Goal: Task Accomplishment & Management: Use online tool/utility

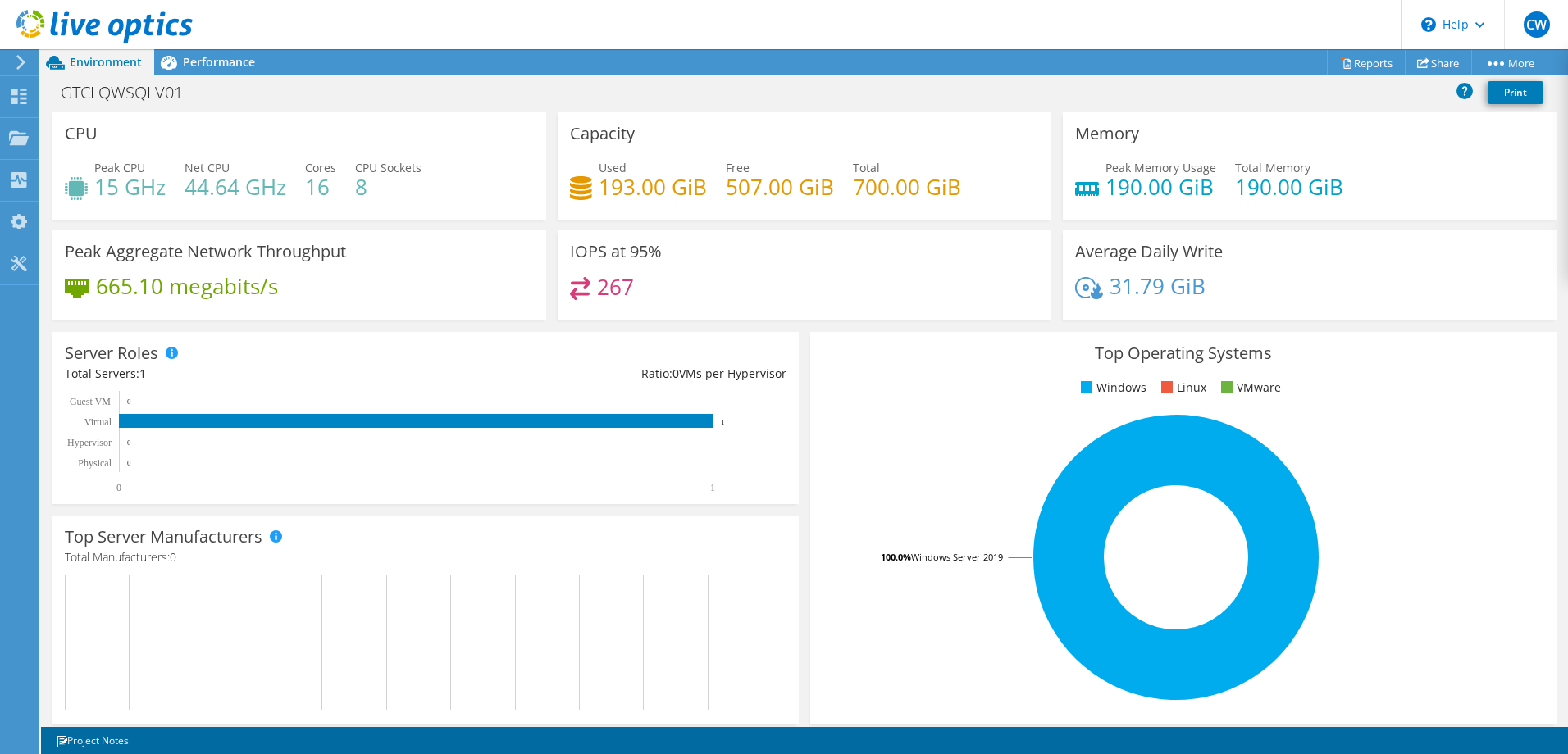
click at [98, 22] on use at bounding box center [104, 26] width 176 height 33
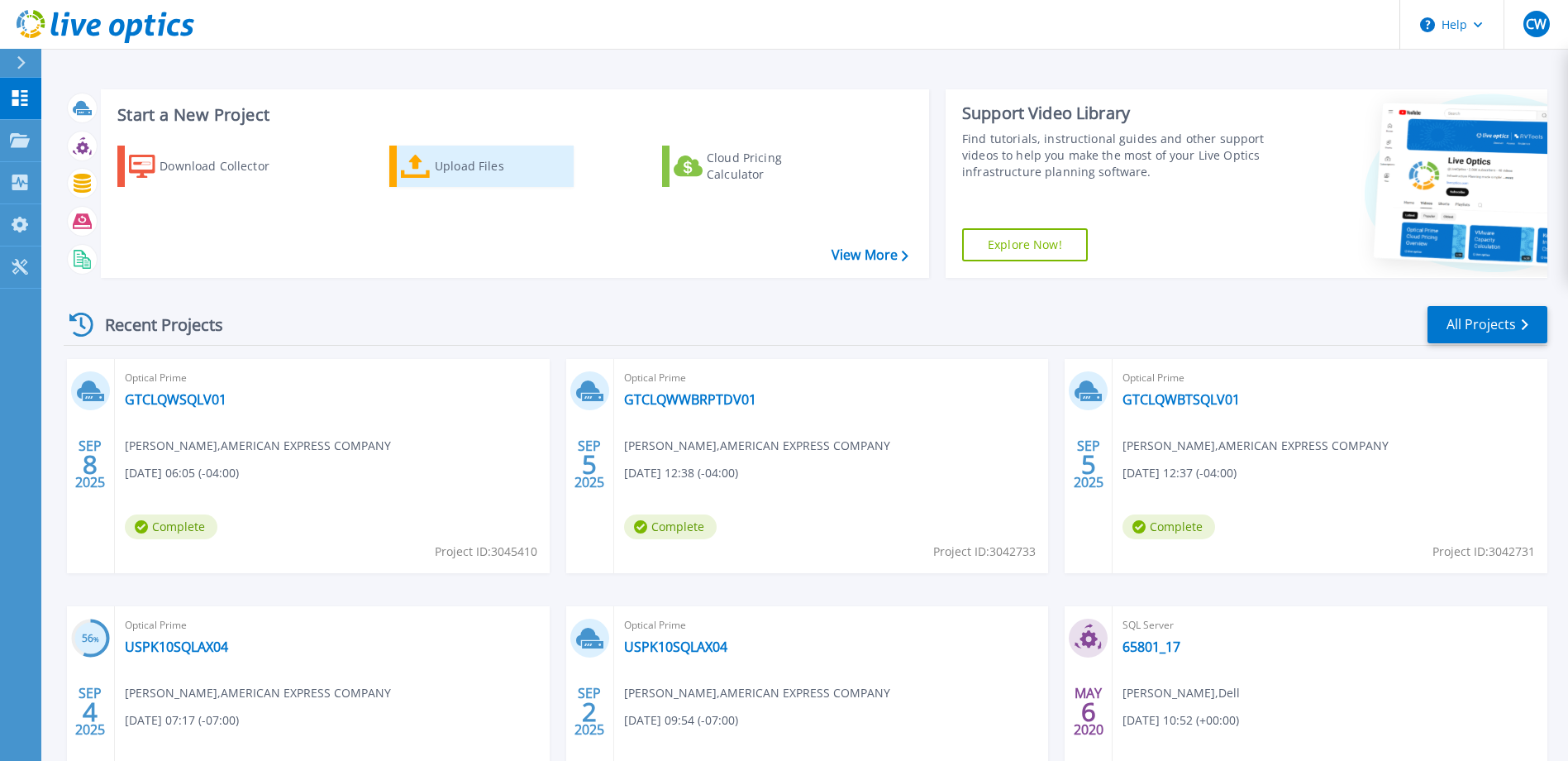
click at [448, 160] on div "Upload Files" at bounding box center [501, 166] width 133 height 33
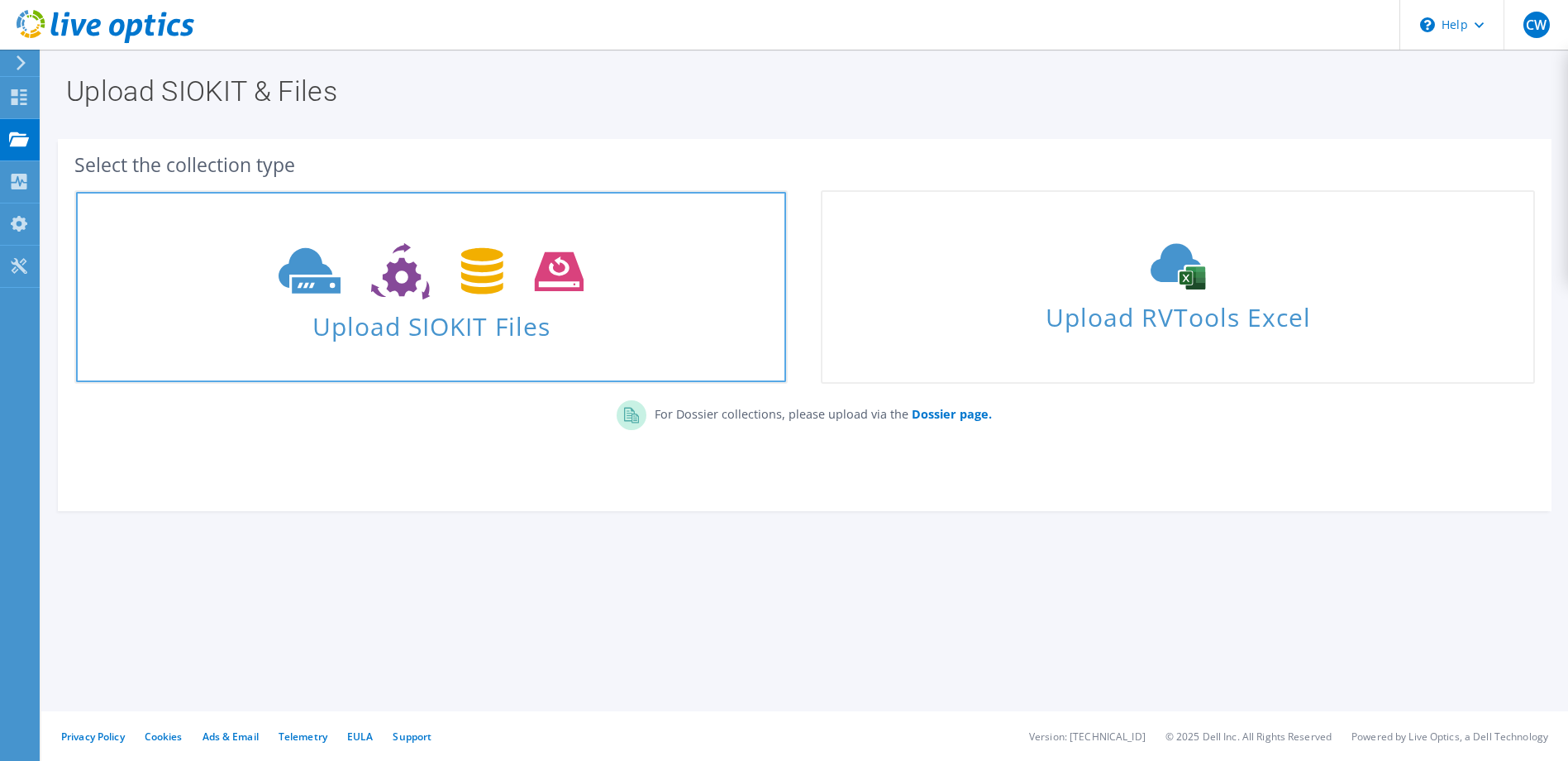
click at [447, 323] on span "Upload SIOKIT Files" at bounding box center [430, 320] width 710 height 35
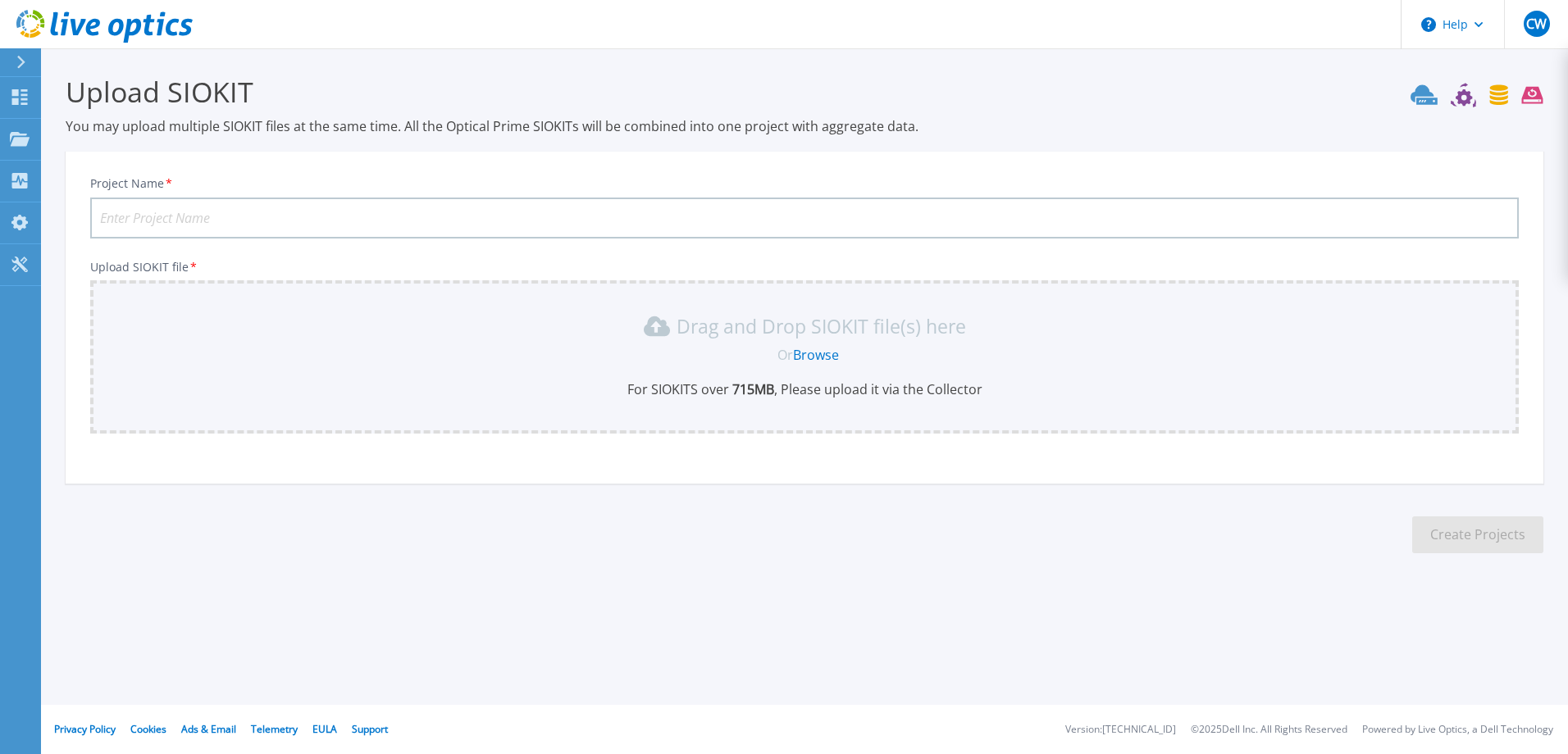
click at [818, 355] on link "Browse" at bounding box center [815, 355] width 46 height 18
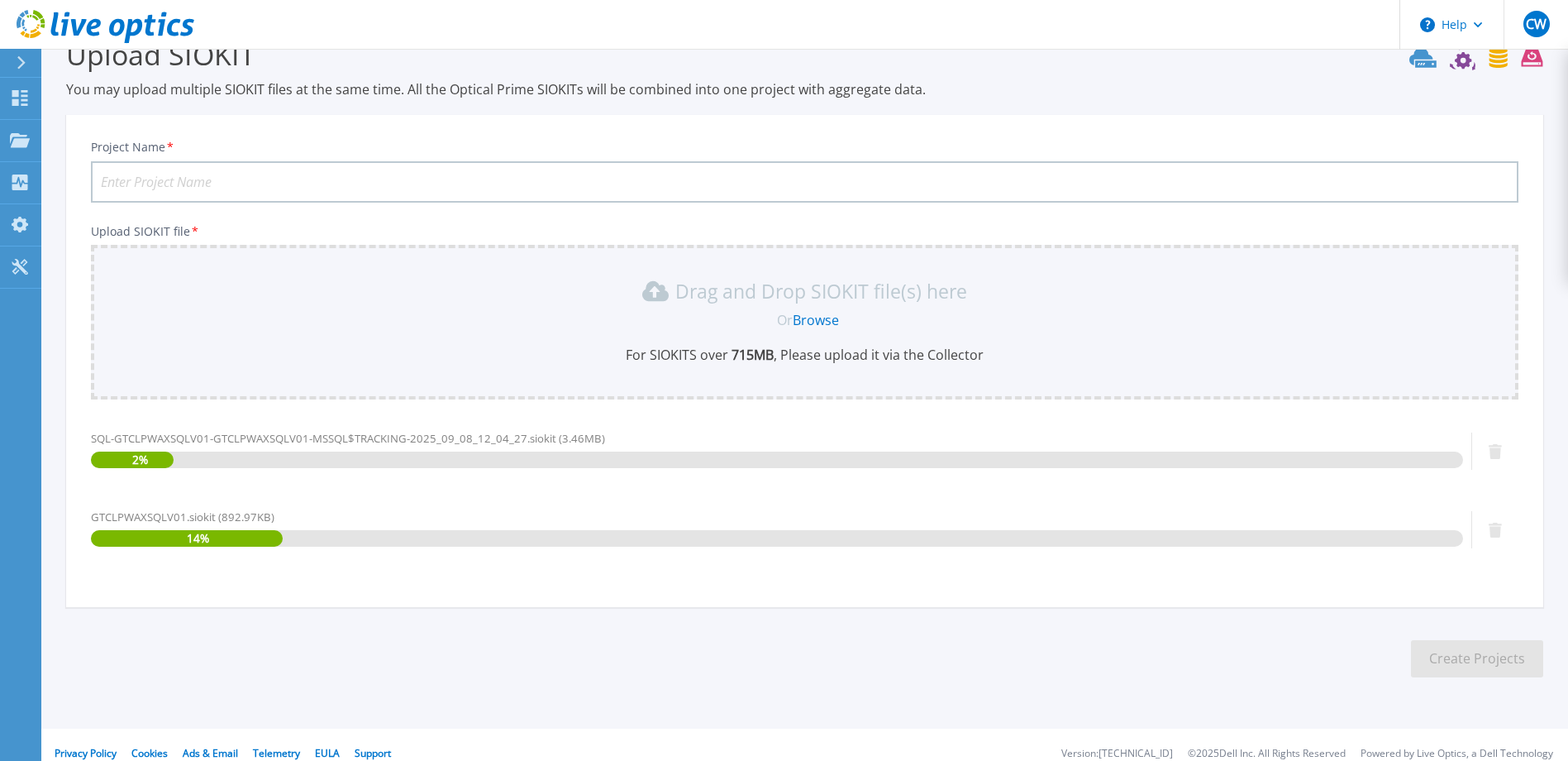
scroll to position [55, 0]
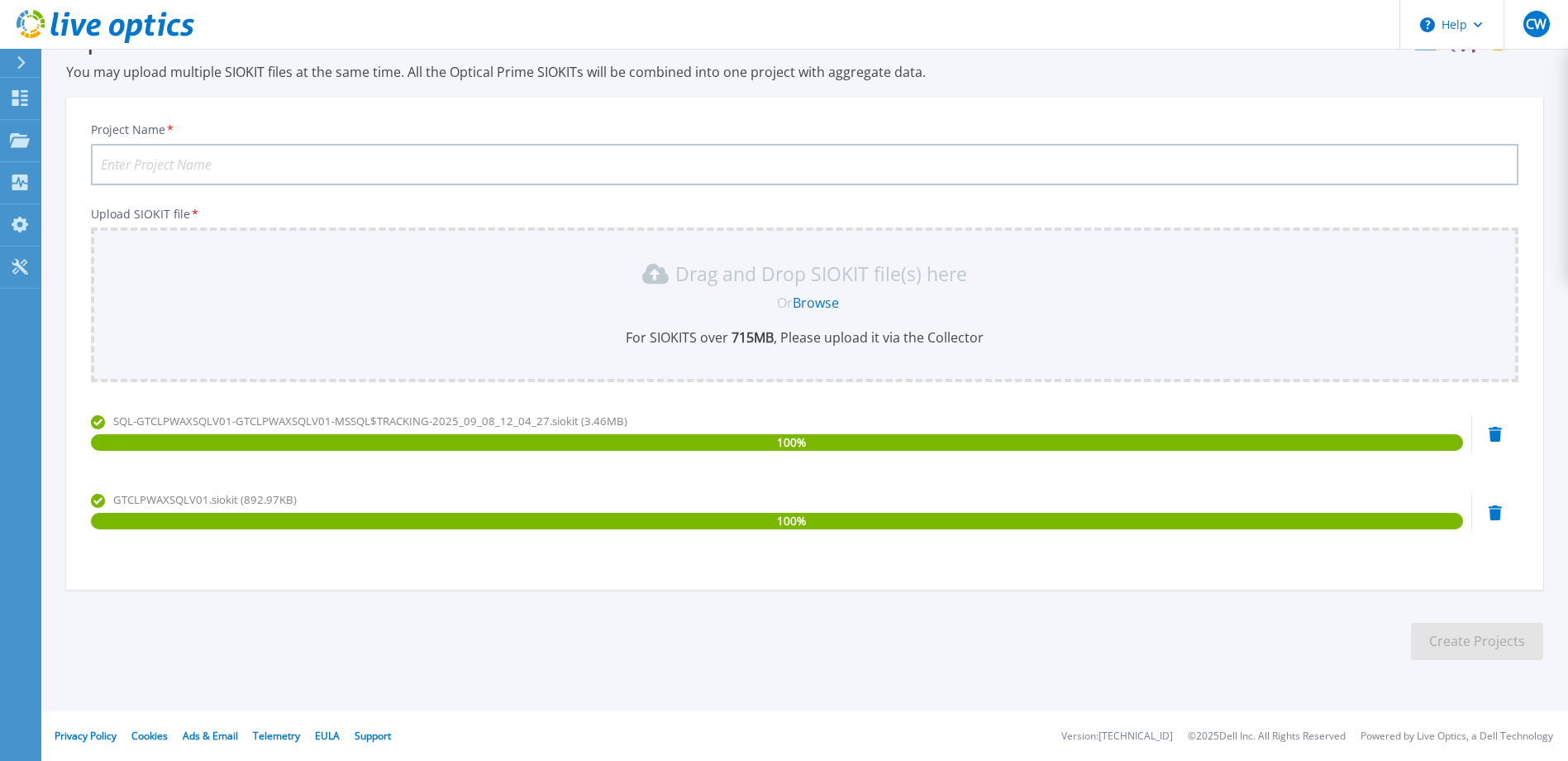
click at [136, 162] on input "Project Name *" at bounding box center [805, 164] width 1427 height 42
click at [121, 158] on input "GYCLPWAXSQLV01" at bounding box center [805, 164] width 1427 height 42
type input "GTCLPWAXSQLV01"
click at [1465, 645] on button "Create Projects" at bounding box center [1477, 641] width 133 height 37
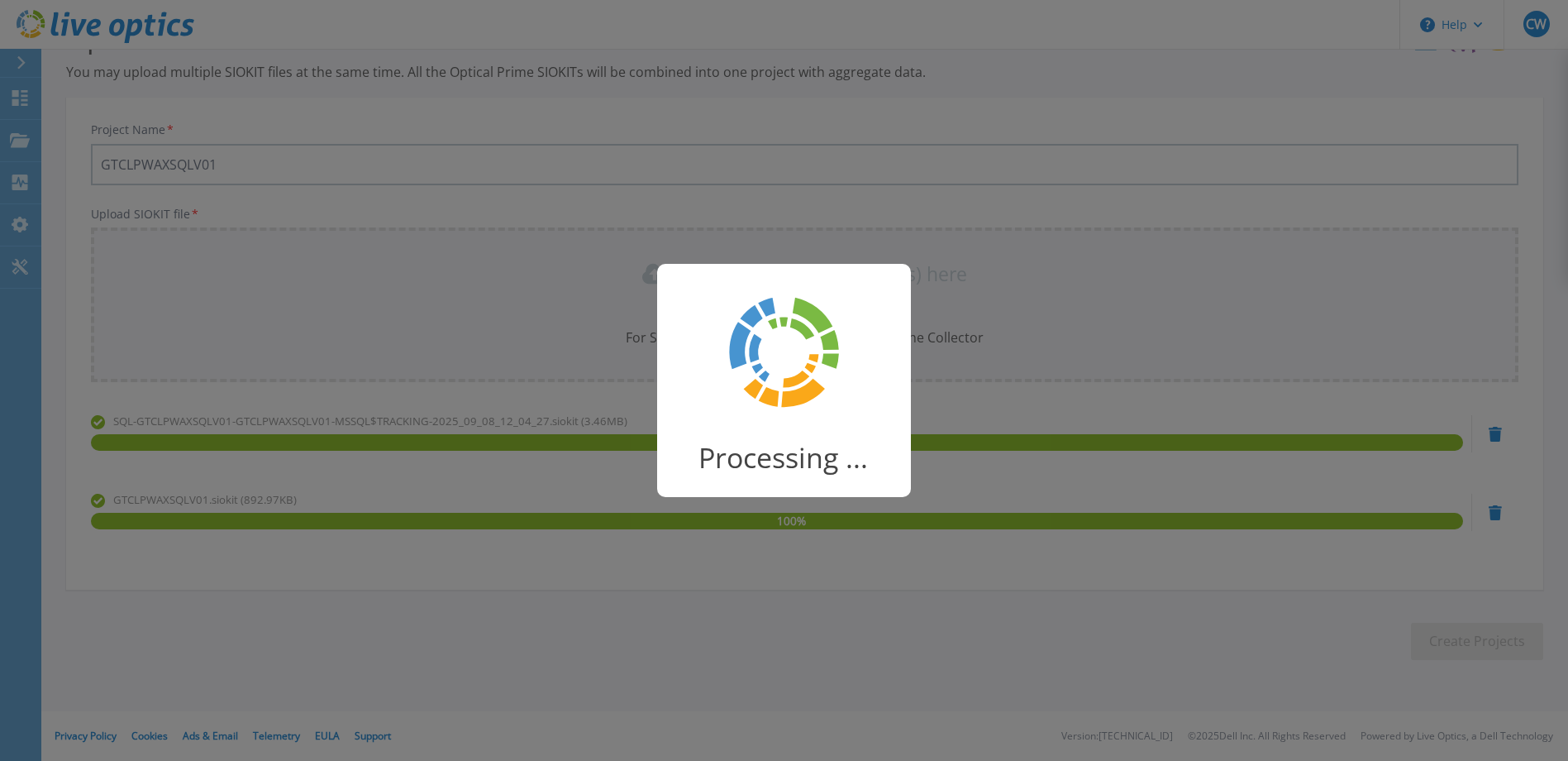
scroll to position [24, 0]
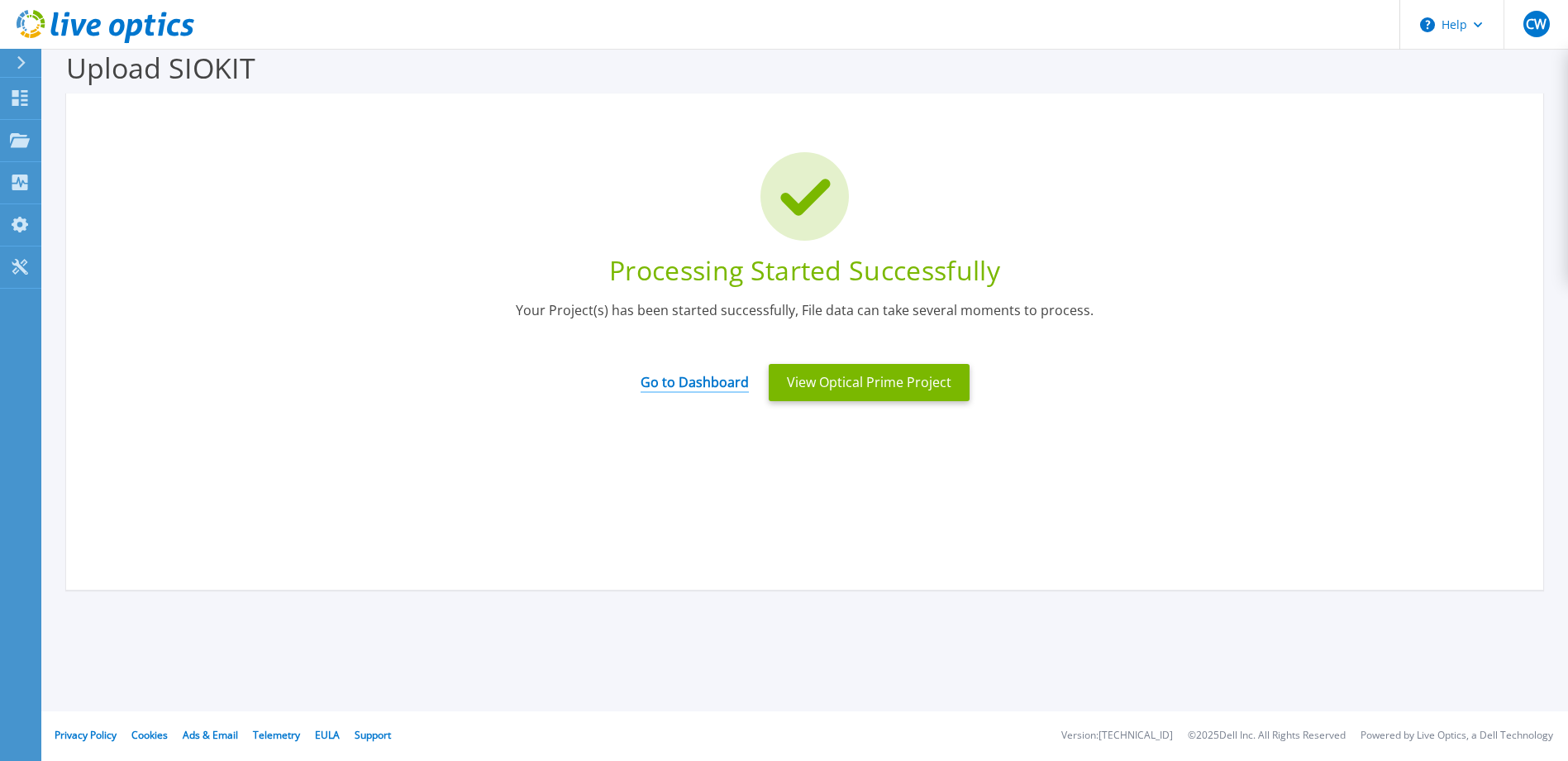
click at [686, 380] on link "Go to Dashboard" at bounding box center [695, 376] width 108 height 32
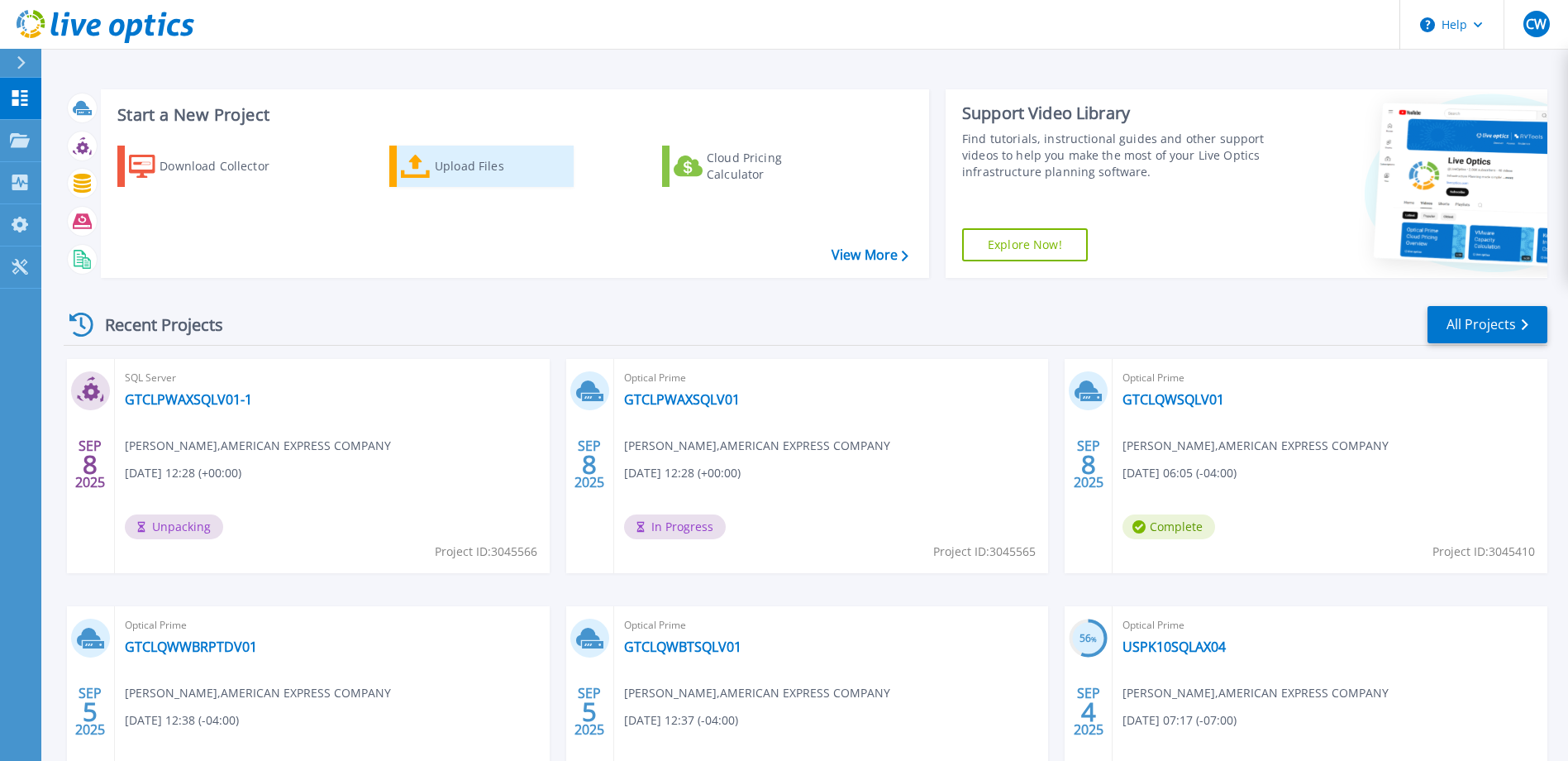
click at [468, 160] on div "Upload Files" at bounding box center [501, 166] width 133 height 33
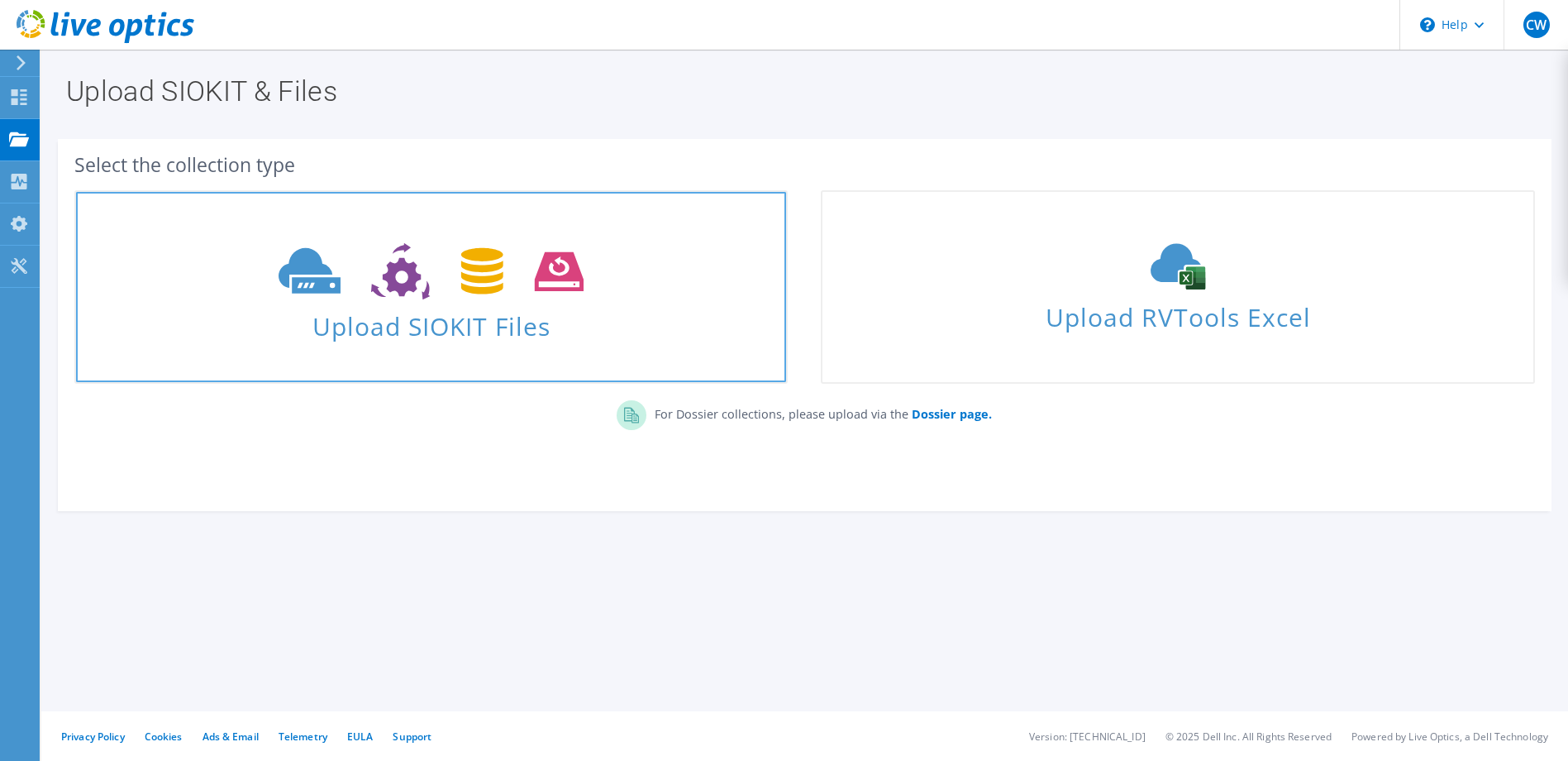
click at [616, 303] on span "Upload SIOKIT Files" at bounding box center [430, 320] width 710 height 35
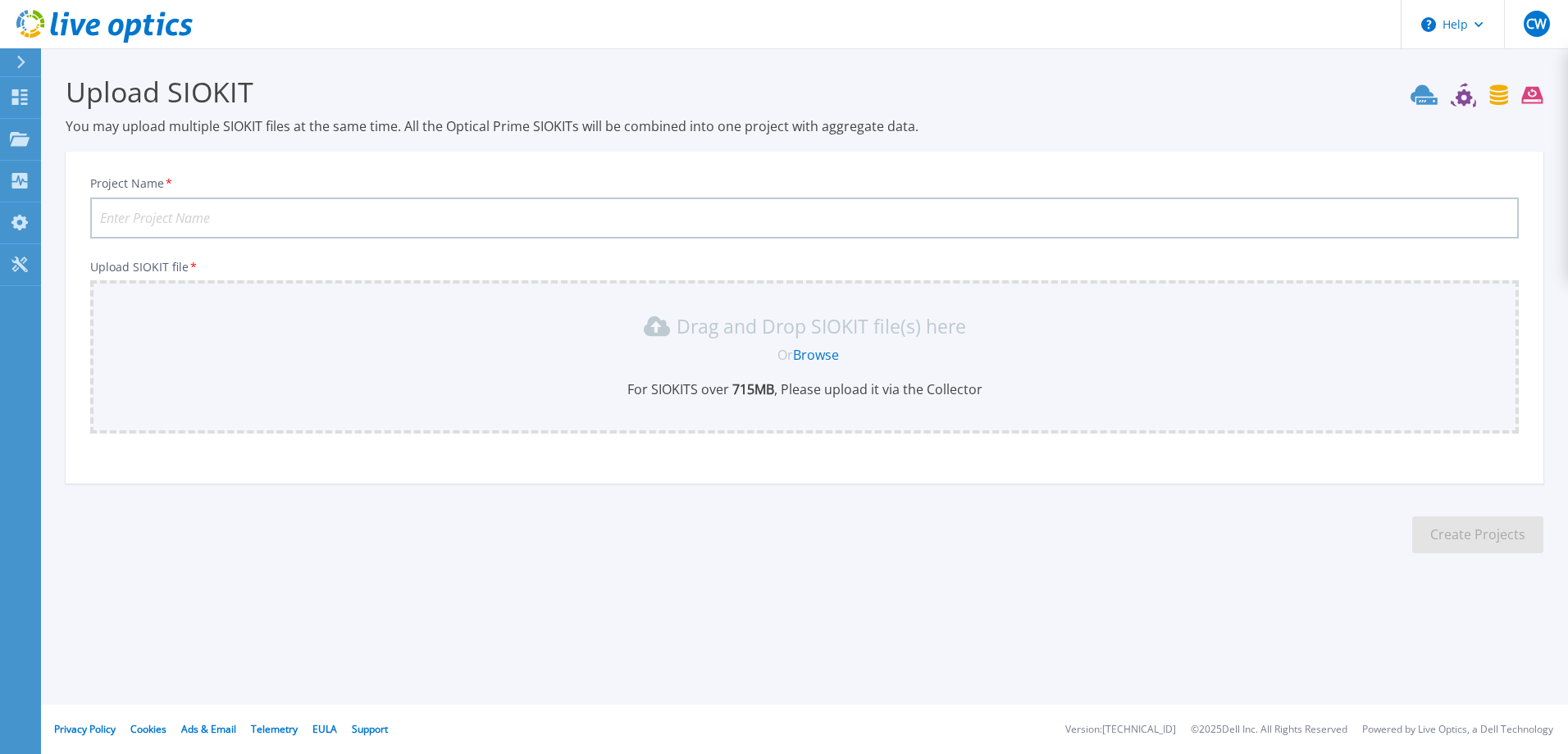
click at [817, 352] on link "Browse" at bounding box center [815, 355] width 46 height 18
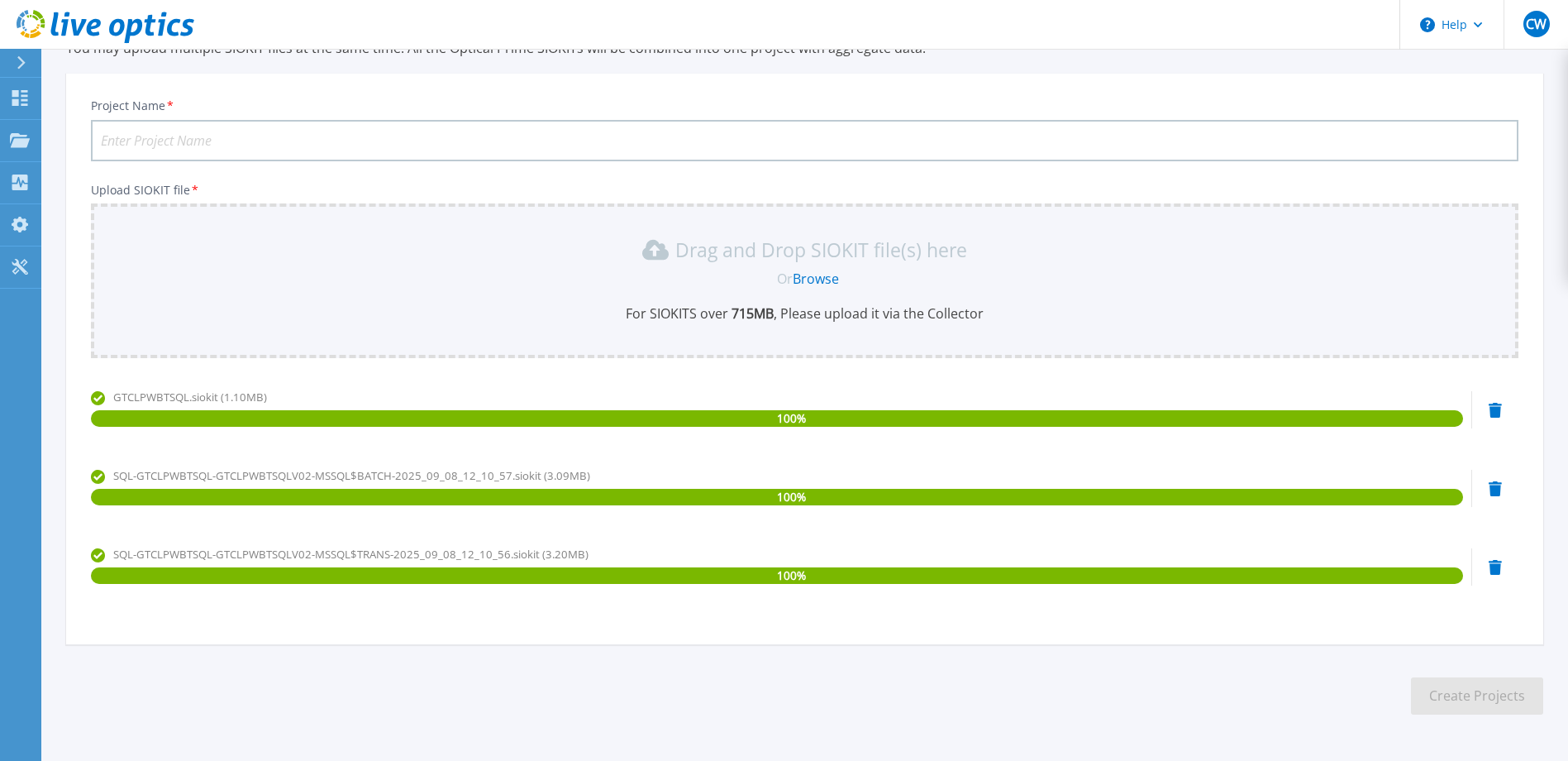
scroll to position [51, 0]
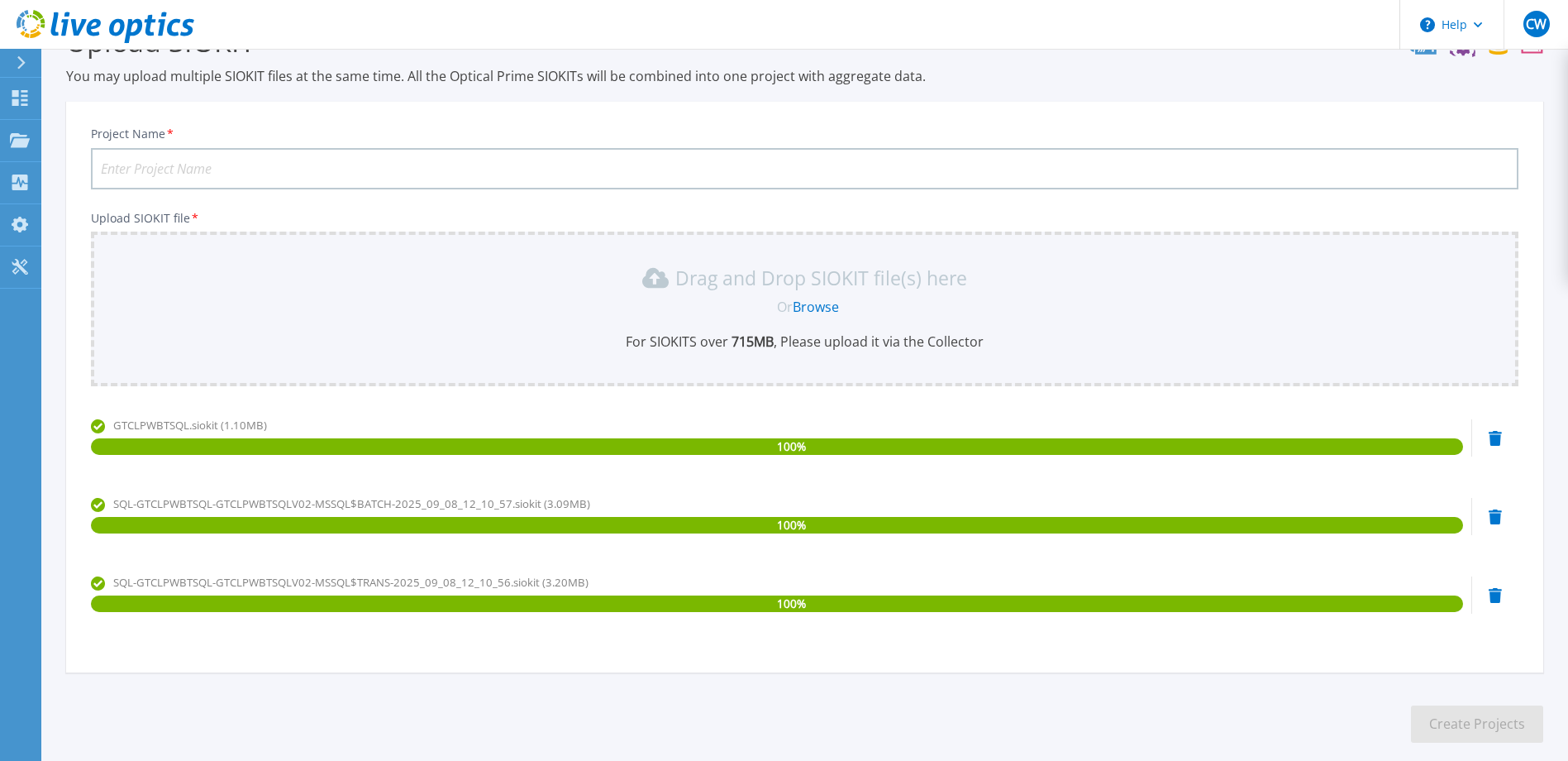
click at [217, 164] on input "Project Name *" at bounding box center [805, 169] width 1427 height 42
type input "GTCLPWBTSQL"
click at [1467, 725] on button "Create Projects" at bounding box center [1477, 723] width 133 height 37
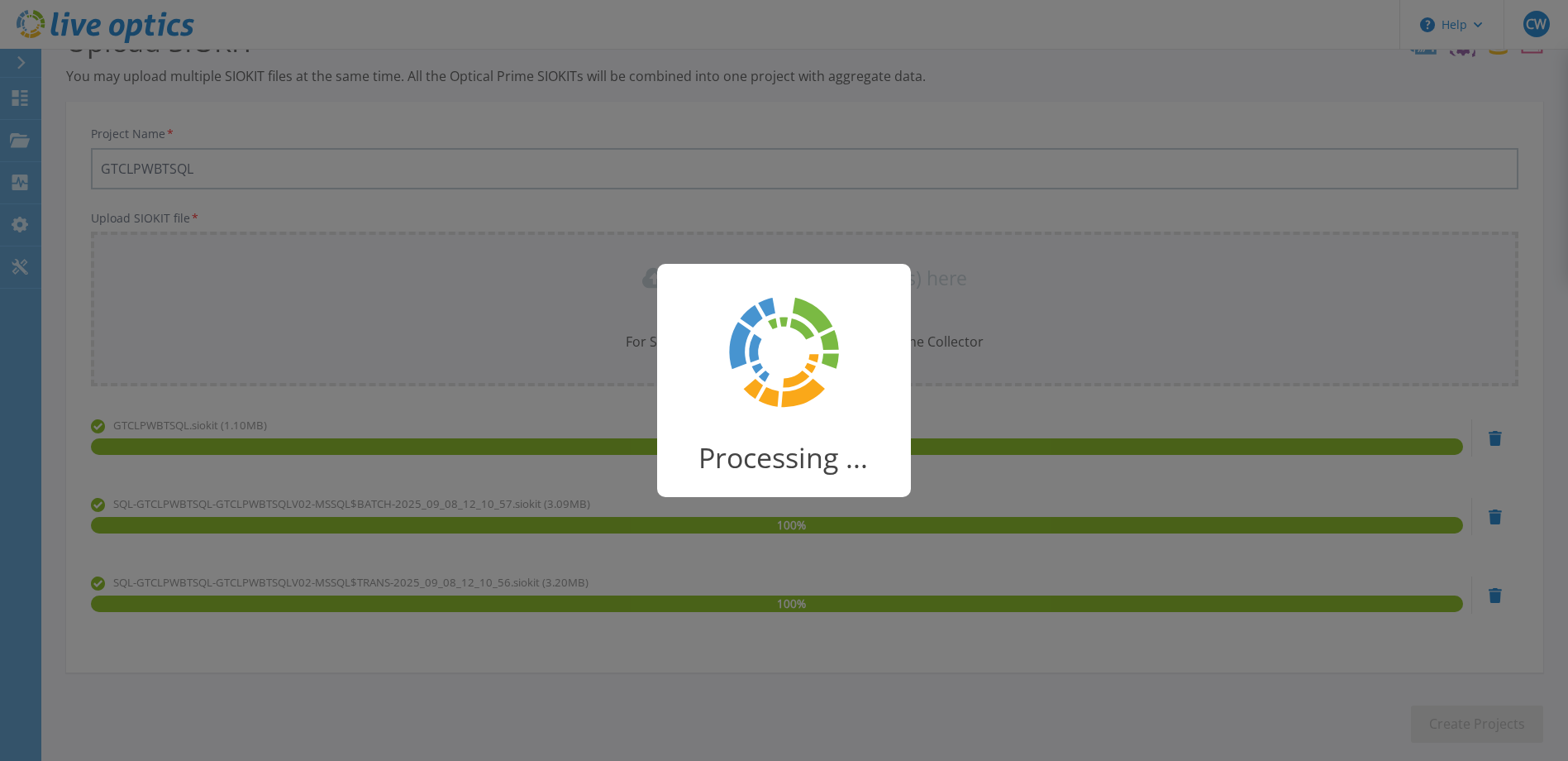
scroll to position [24, 0]
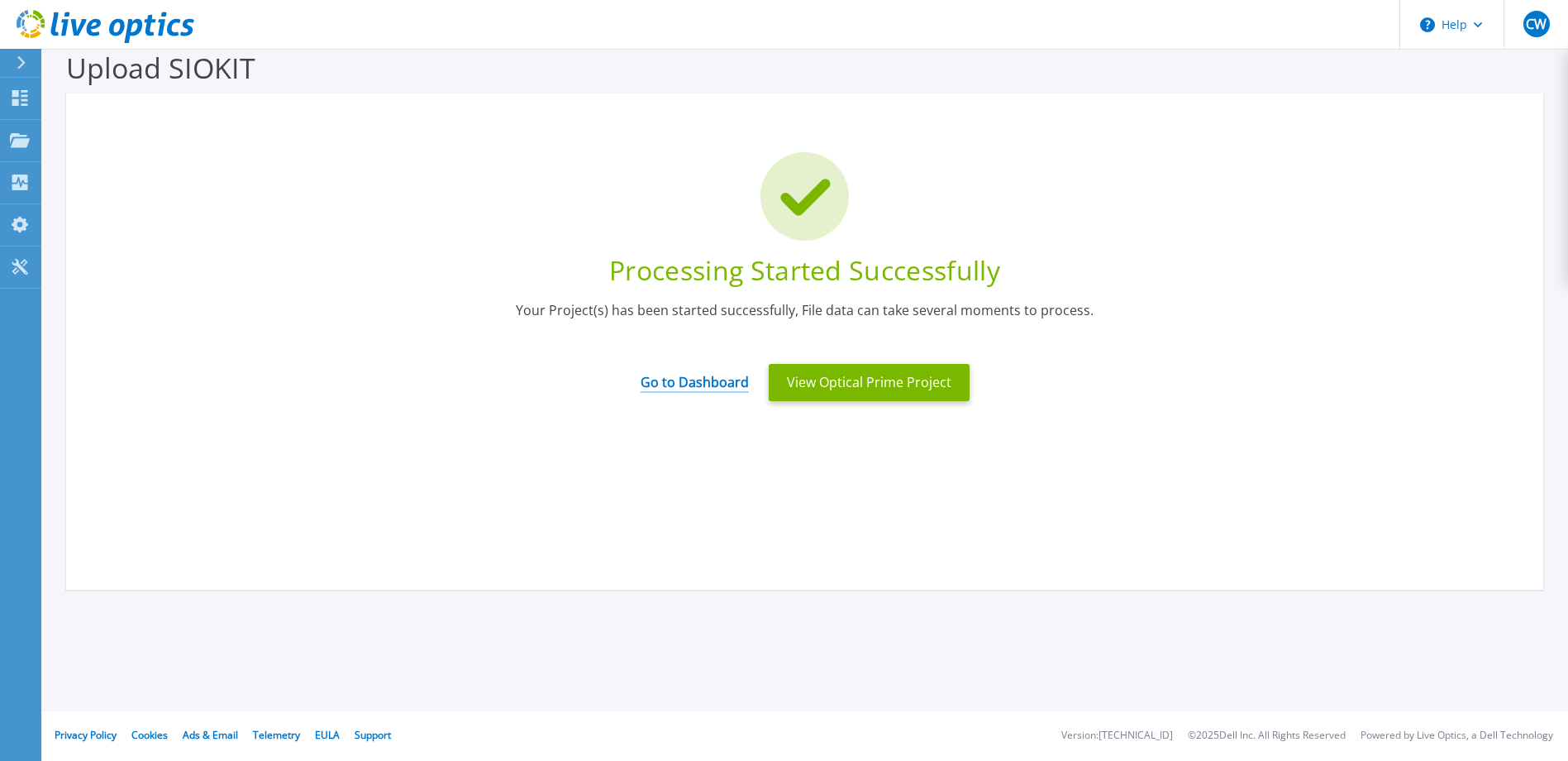
click at [687, 376] on link "Go to Dashboard" at bounding box center [695, 376] width 108 height 32
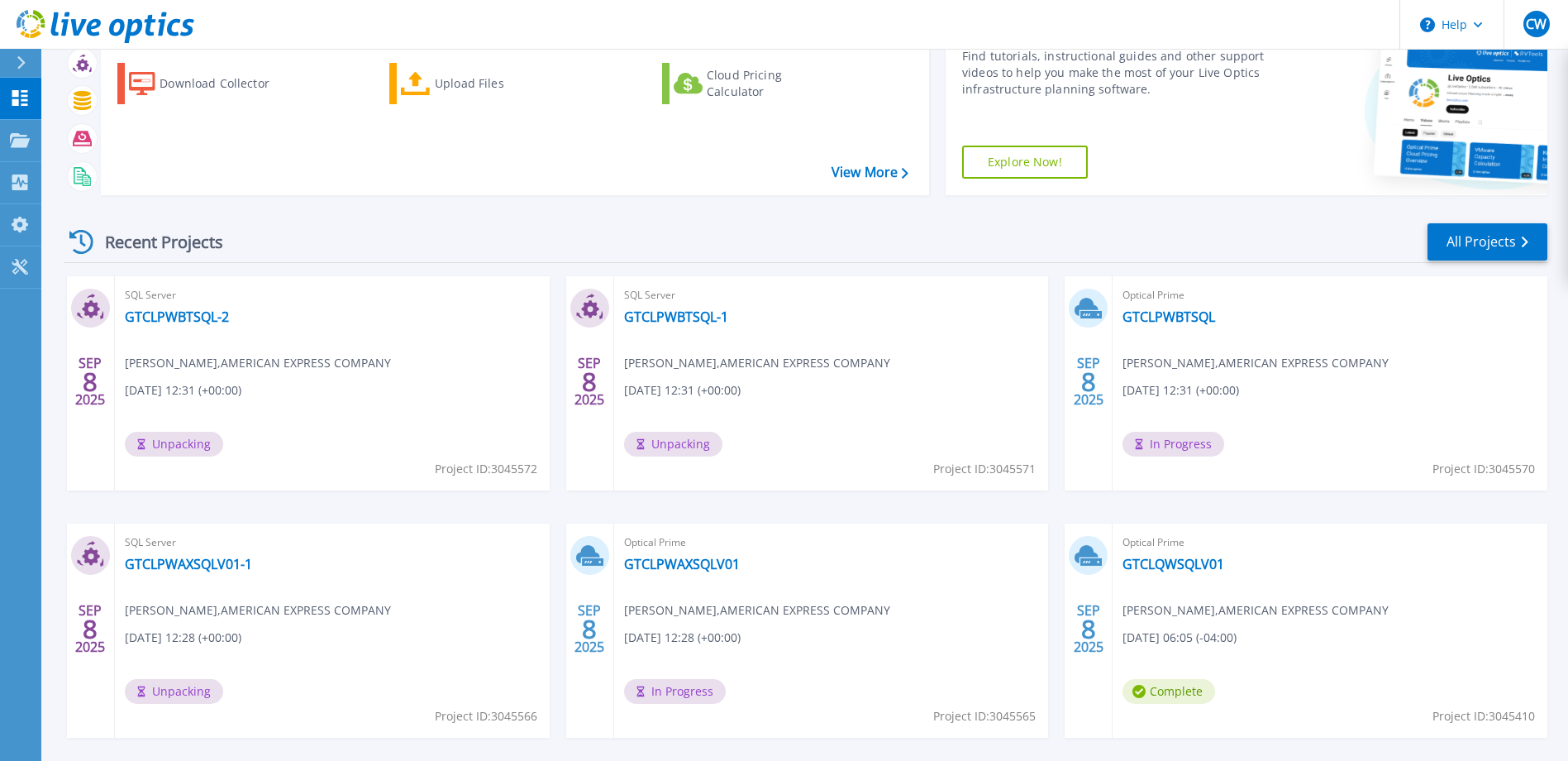
scroll to position [155, 0]
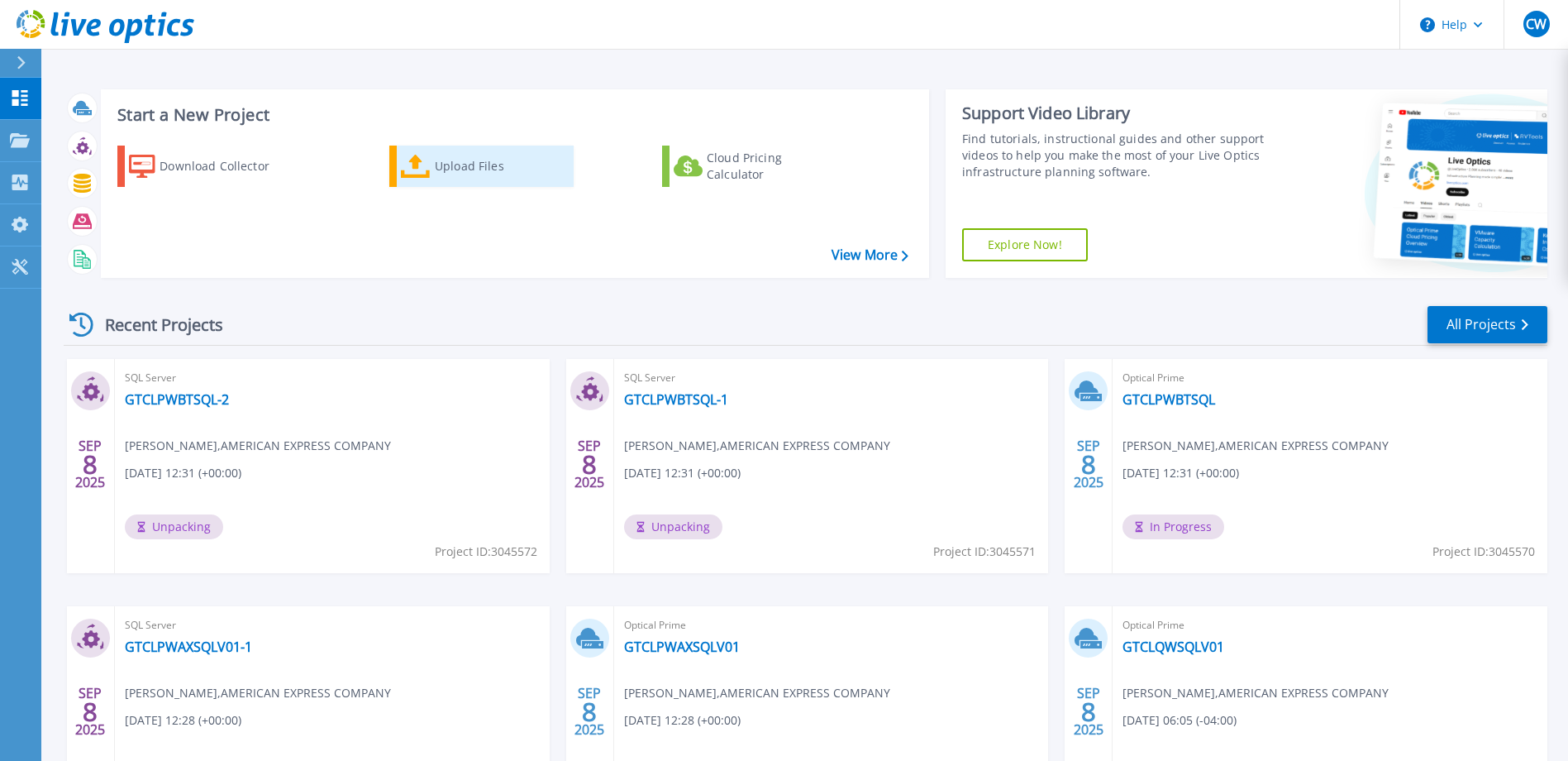
click at [434, 178] on link "Upload Files" at bounding box center [481, 166] width 184 height 42
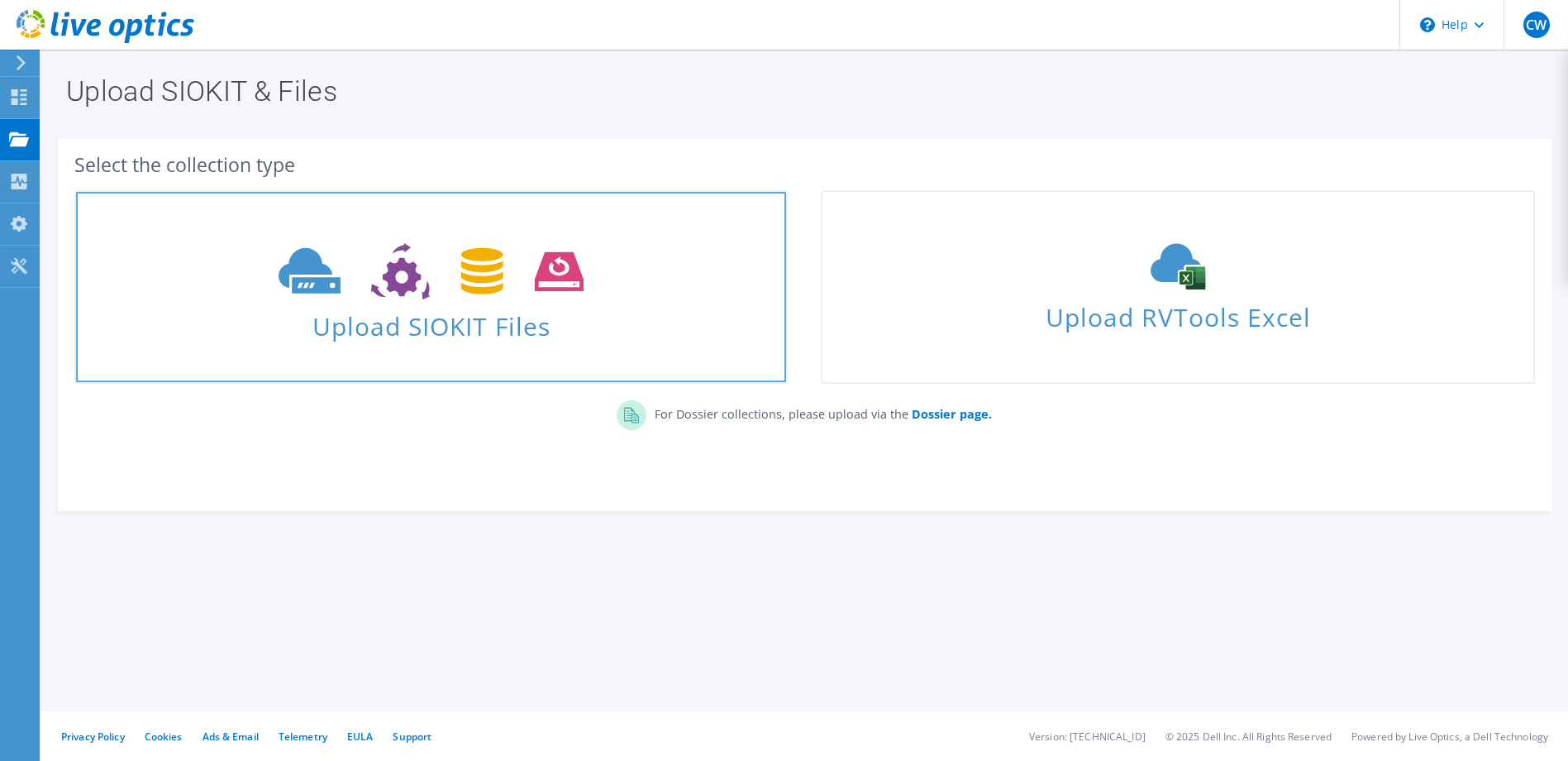
click at [499, 315] on span "Upload SIOKIT Files" at bounding box center [430, 320] width 710 height 35
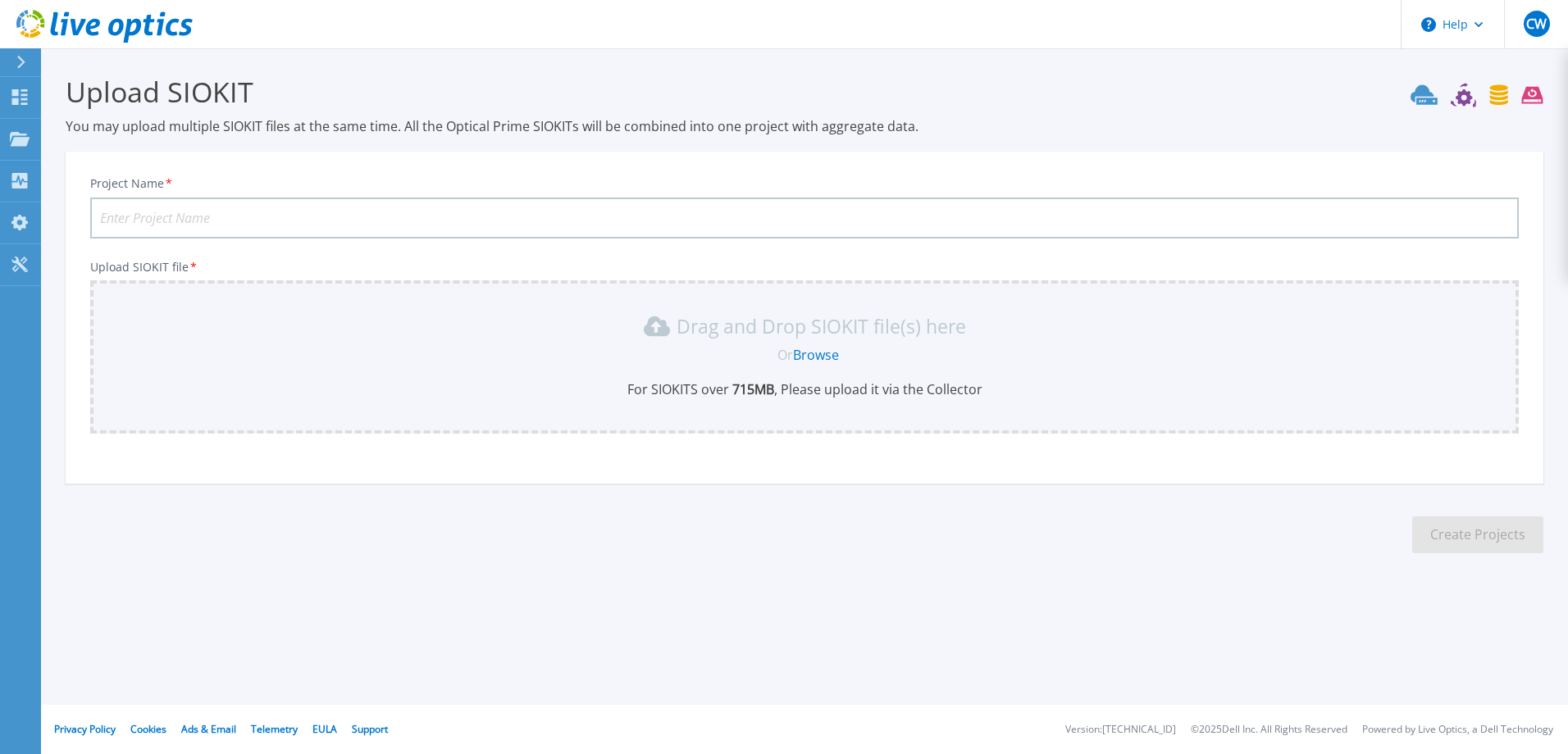
click at [831, 349] on link "Browse" at bounding box center [815, 355] width 46 height 18
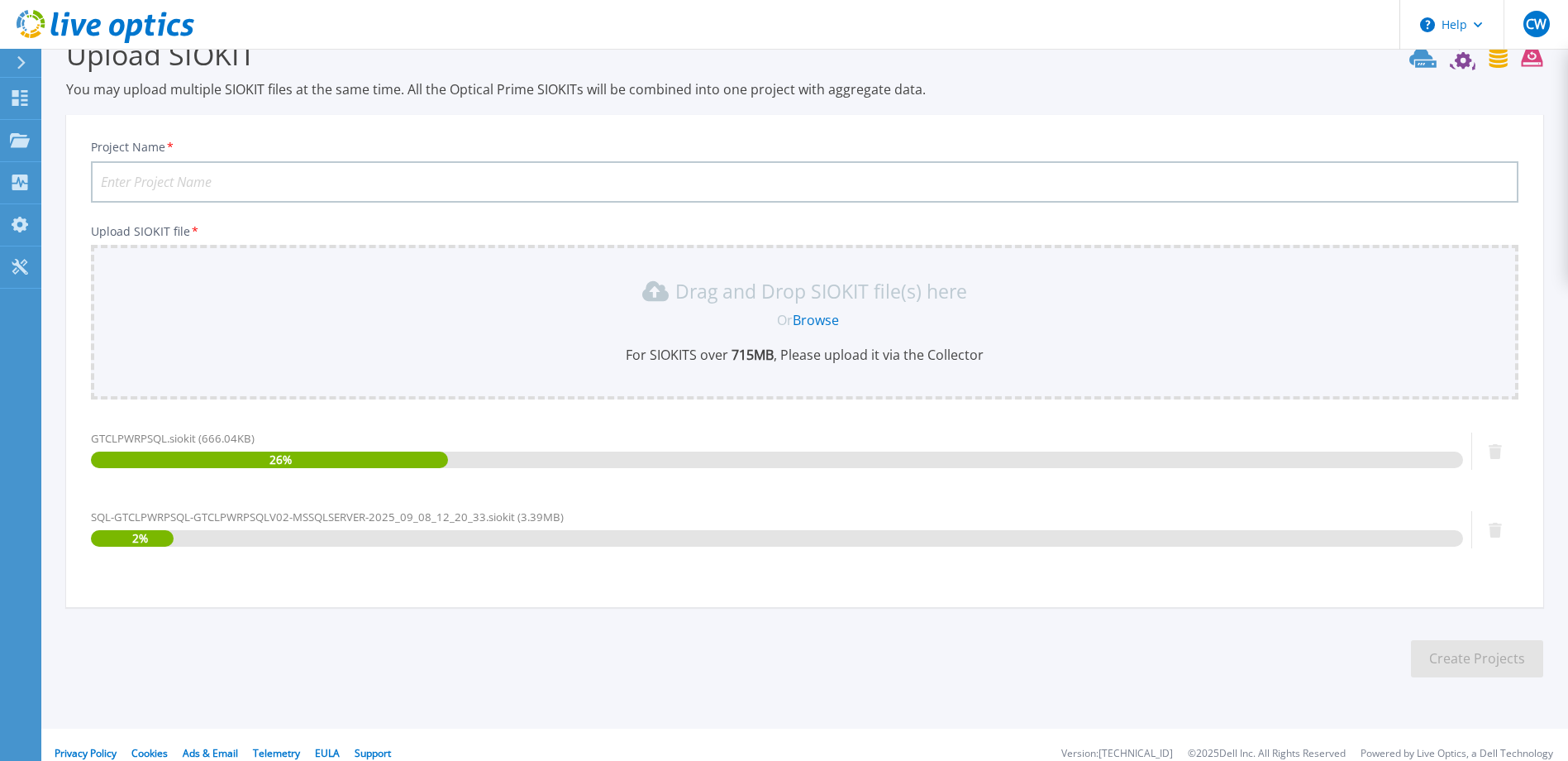
scroll to position [55, 0]
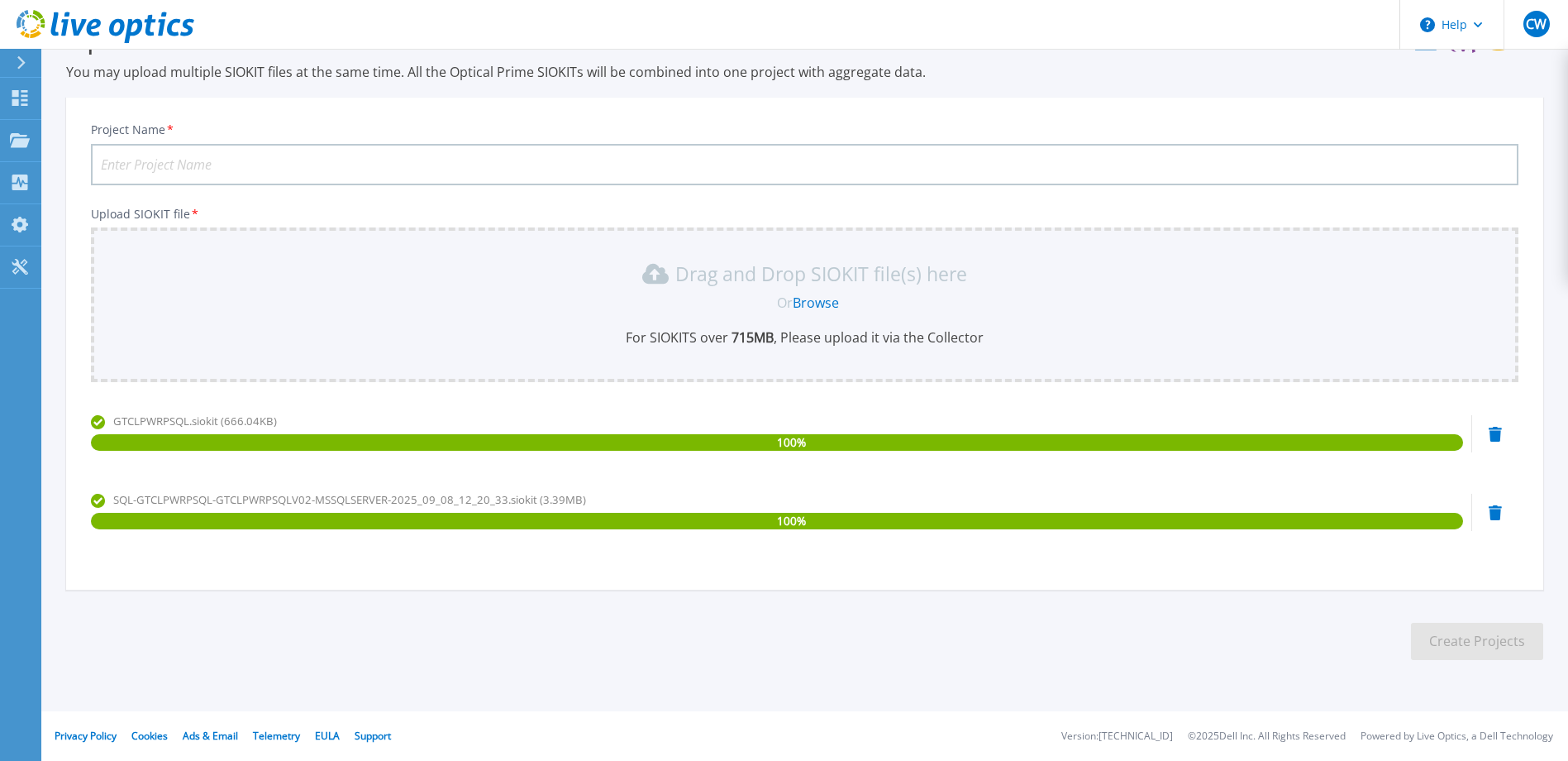
click at [161, 163] on input "Project Name *" at bounding box center [805, 164] width 1427 height 42
type input "GTCLPWRPSQL"
click at [1492, 641] on button "Create Projects" at bounding box center [1477, 641] width 133 height 37
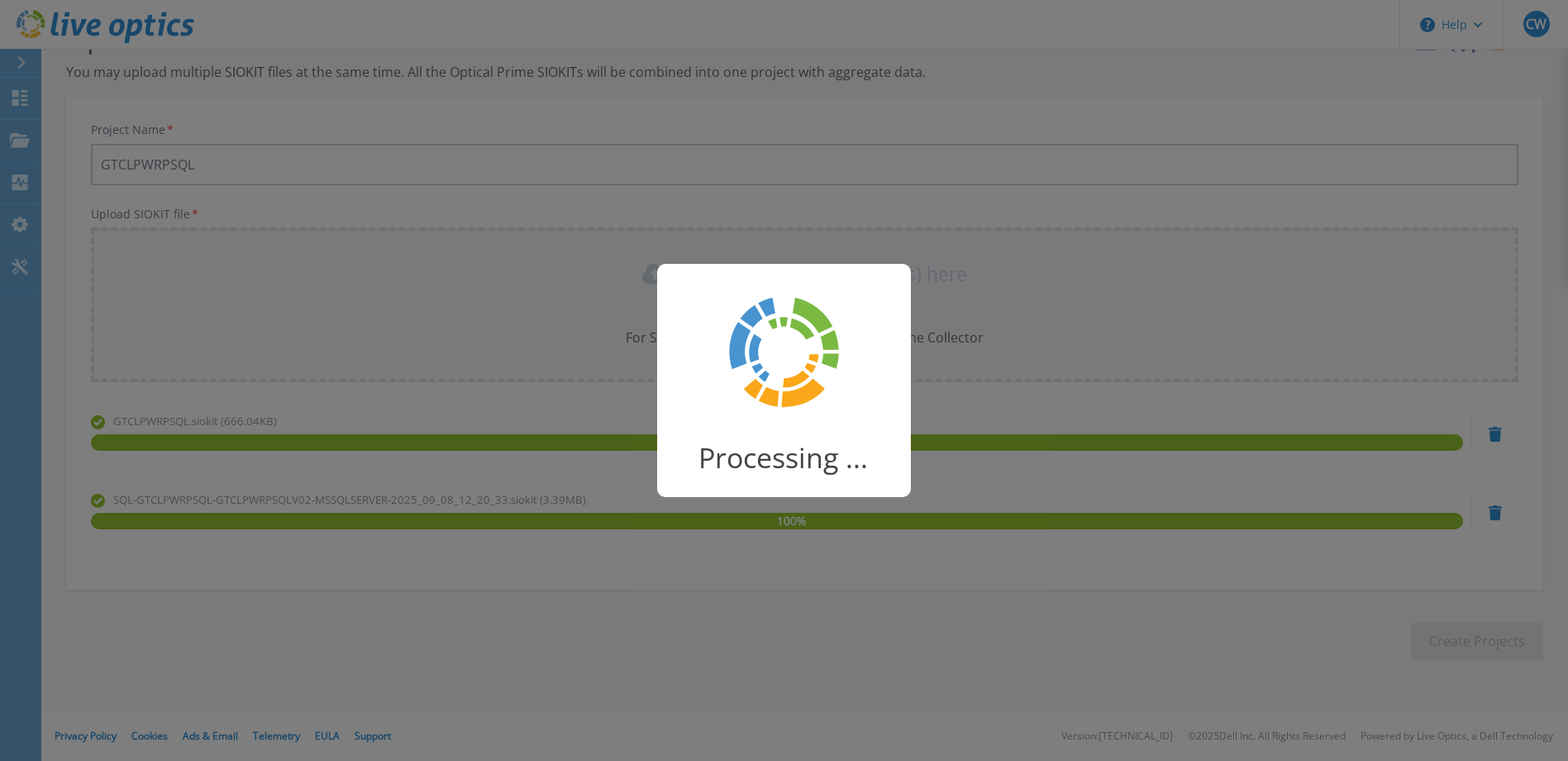
scroll to position [24, 0]
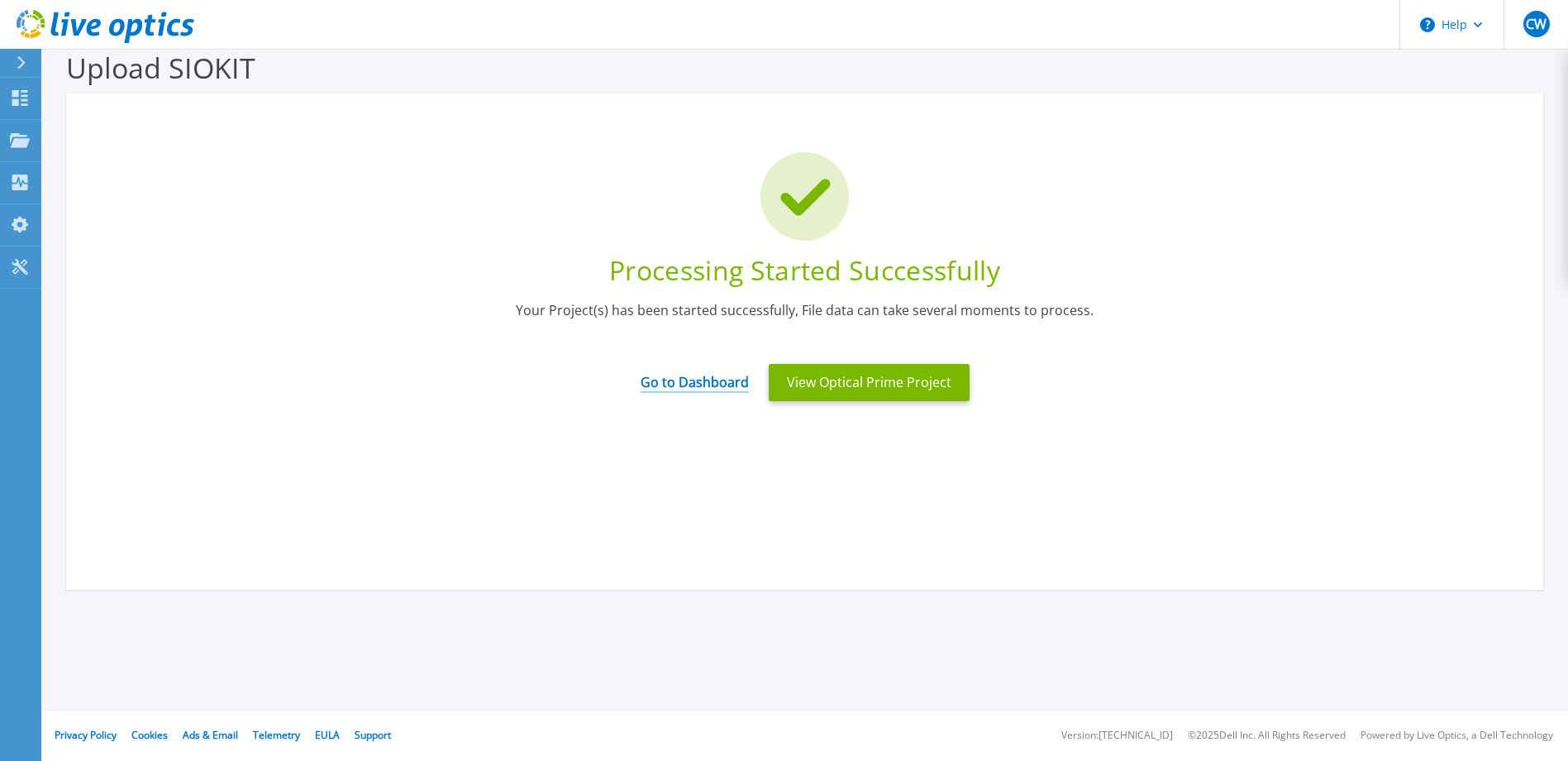
click at [703, 385] on link "Go to Dashboard" at bounding box center [695, 376] width 108 height 32
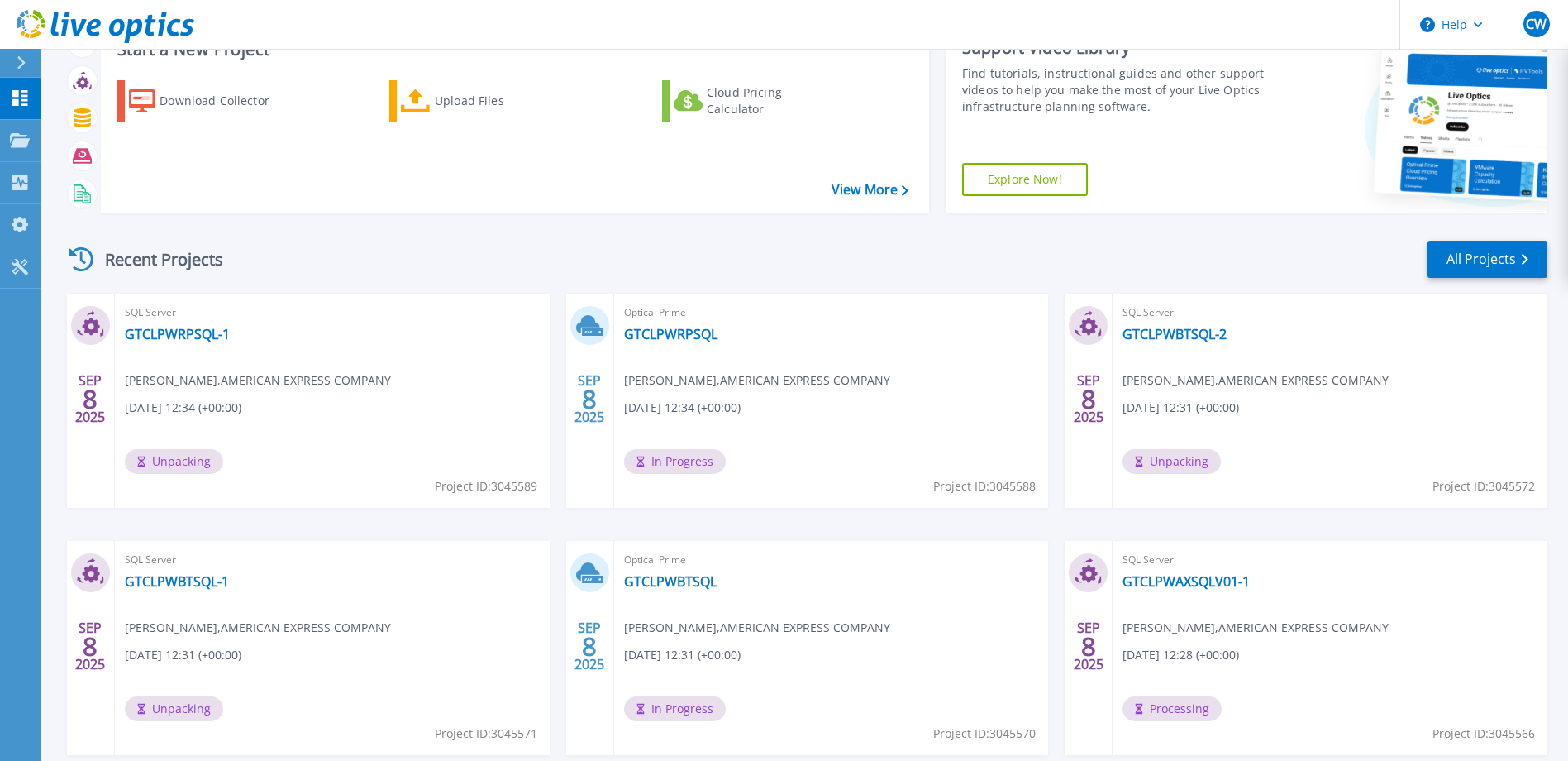
scroll to position [155, 0]
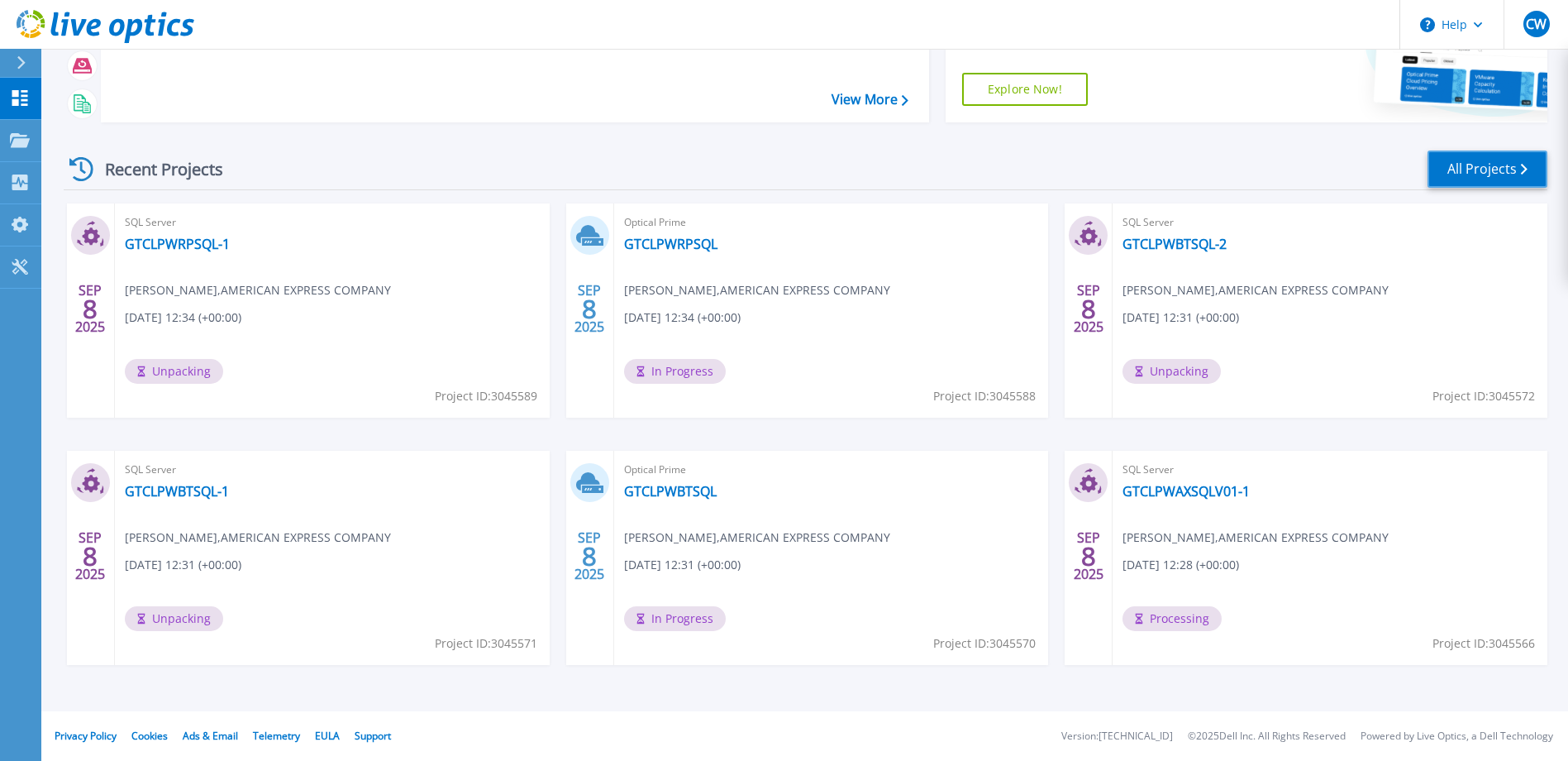
click at [1483, 177] on link "All Projects" at bounding box center [1487, 169] width 120 height 37
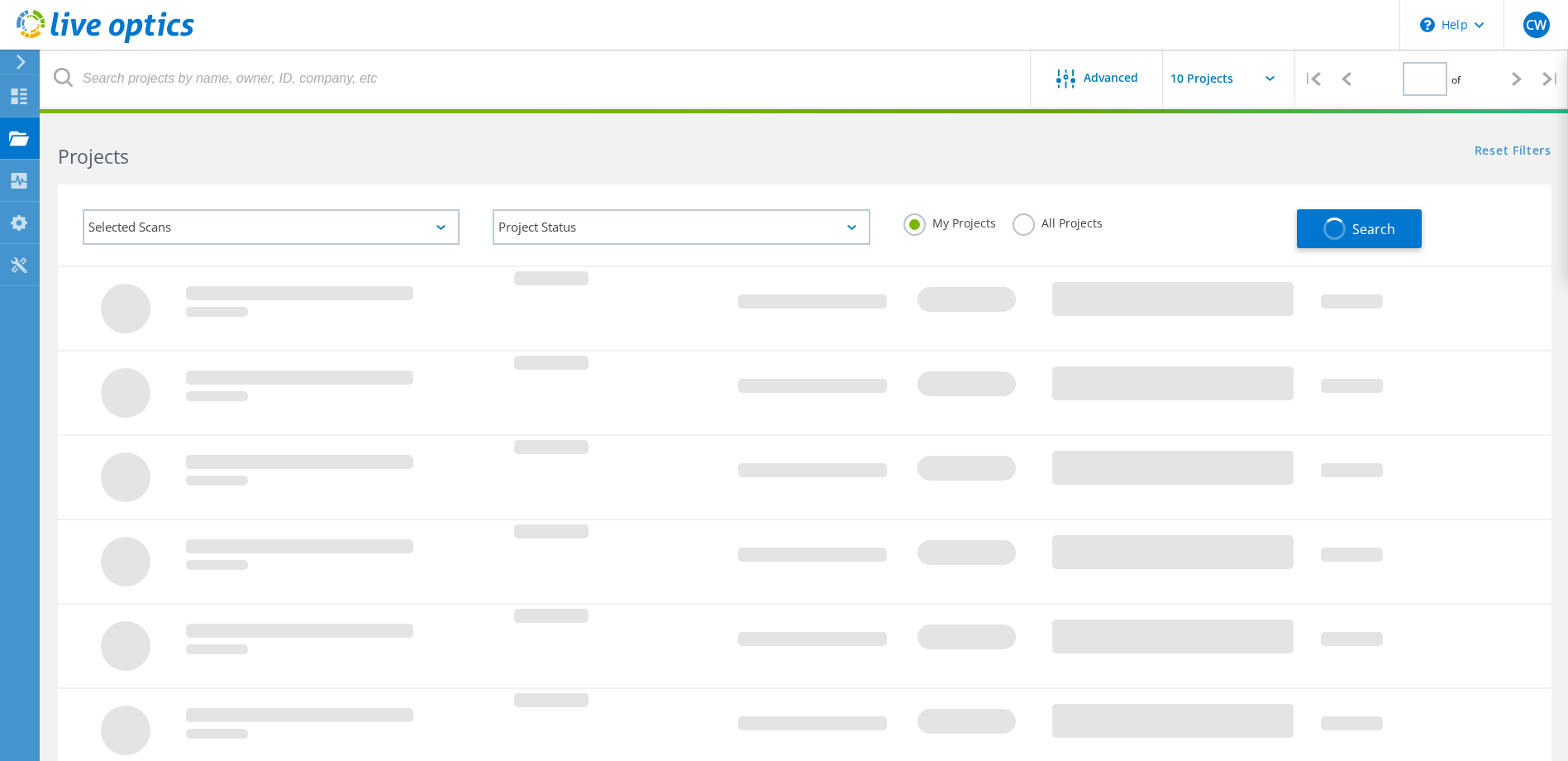
type input "1"
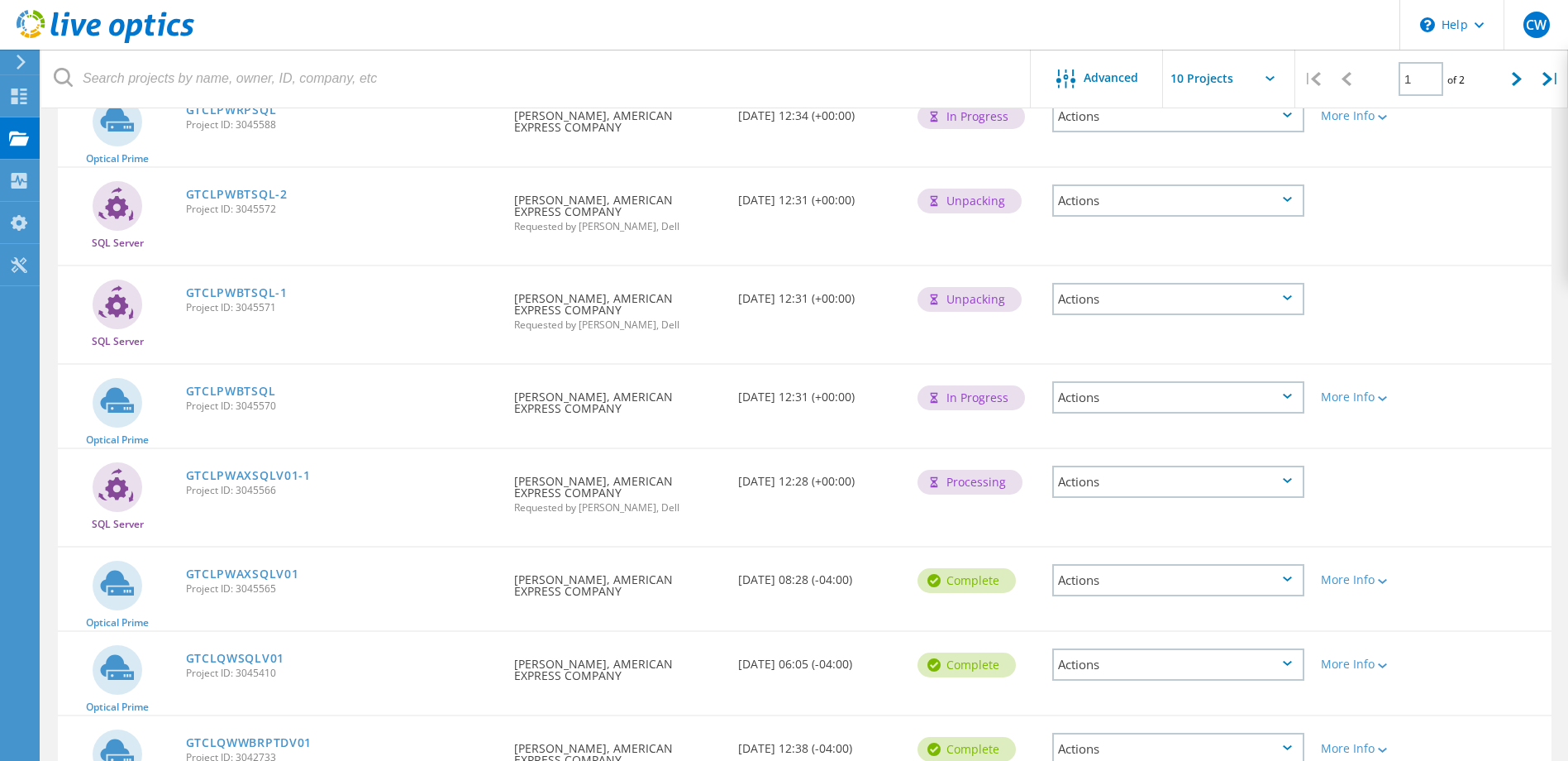
scroll to position [413, 0]
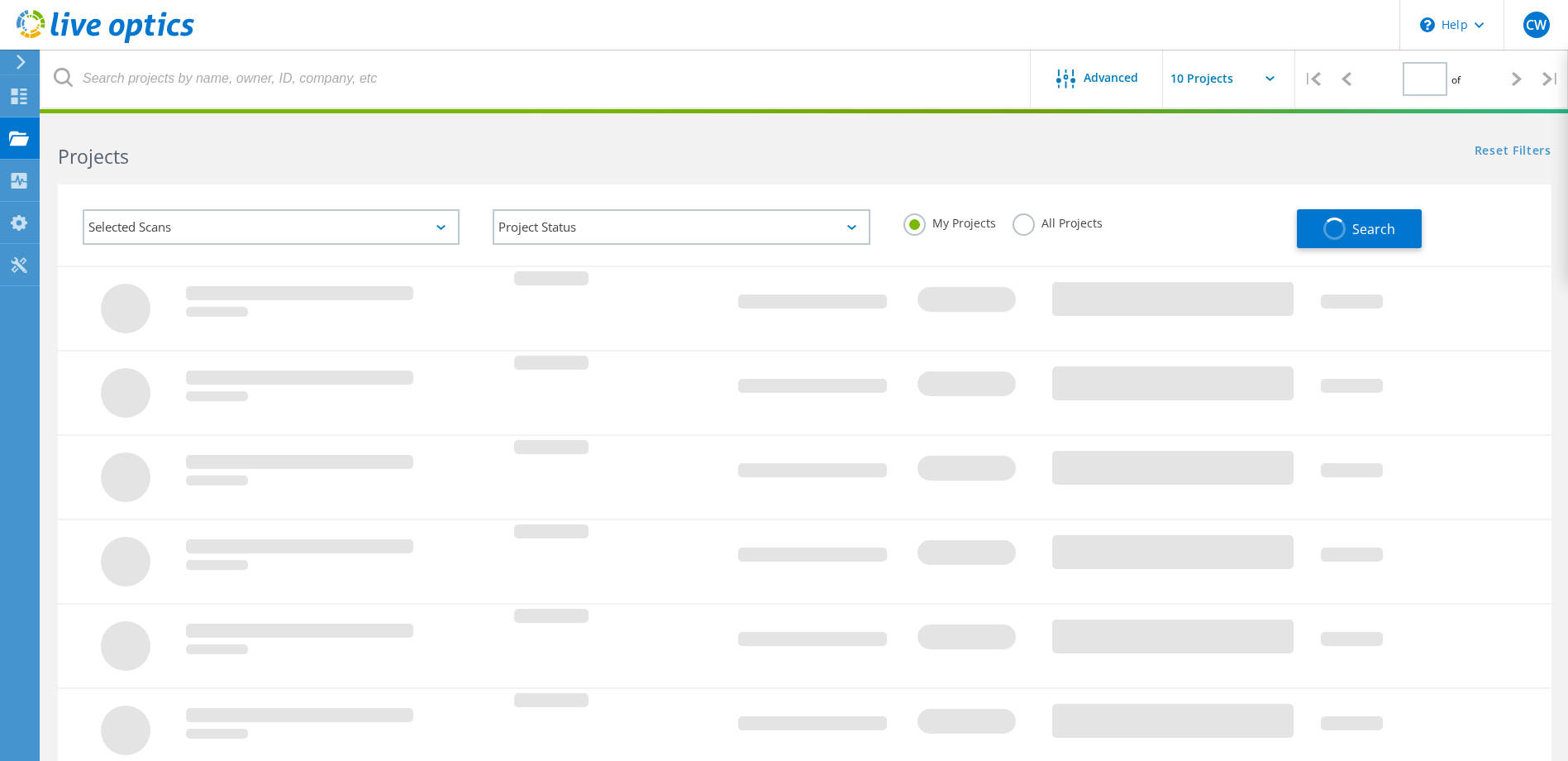
type input "1"
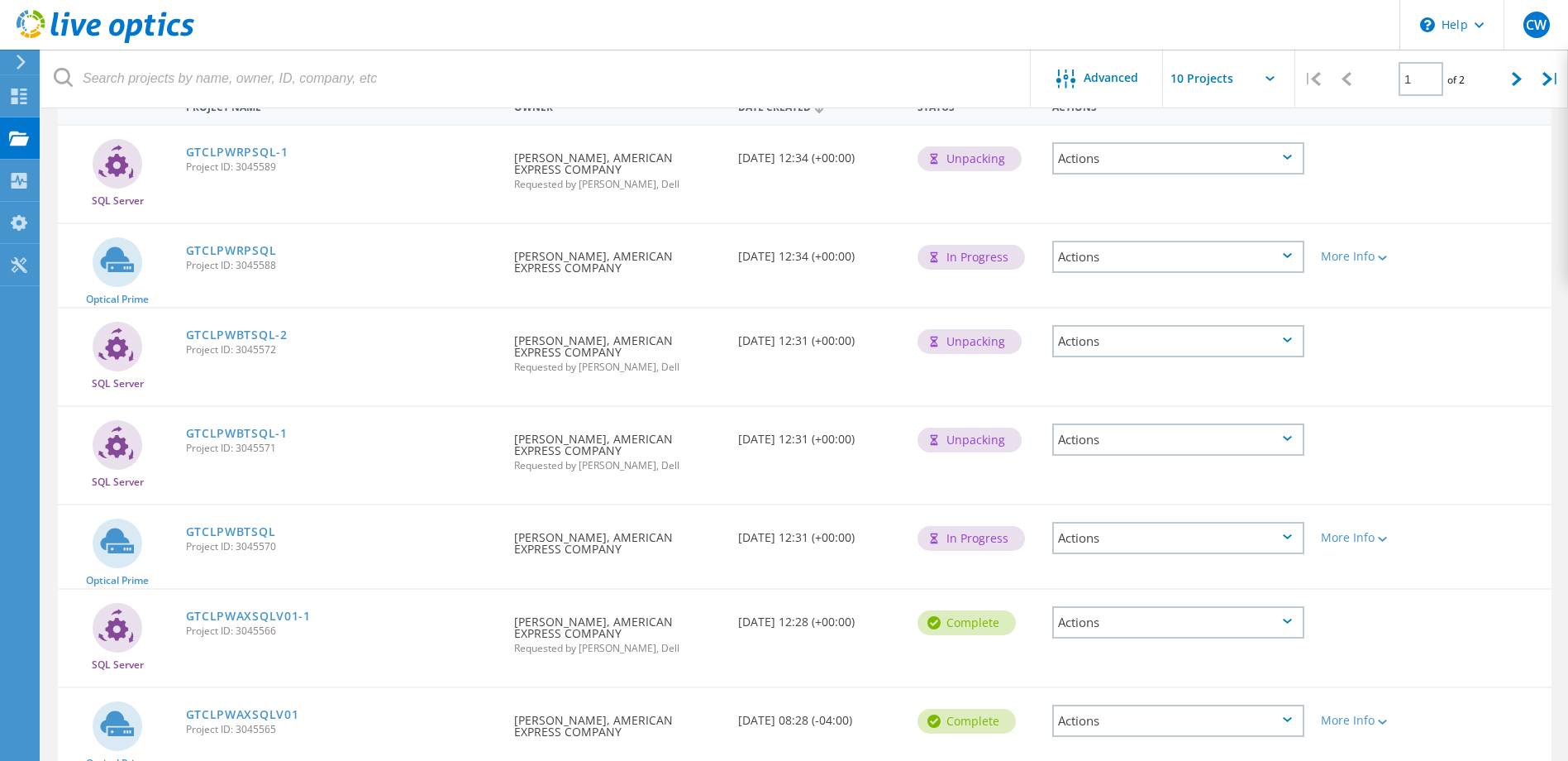
scroll to position [330, 0]
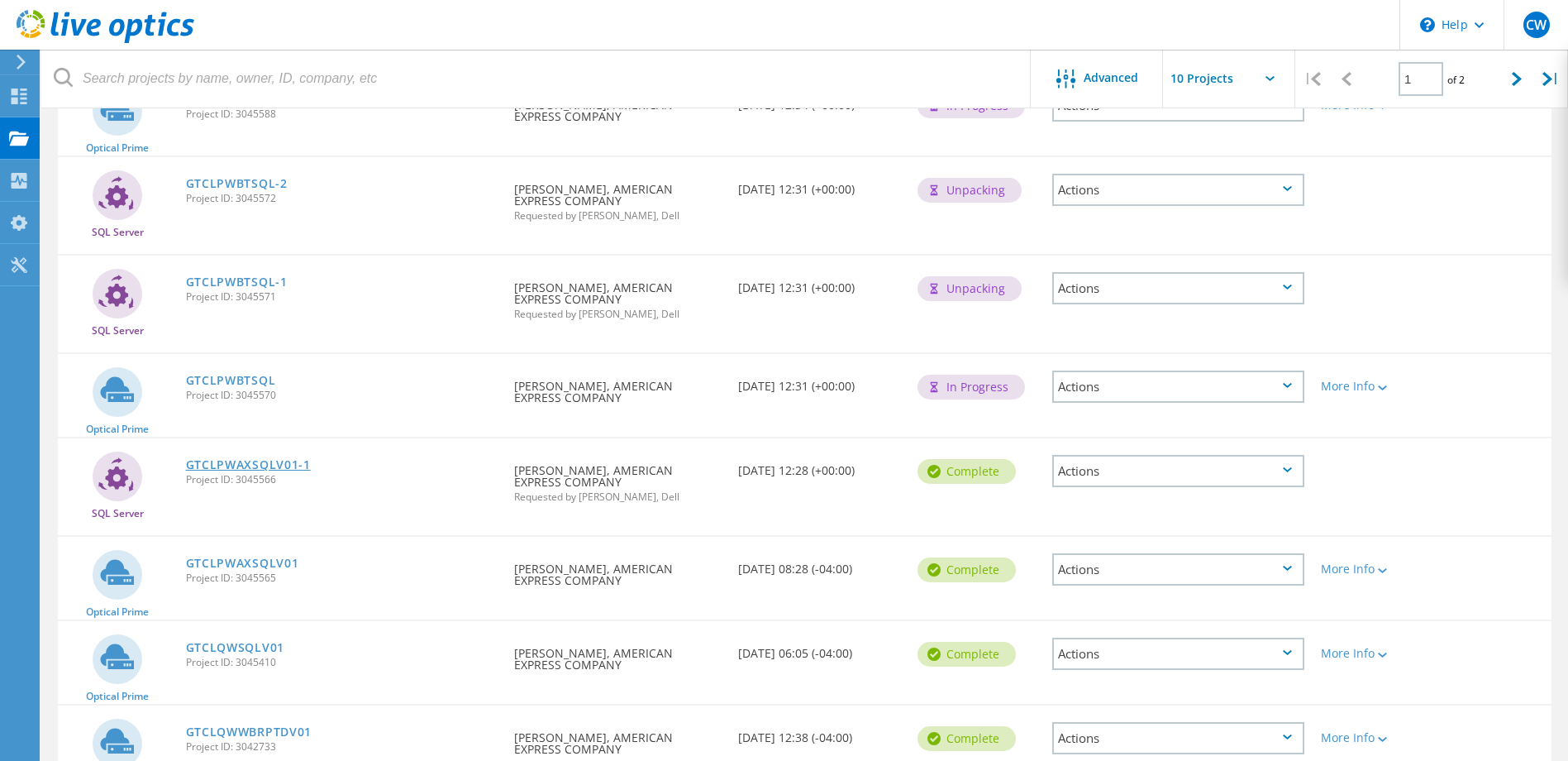
click at [266, 466] on link "GTCLPWAXSQLV01-1" at bounding box center [248, 464] width 125 height 12
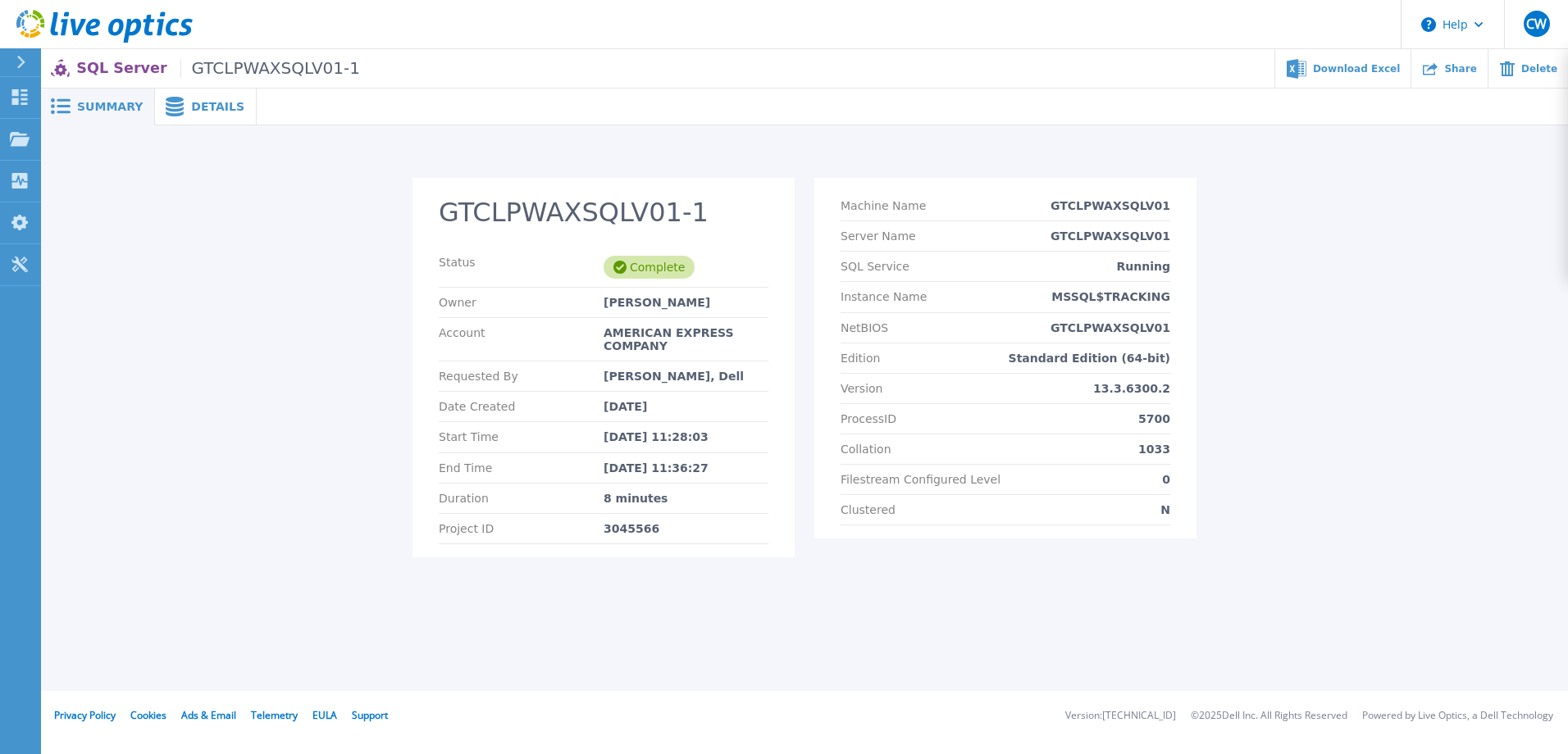
click at [180, 106] on span at bounding box center [173, 106] width 36 height 20
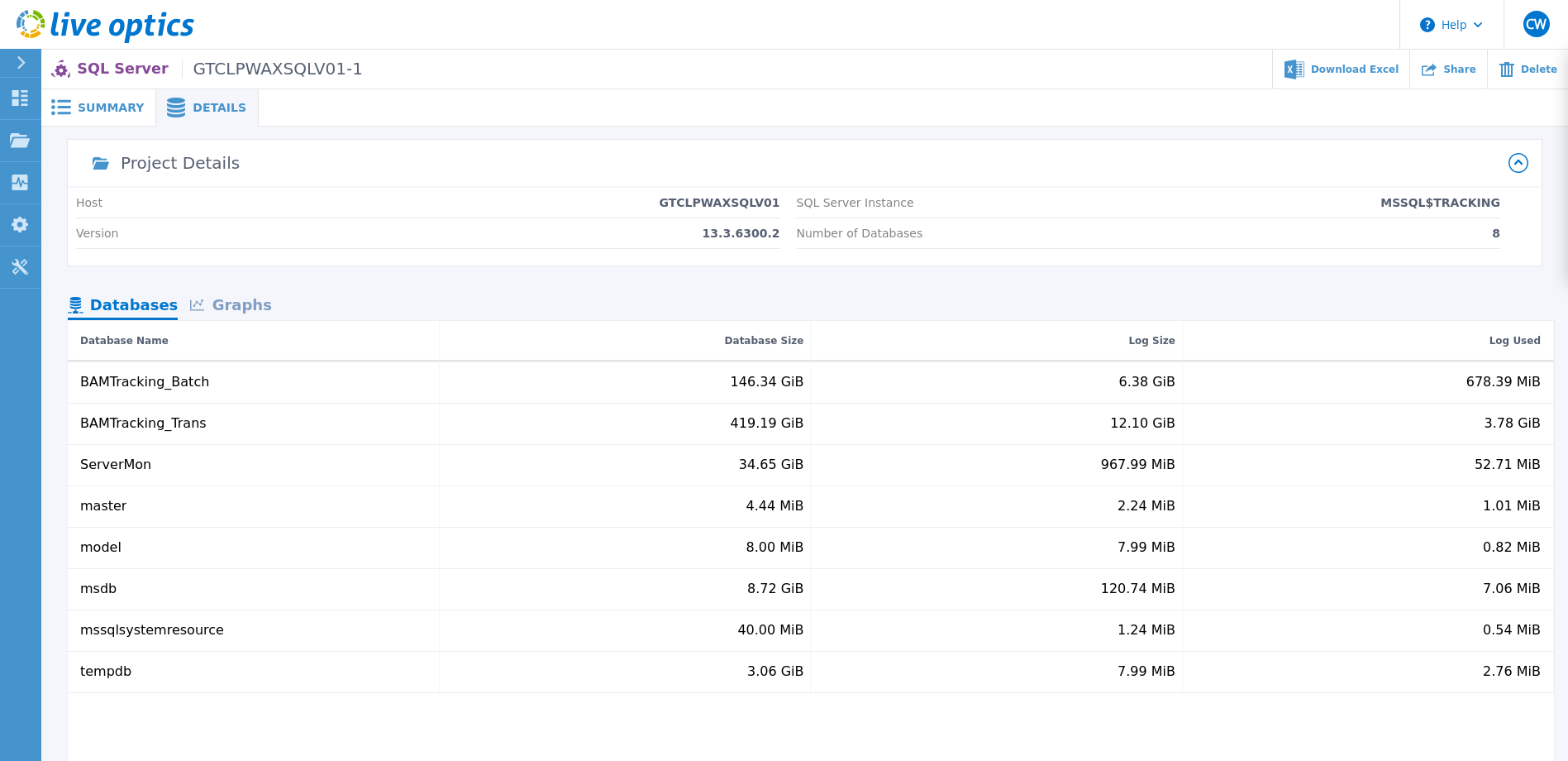
click at [232, 296] on div "Graphs" at bounding box center [230, 306] width 106 height 29
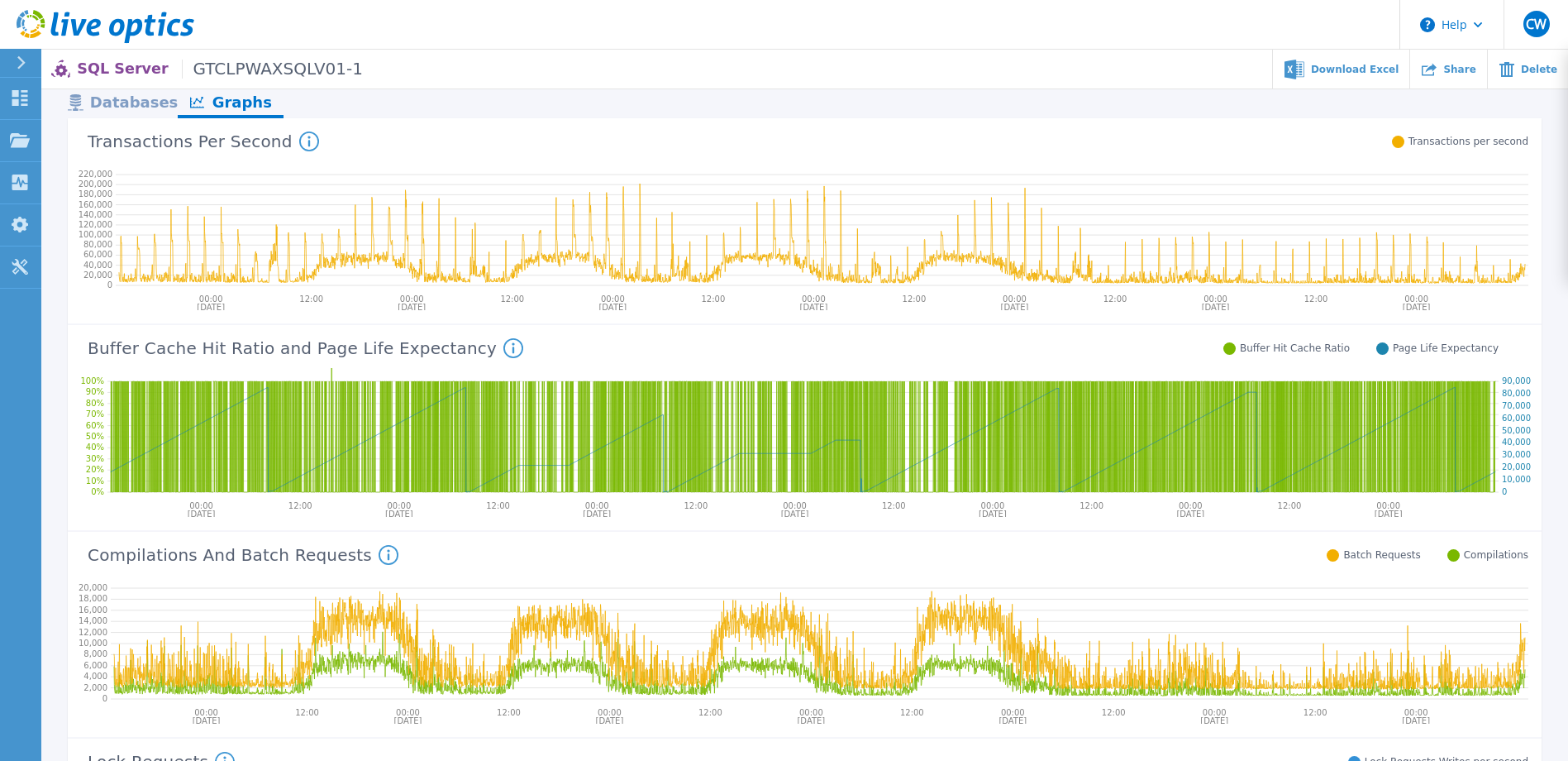
scroll to position [330, 0]
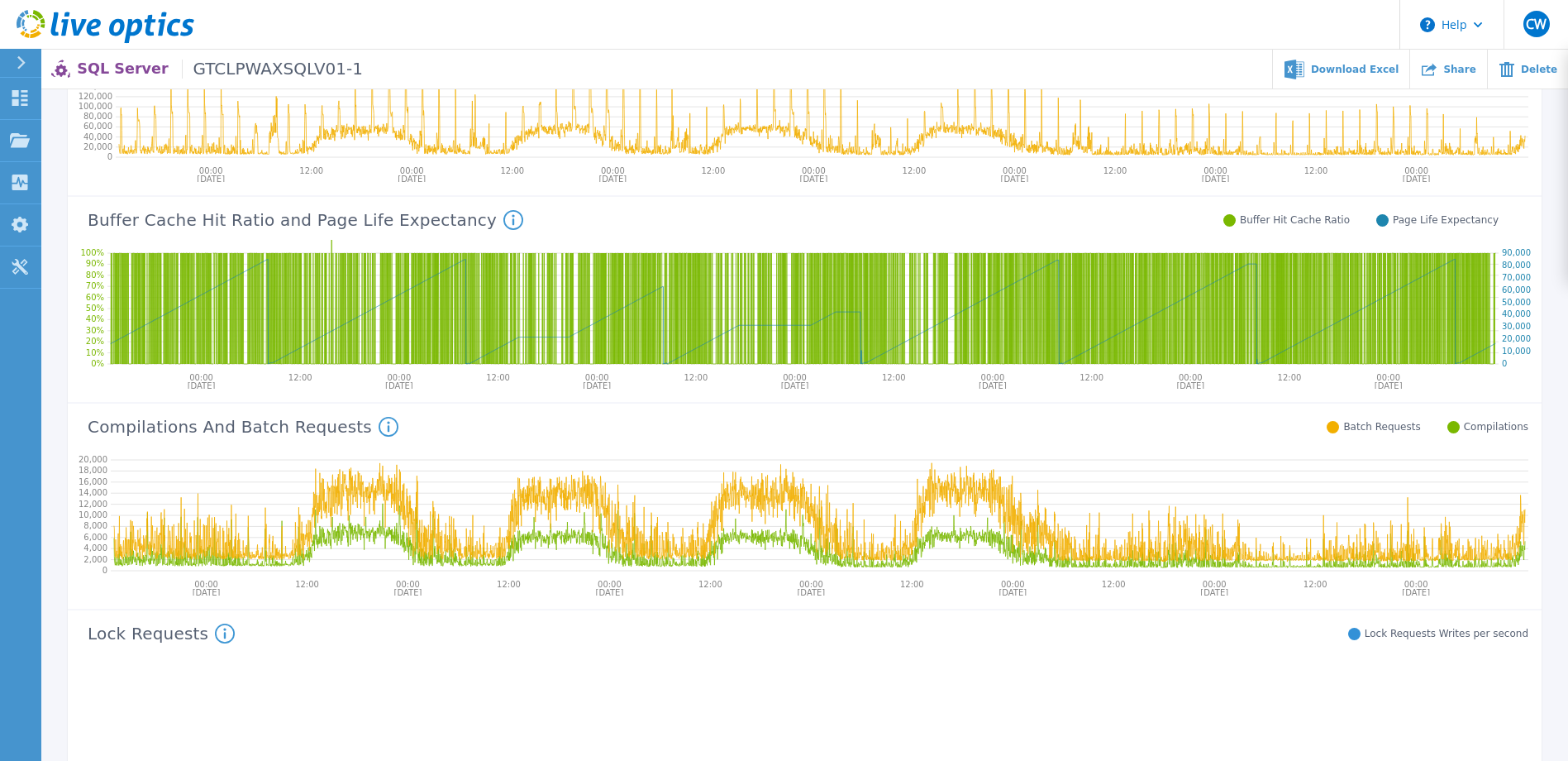
click at [1446, 218] on span "Page Life Expectancy" at bounding box center [1445, 220] width 106 height 13
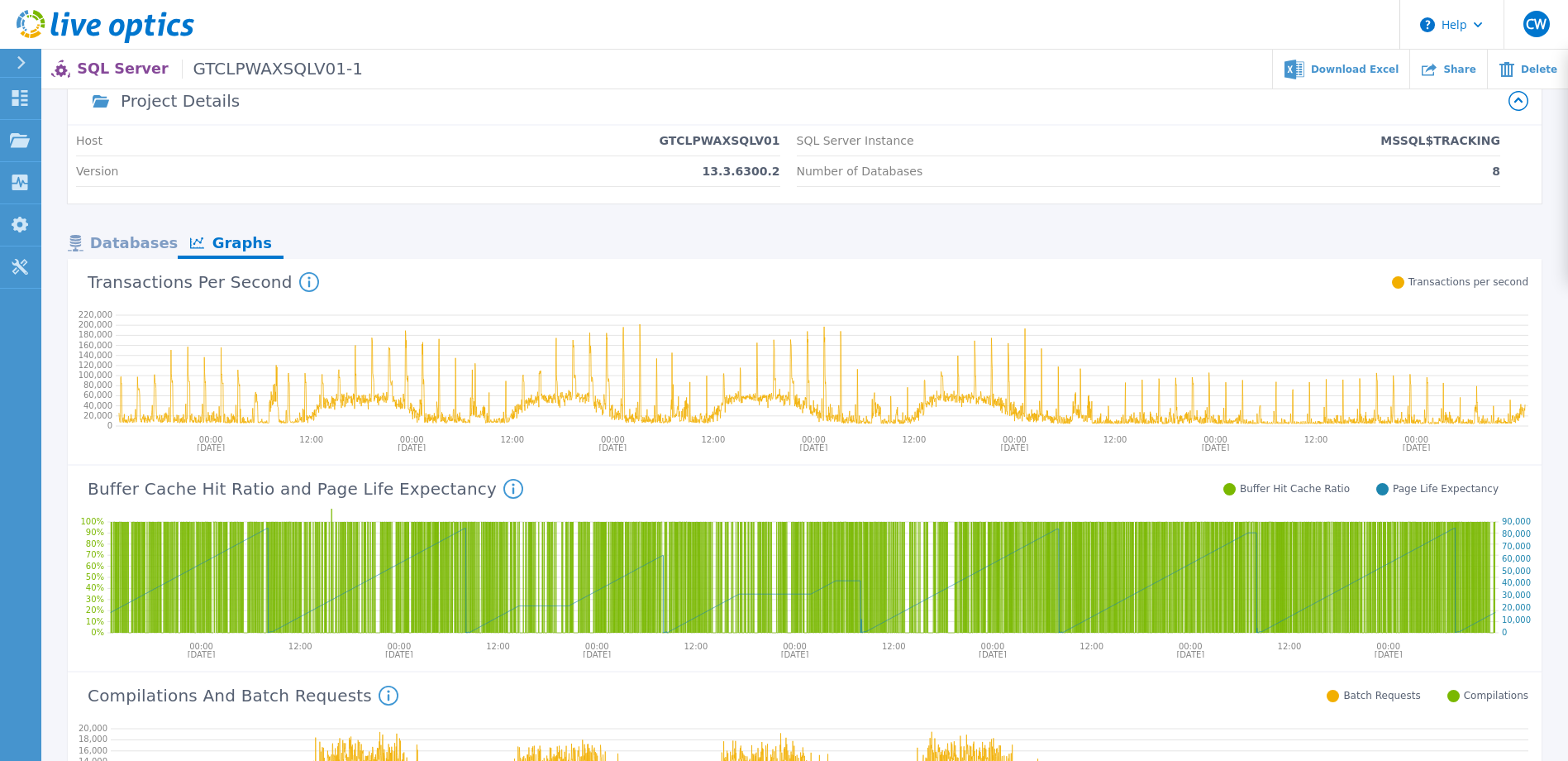
scroll to position [0, 0]
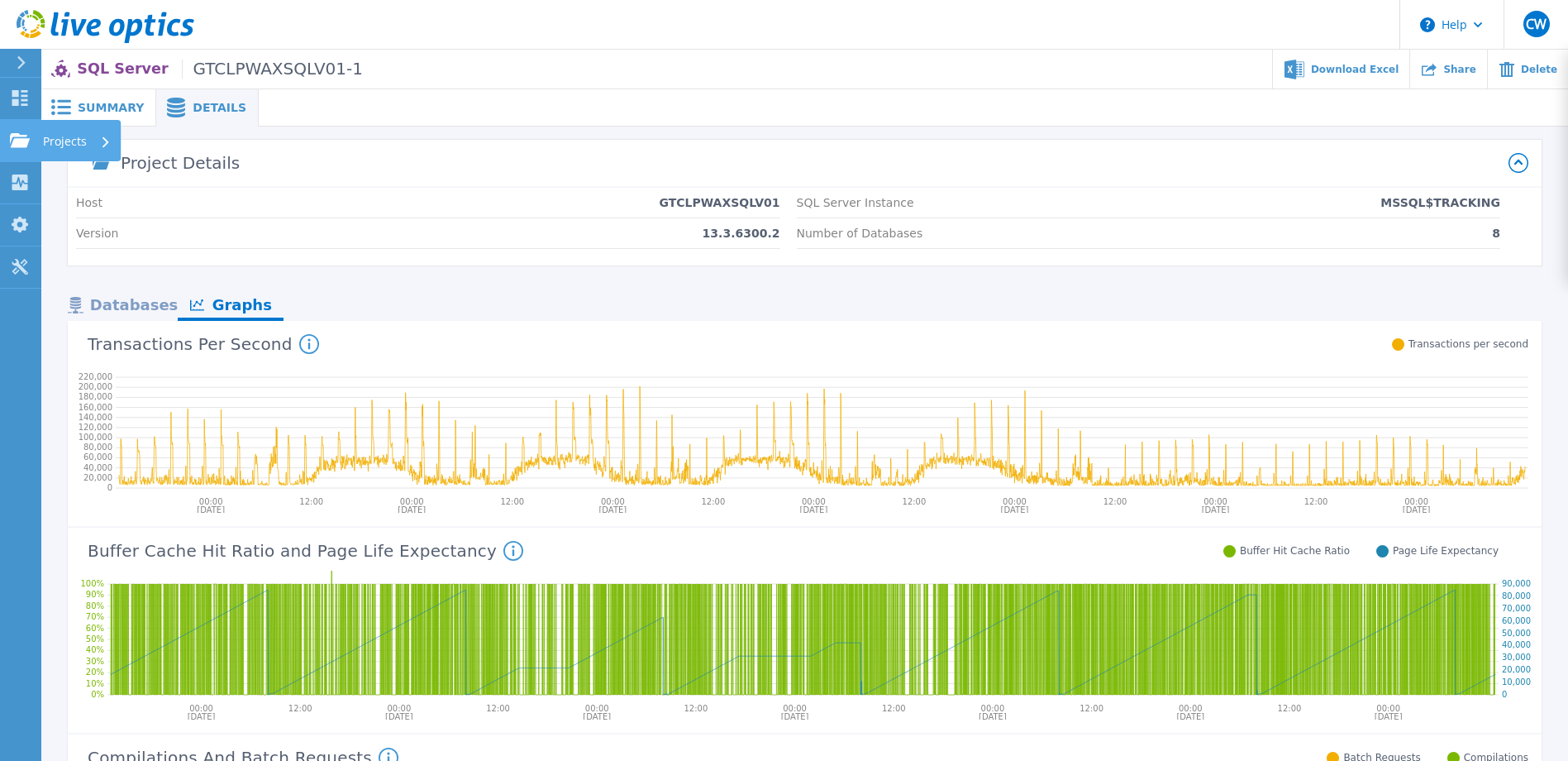
click at [17, 129] on link "Projects Projects" at bounding box center [21, 141] width 42 height 42
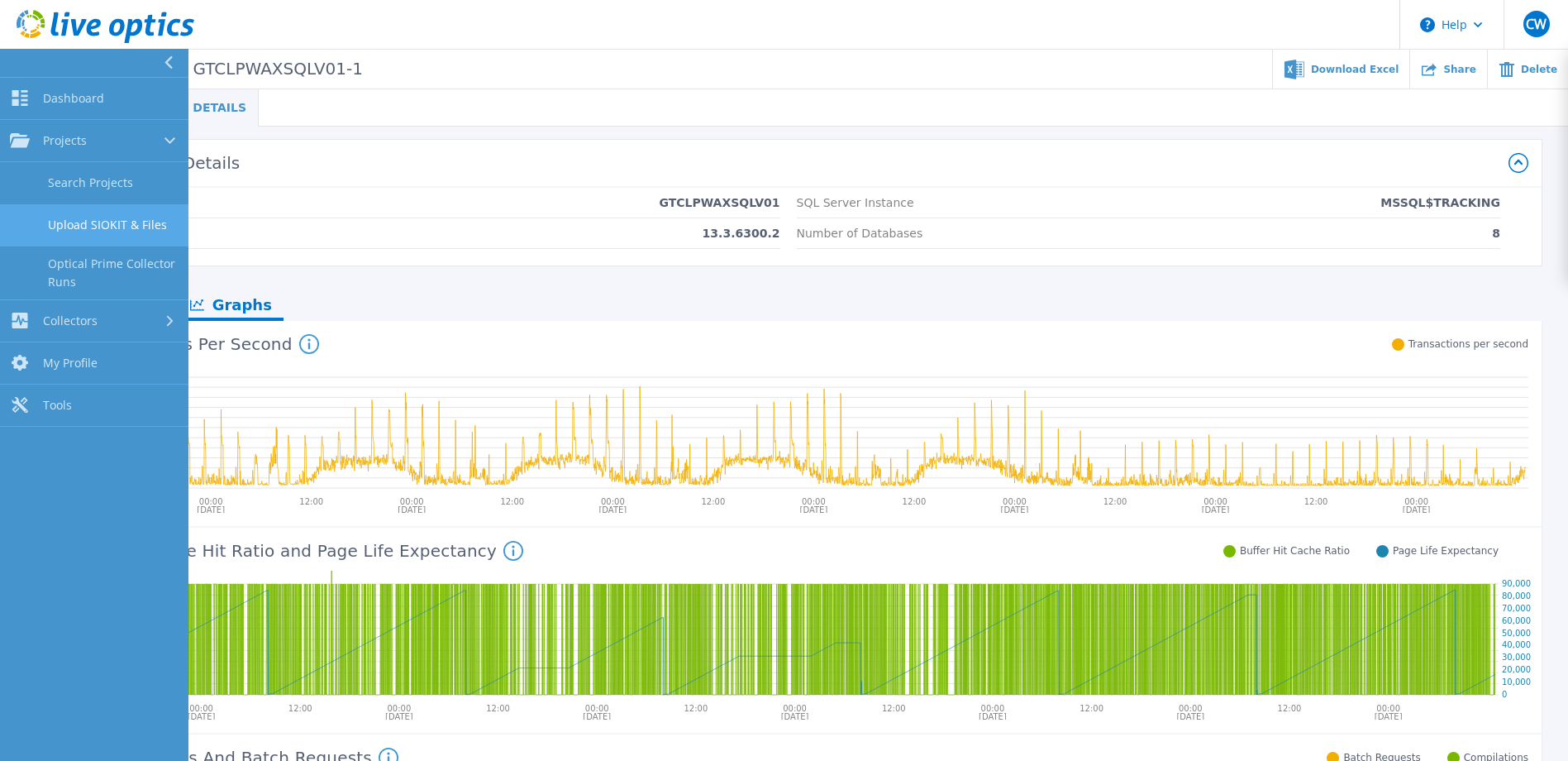
click at [90, 215] on link "Upload SIOKIT & Files" at bounding box center [94, 225] width 189 height 42
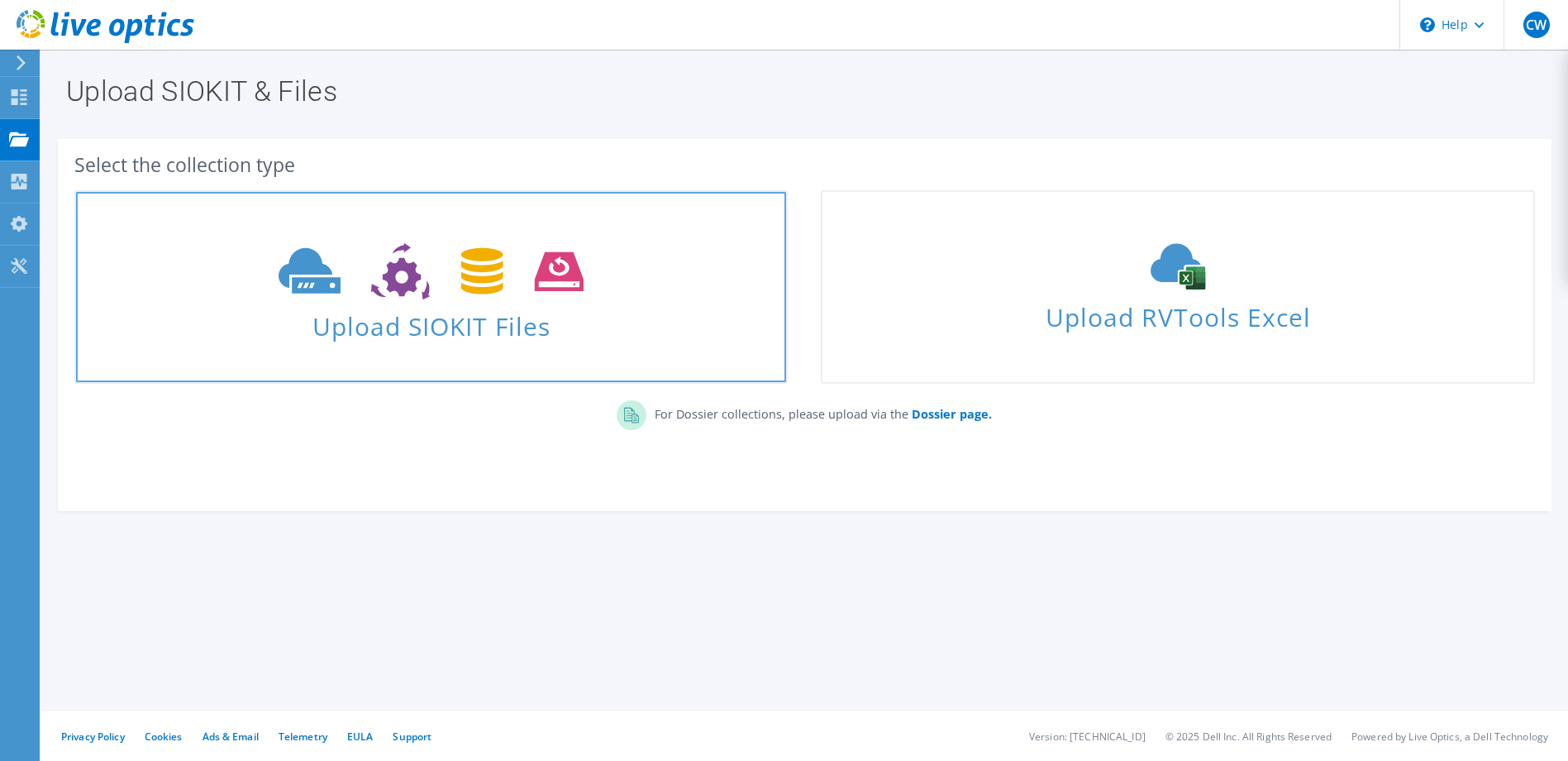
click at [376, 276] on icon at bounding box center [431, 271] width 305 height 57
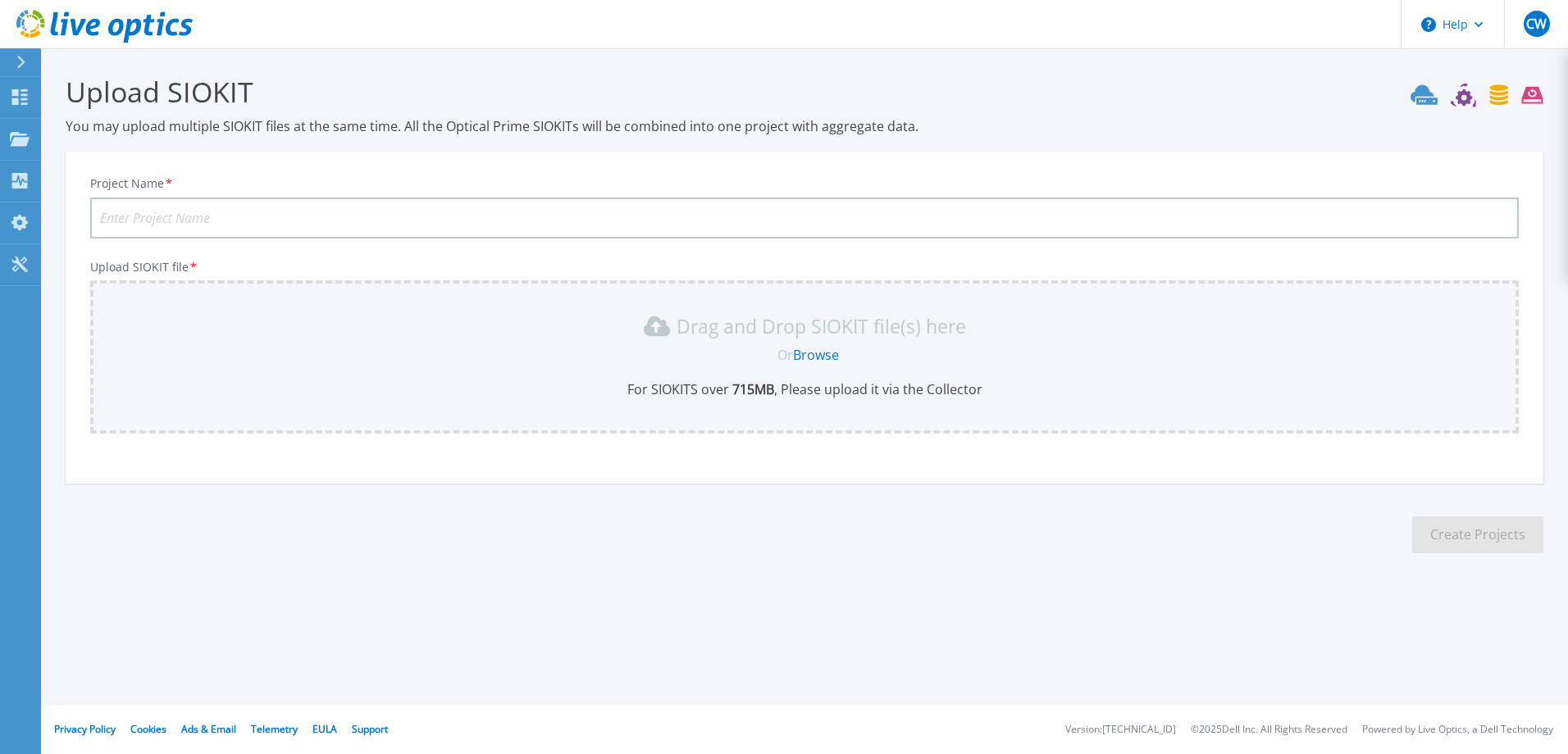
click at [813, 356] on link "Browse" at bounding box center [815, 355] width 46 height 18
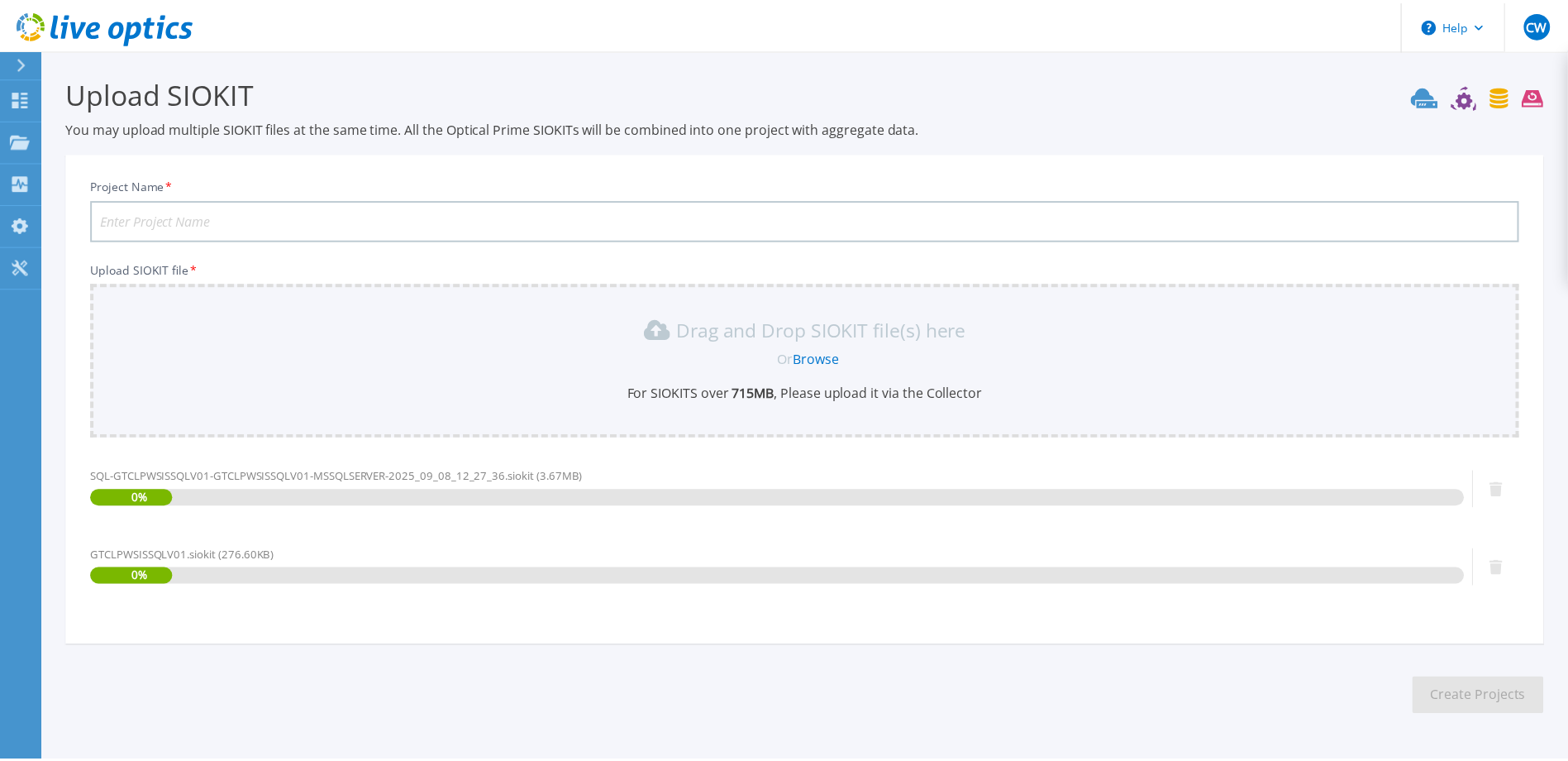
scroll to position [55, 0]
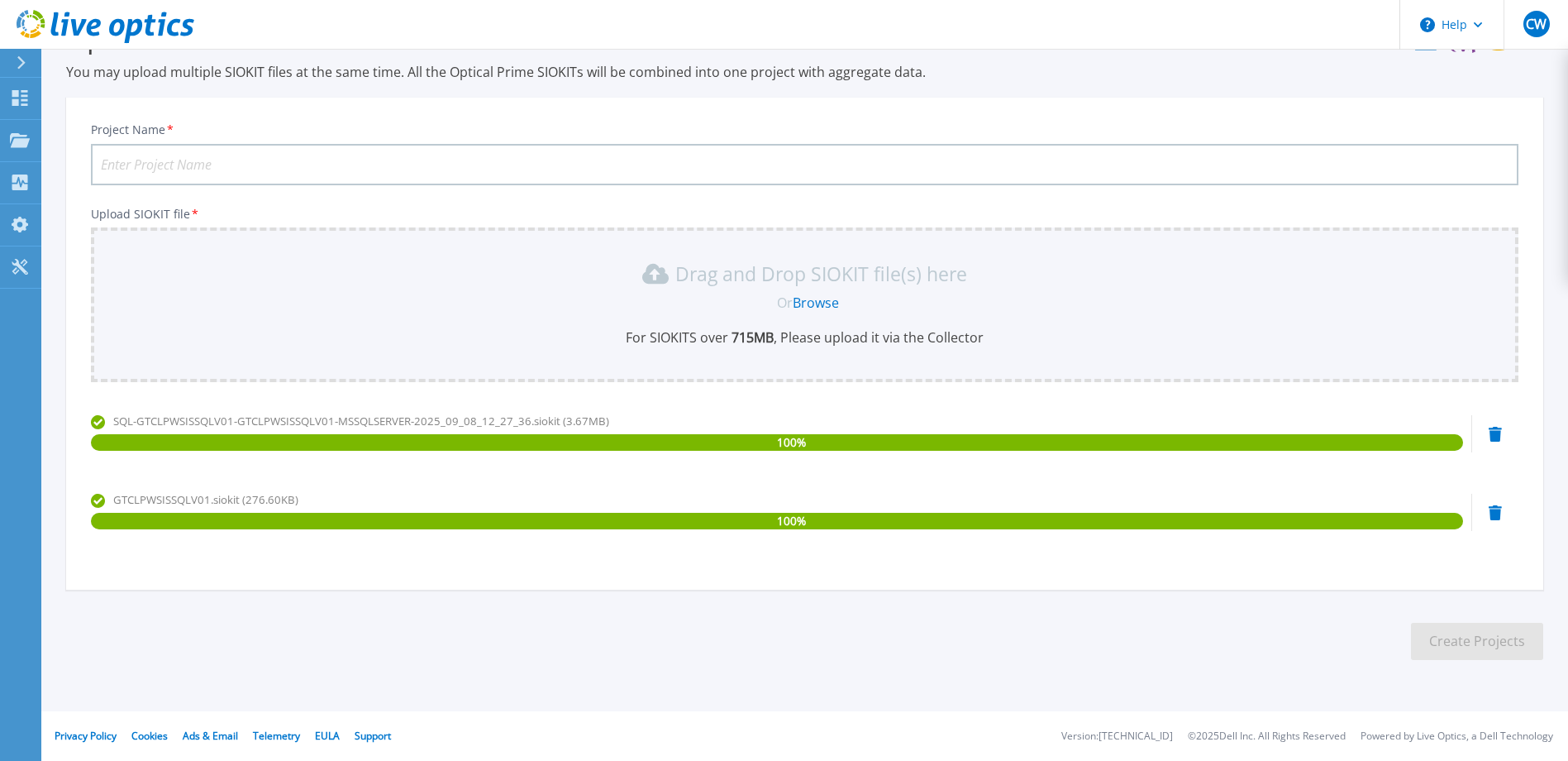
click at [198, 162] on input "Project Name *" at bounding box center [805, 164] width 1427 height 42
type input "GTCLPWSISSQLV01"
click at [1483, 654] on button "Create Projects" at bounding box center [1477, 641] width 133 height 37
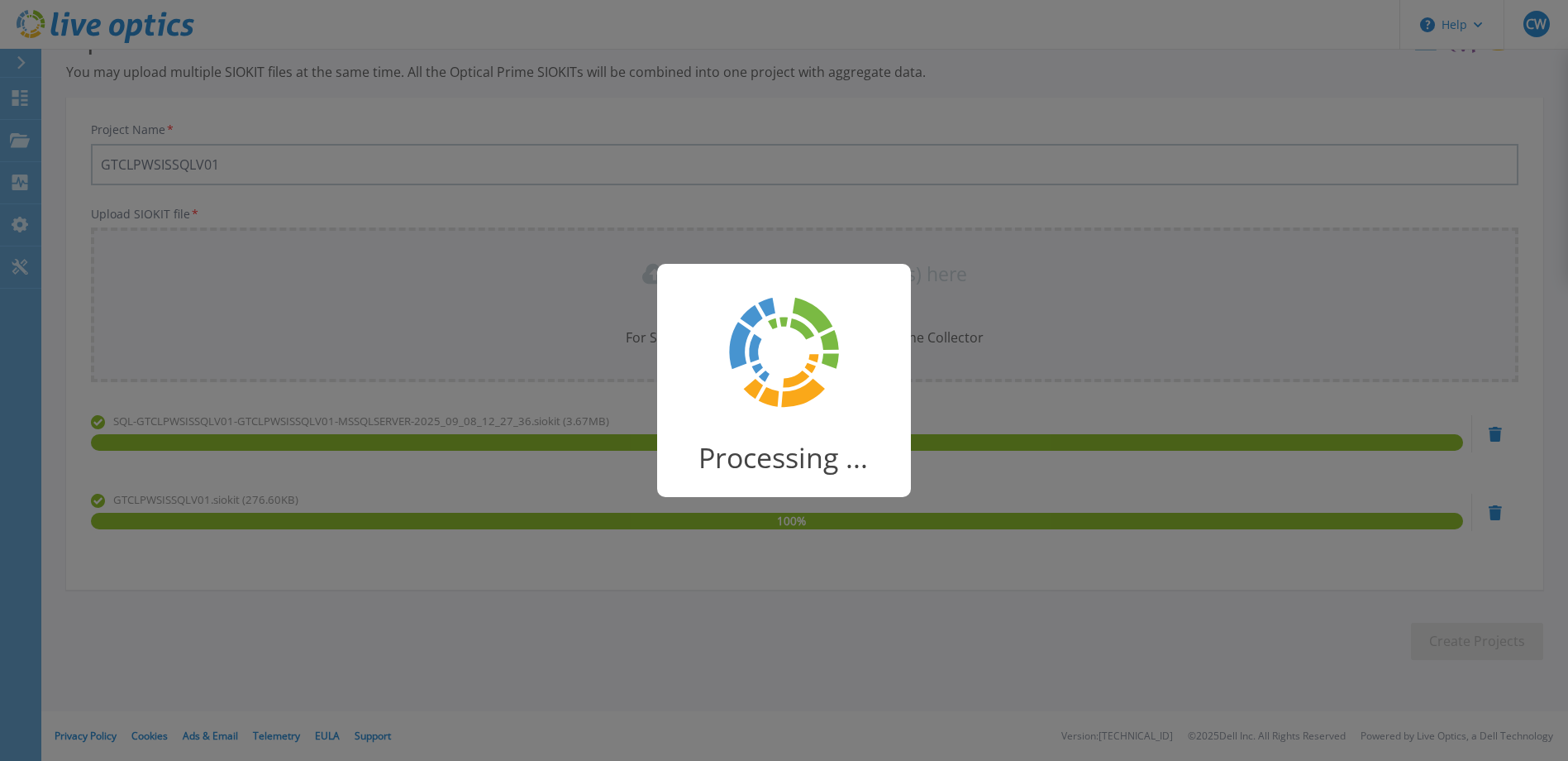
scroll to position [24, 0]
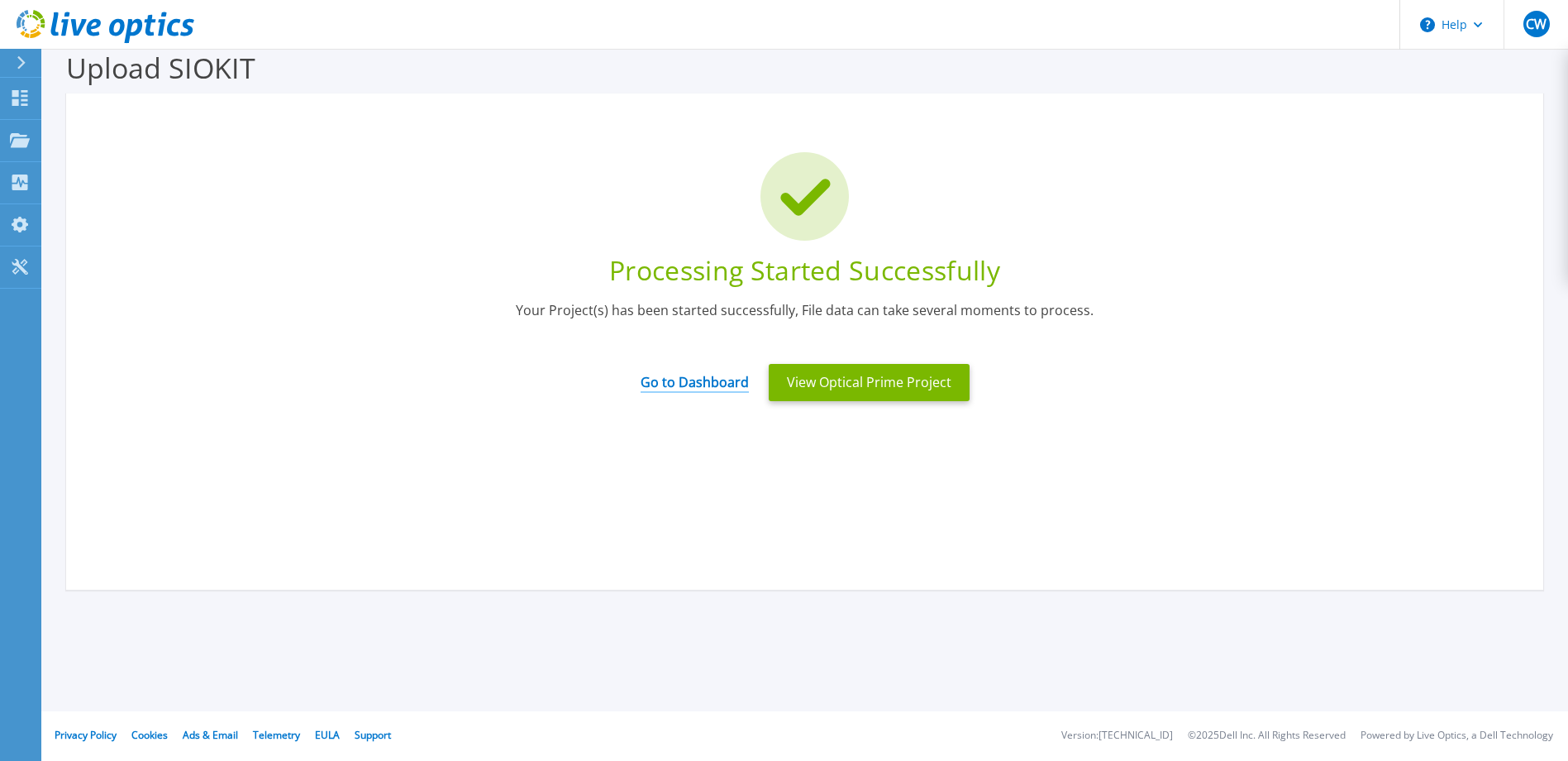
click at [706, 385] on link "Go to Dashboard" at bounding box center [695, 376] width 108 height 32
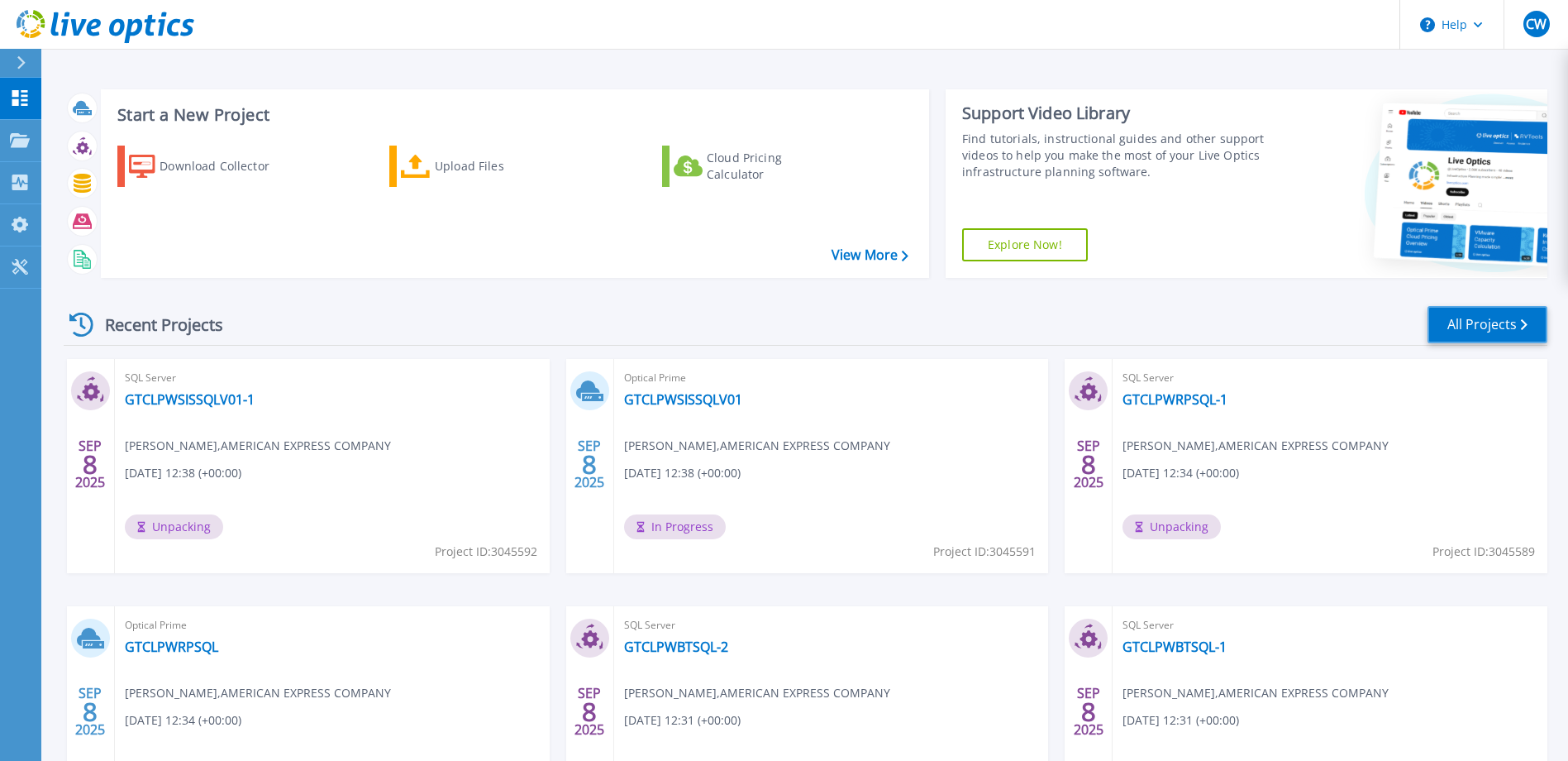
click at [1484, 311] on link "All Projects" at bounding box center [1487, 324] width 120 height 37
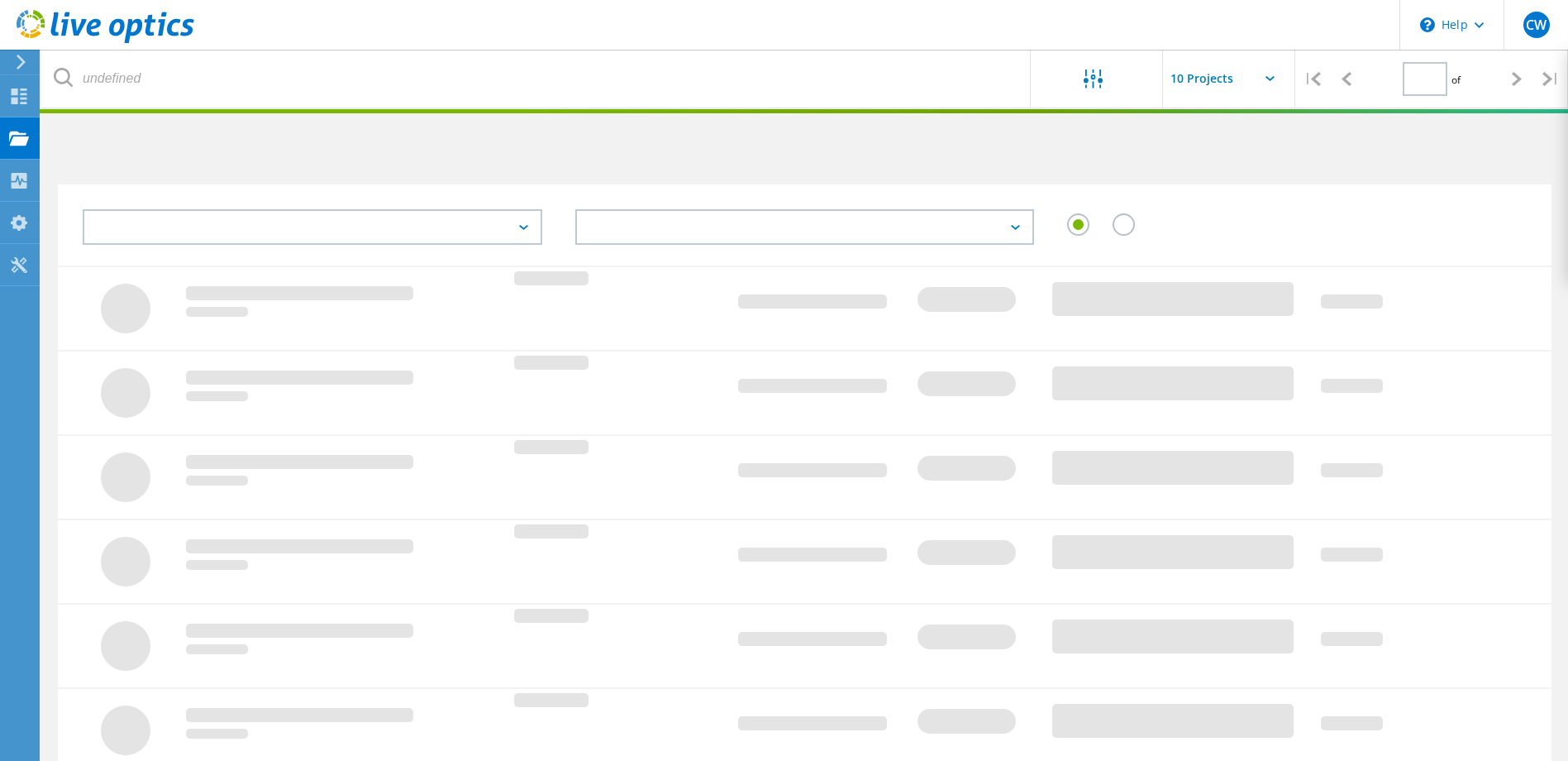
type input "1"
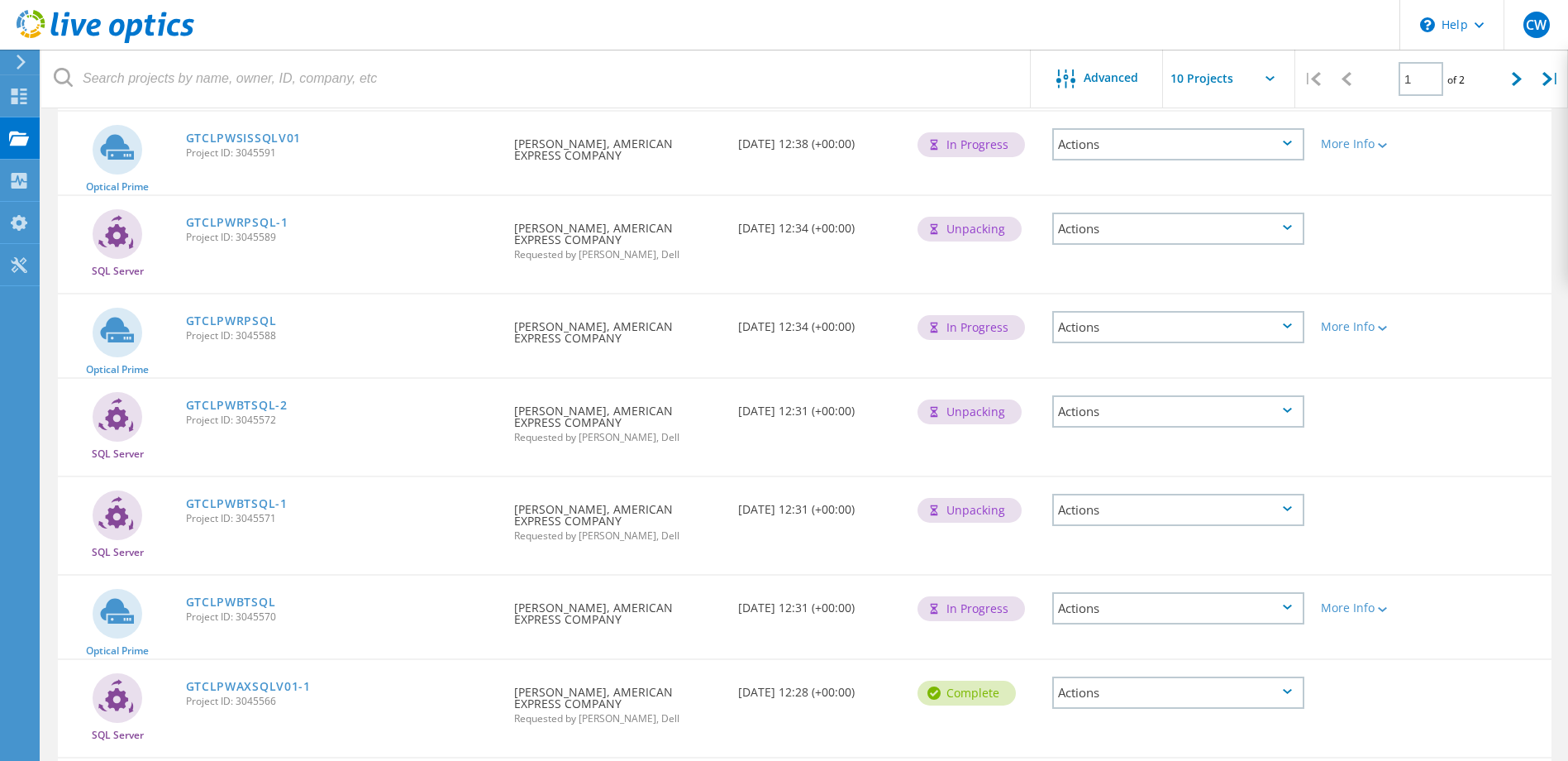
scroll to position [330, 0]
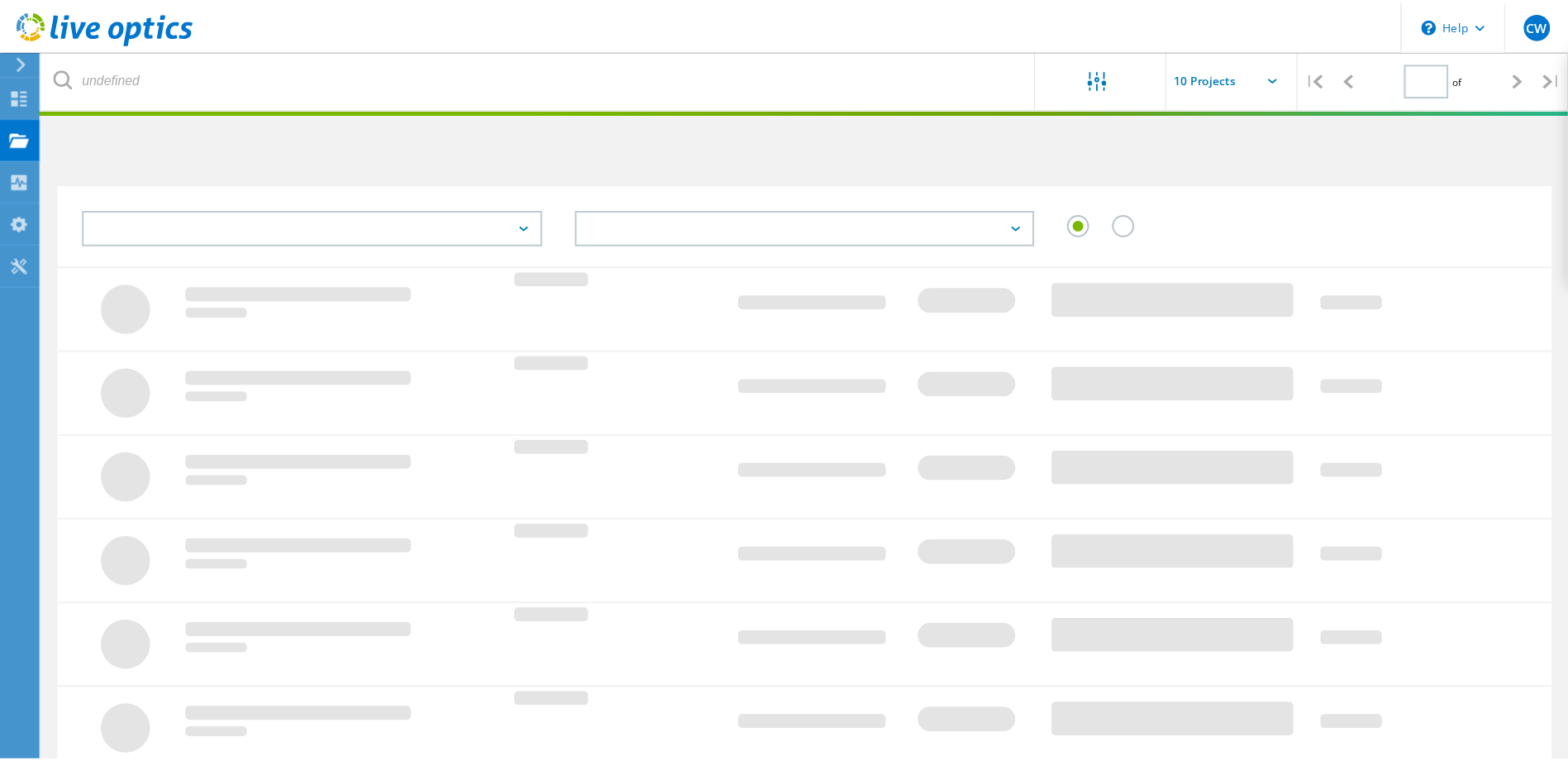
scroll to position [330, 0]
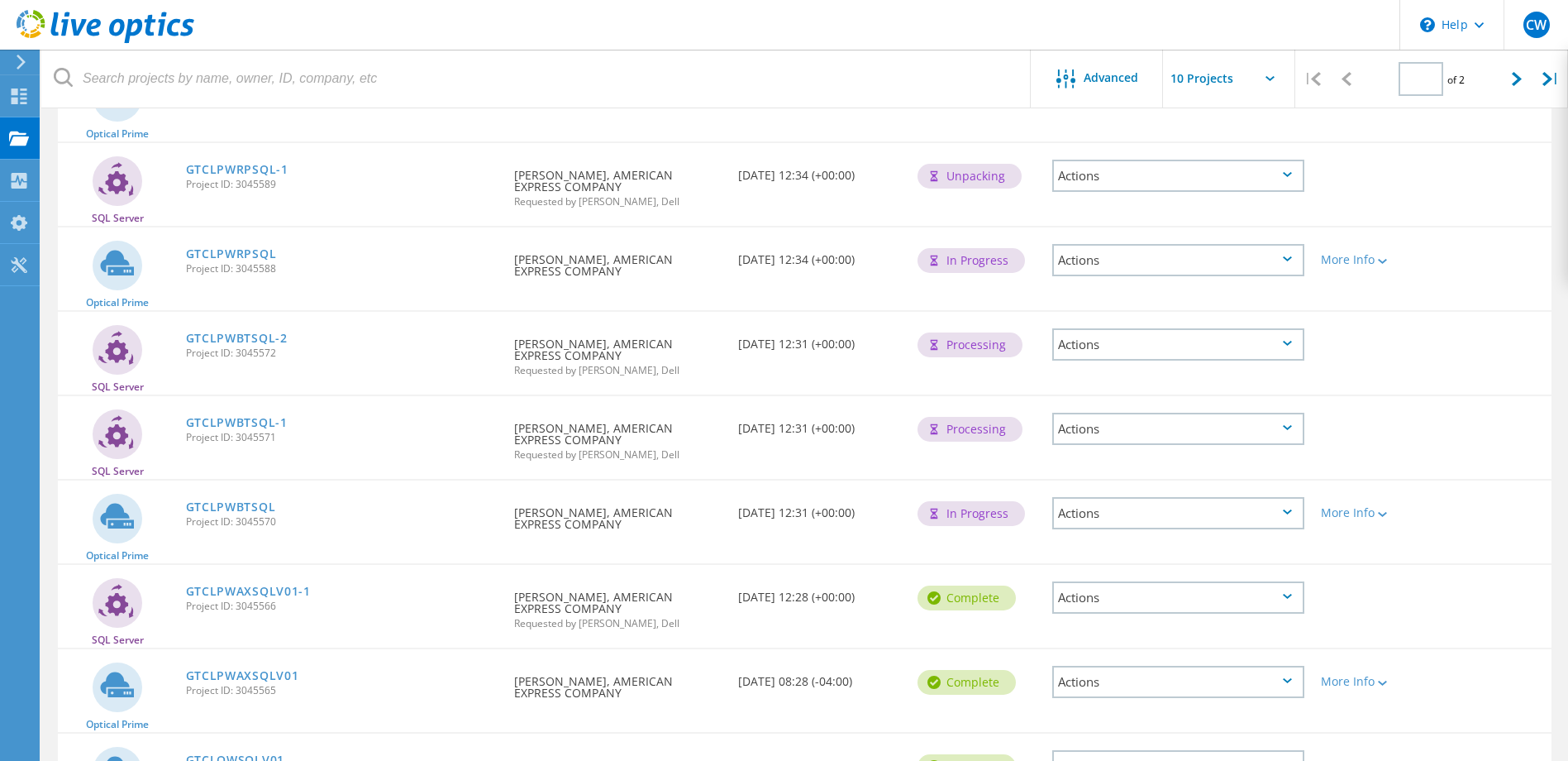
type input "1"
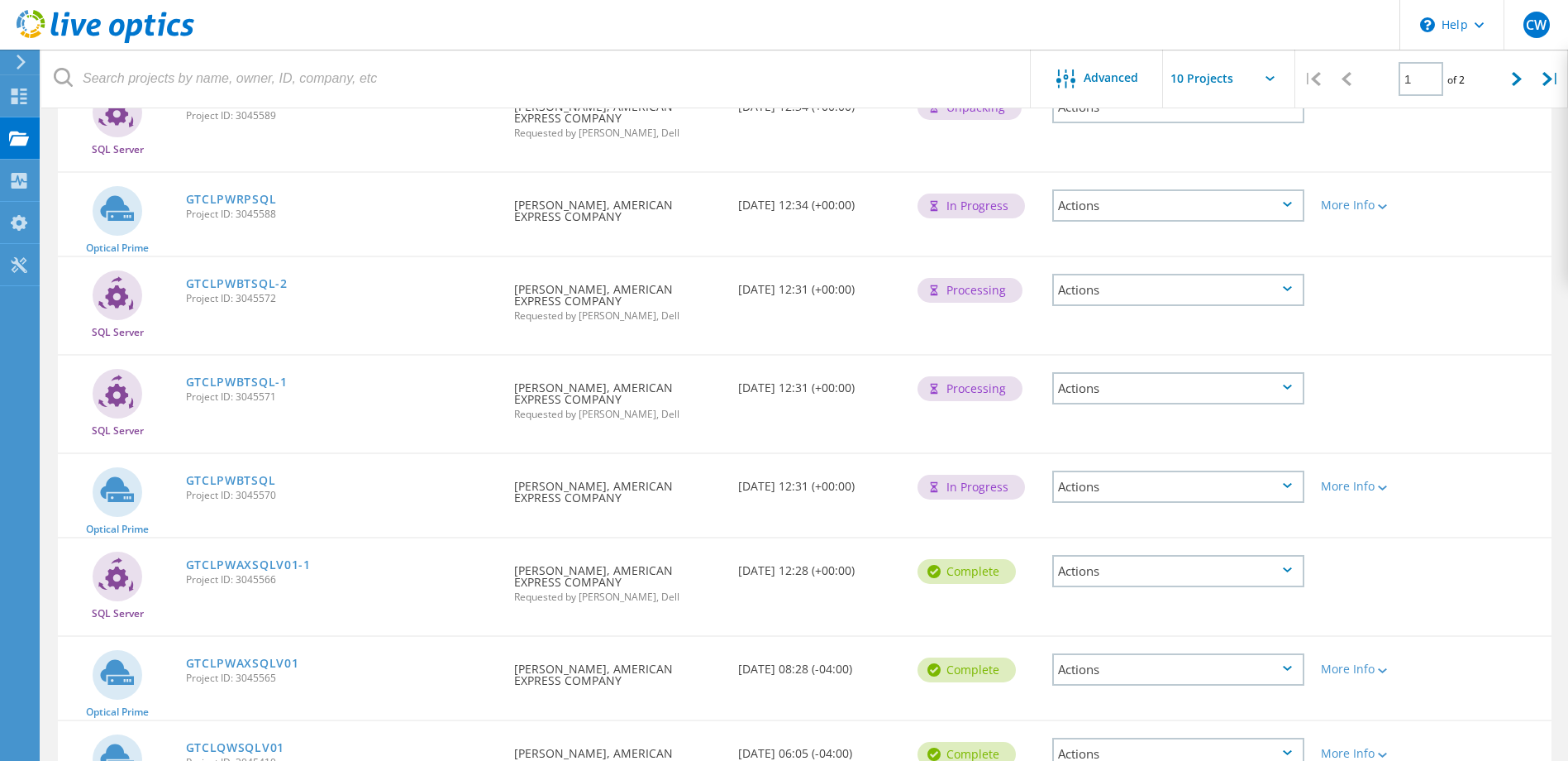
scroll to position [497, 0]
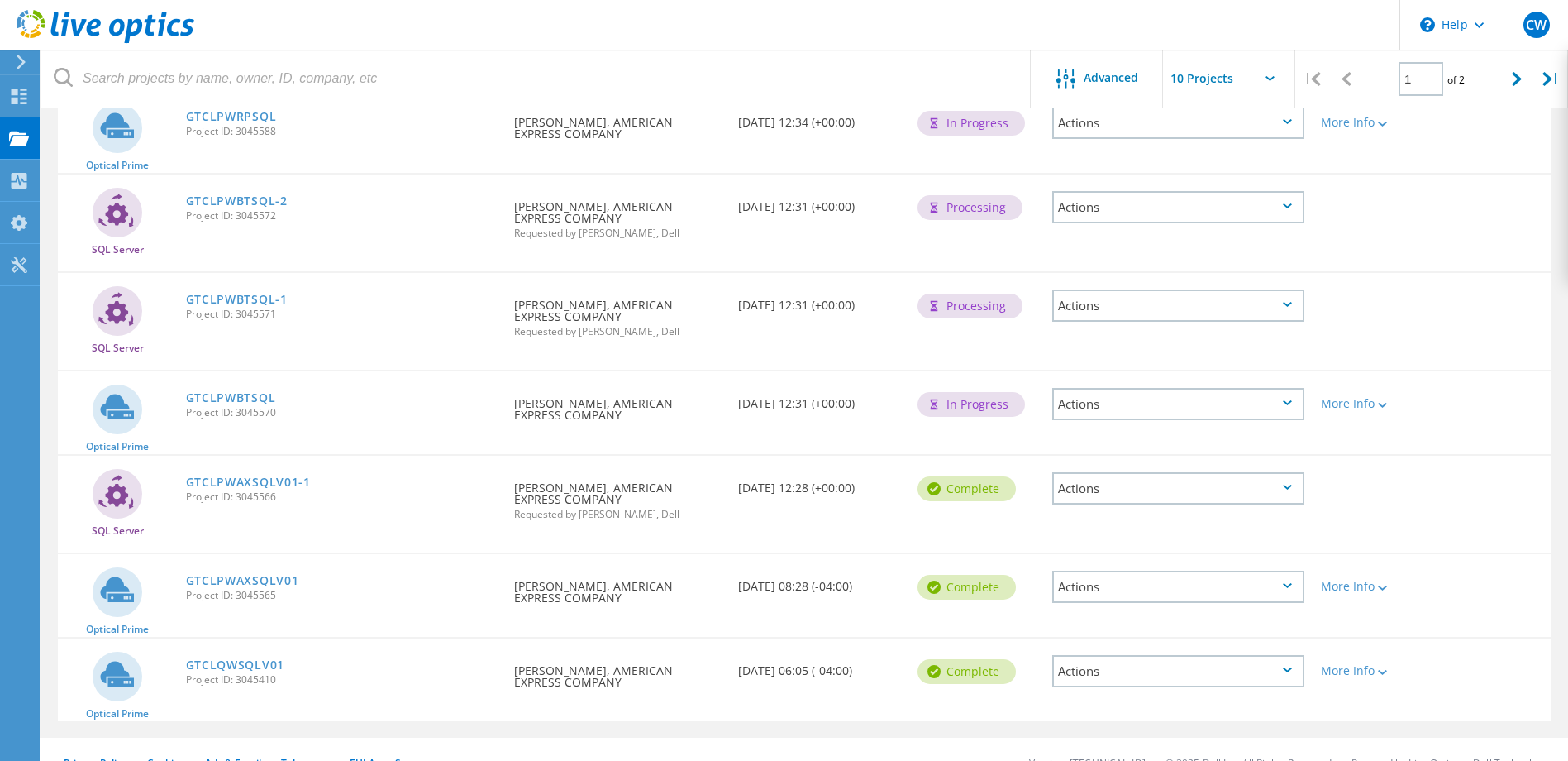
click at [246, 580] on link "GTCLPWAXSQLV01" at bounding box center [243, 580] width 114 height 12
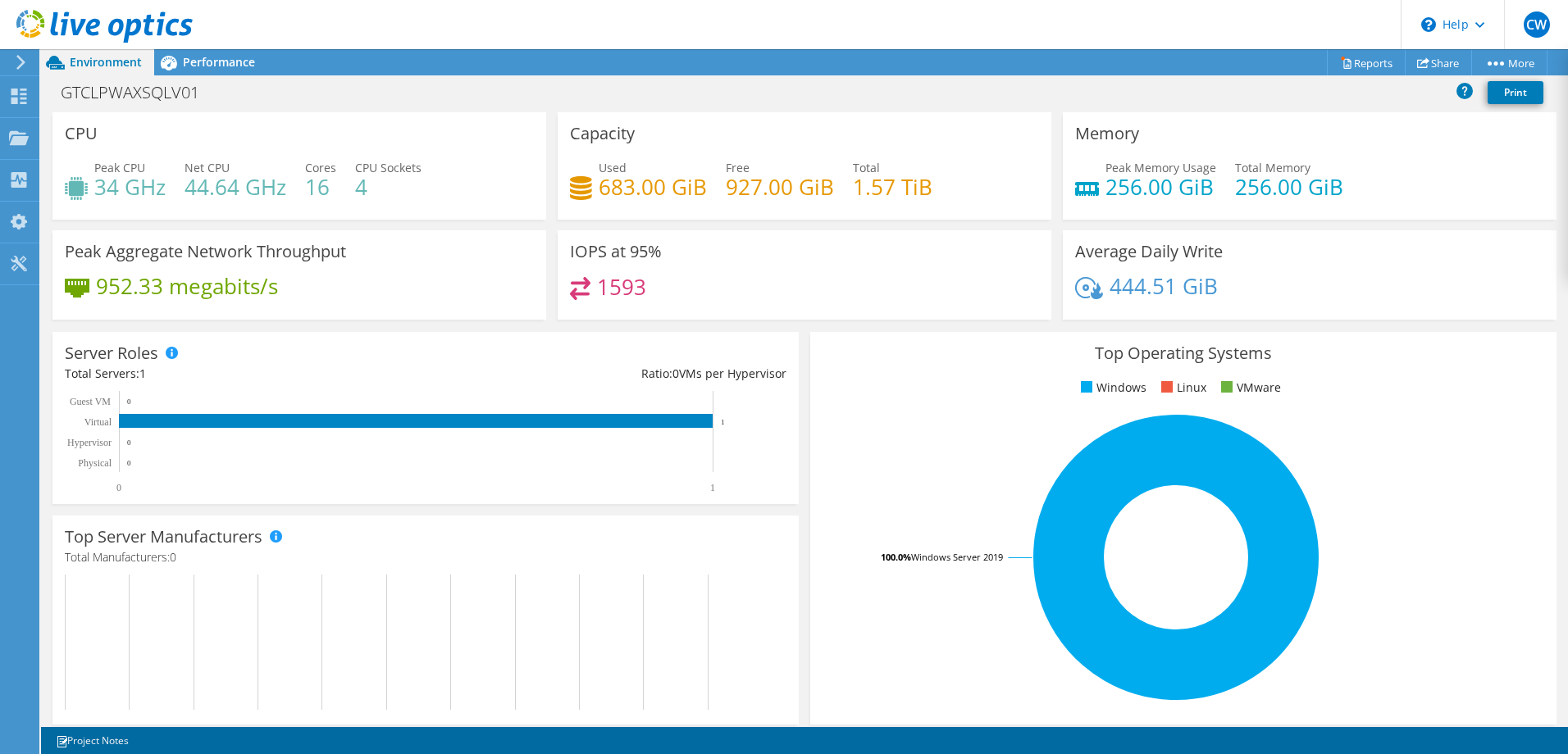
click at [948, 224] on div "Capacity Used 683.00 GiB Free 927.00 GiB Total 1.57 TiB" at bounding box center [805, 172] width 505 height 118
click at [217, 63] on span "Performance" at bounding box center [218, 61] width 72 height 15
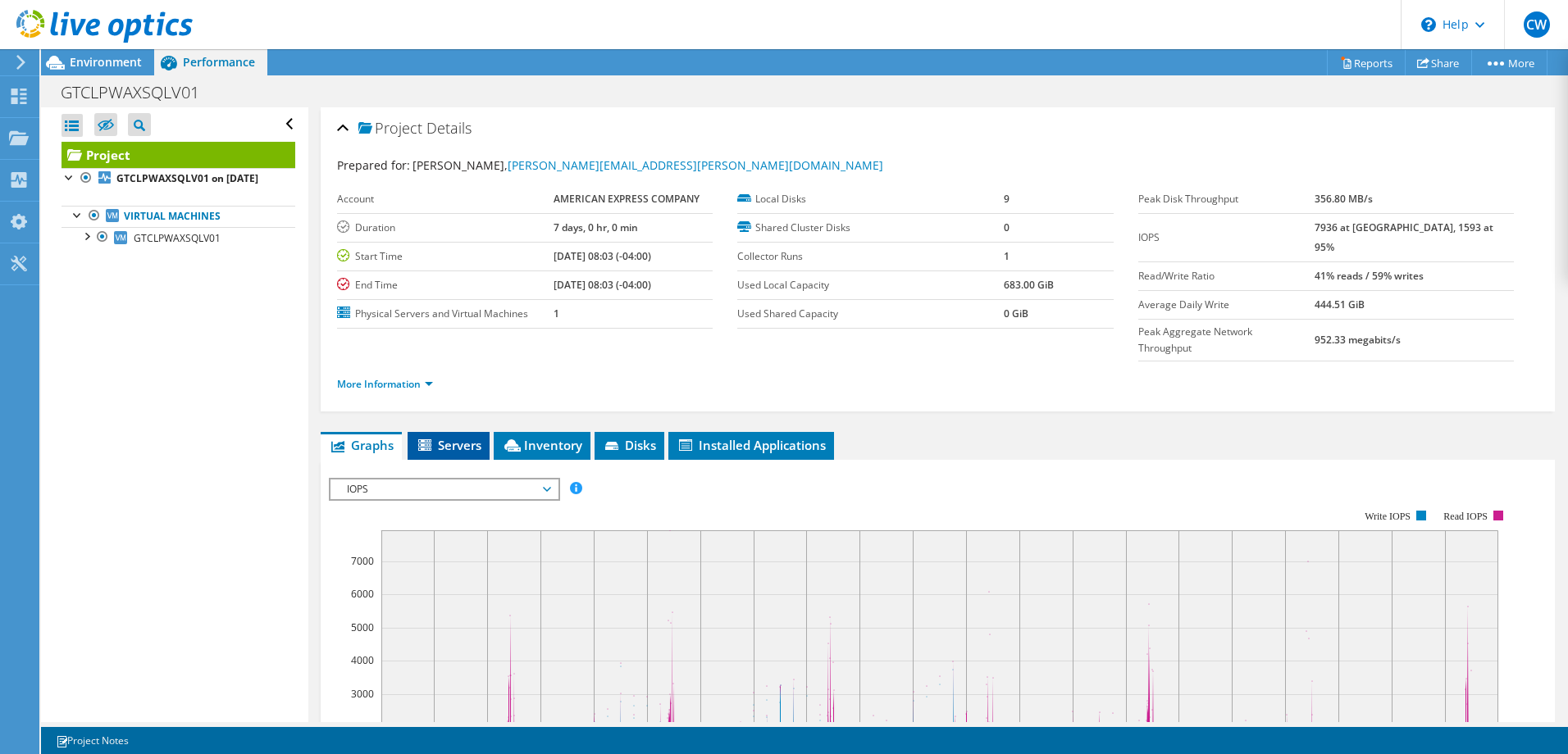
click at [454, 436] on span "Servers" at bounding box center [447, 445] width 65 height 16
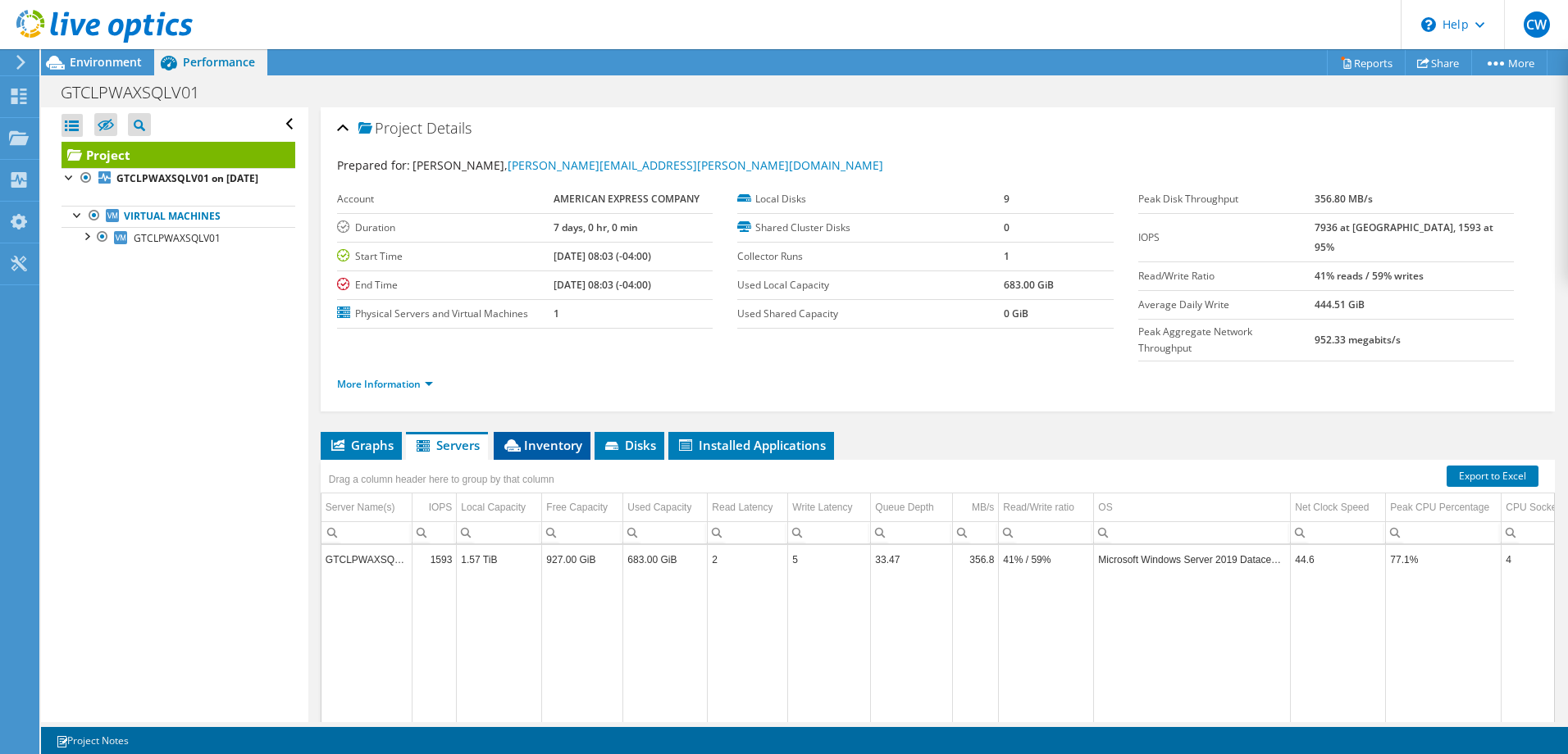
click at [543, 436] on span "Inventory" at bounding box center [542, 445] width 81 height 16
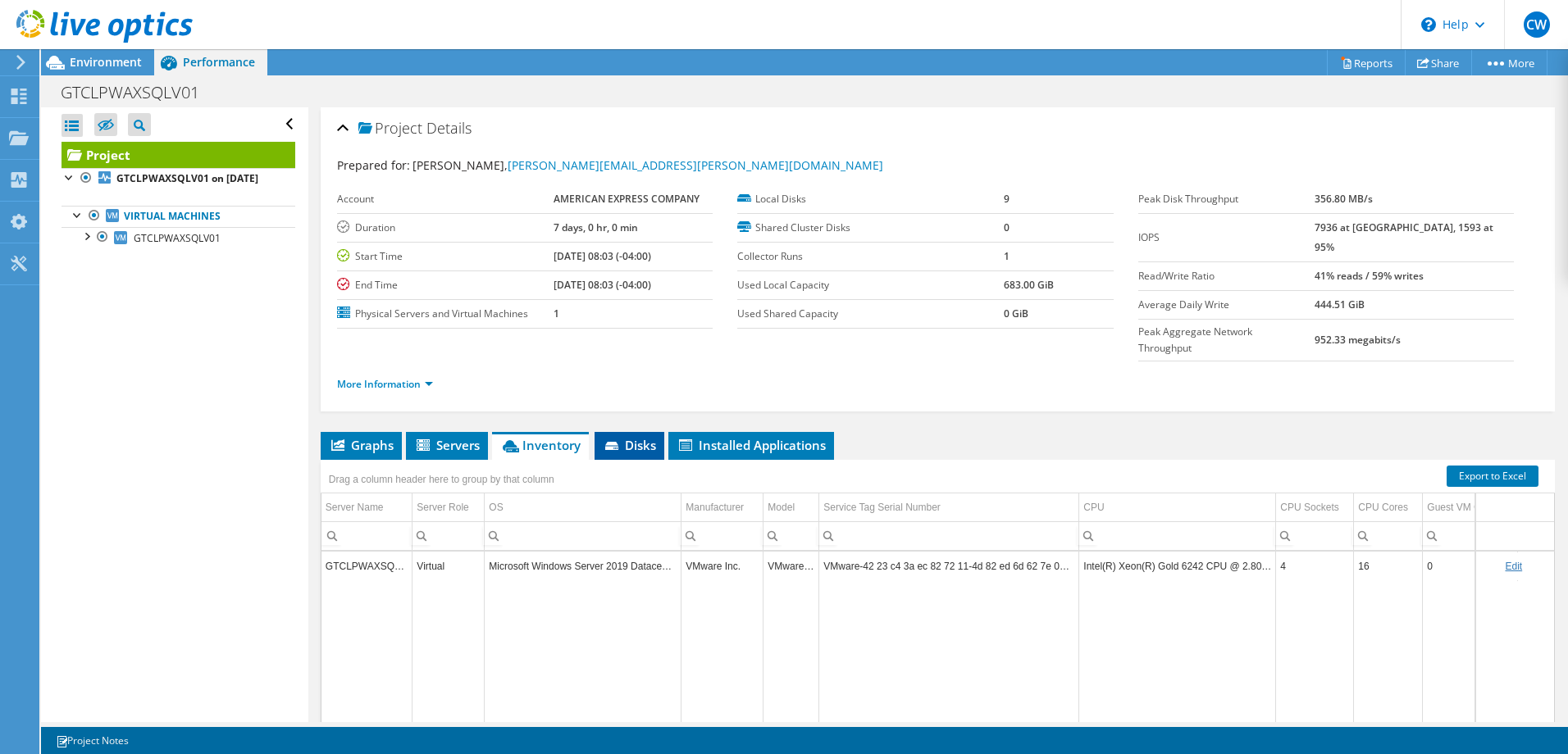
click at [630, 436] on span "Disks" at bounding box center [629, 445] width 54 height 16
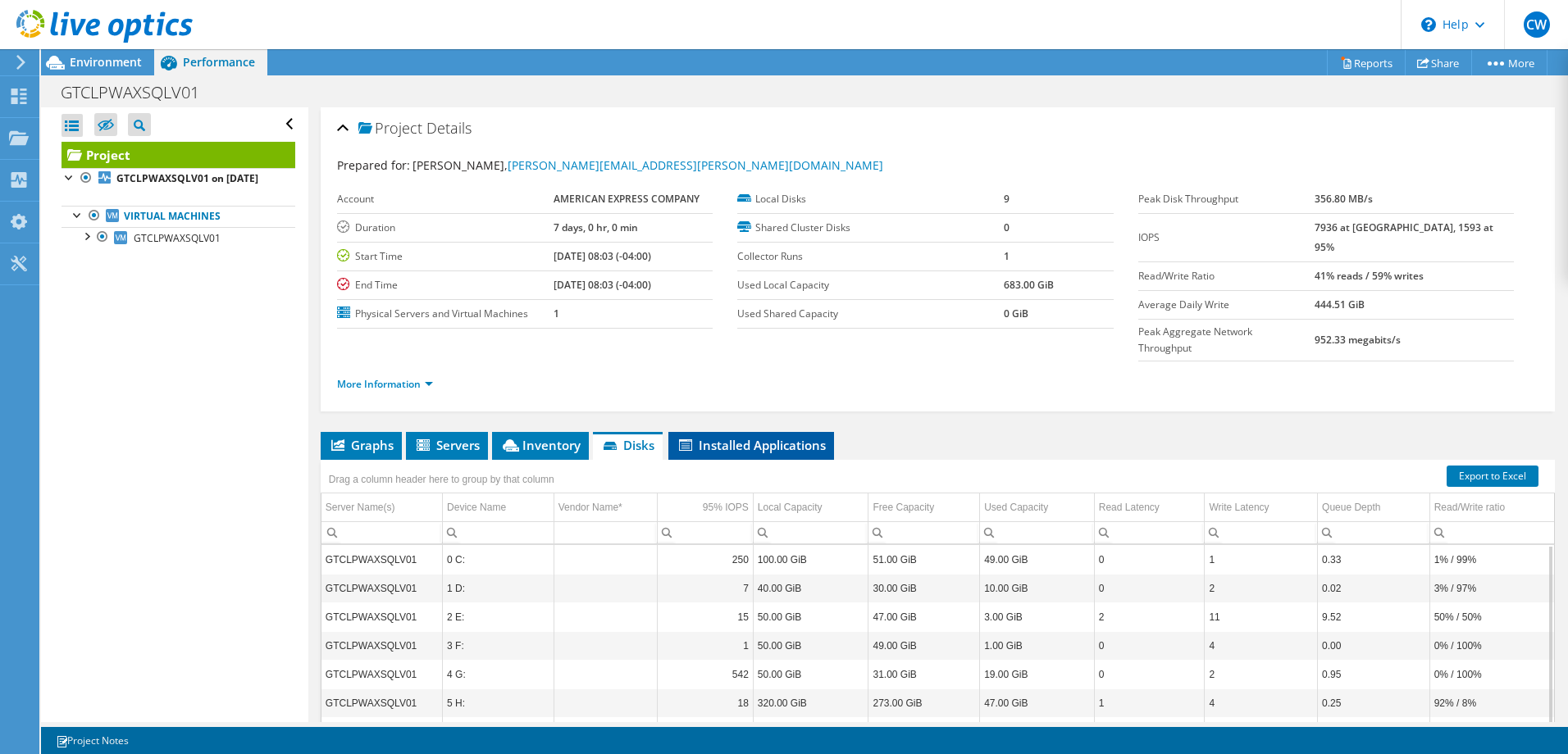
click at [759, 436] on span "Installed Applications" at bounding box center [751, 445] width 149 height 16
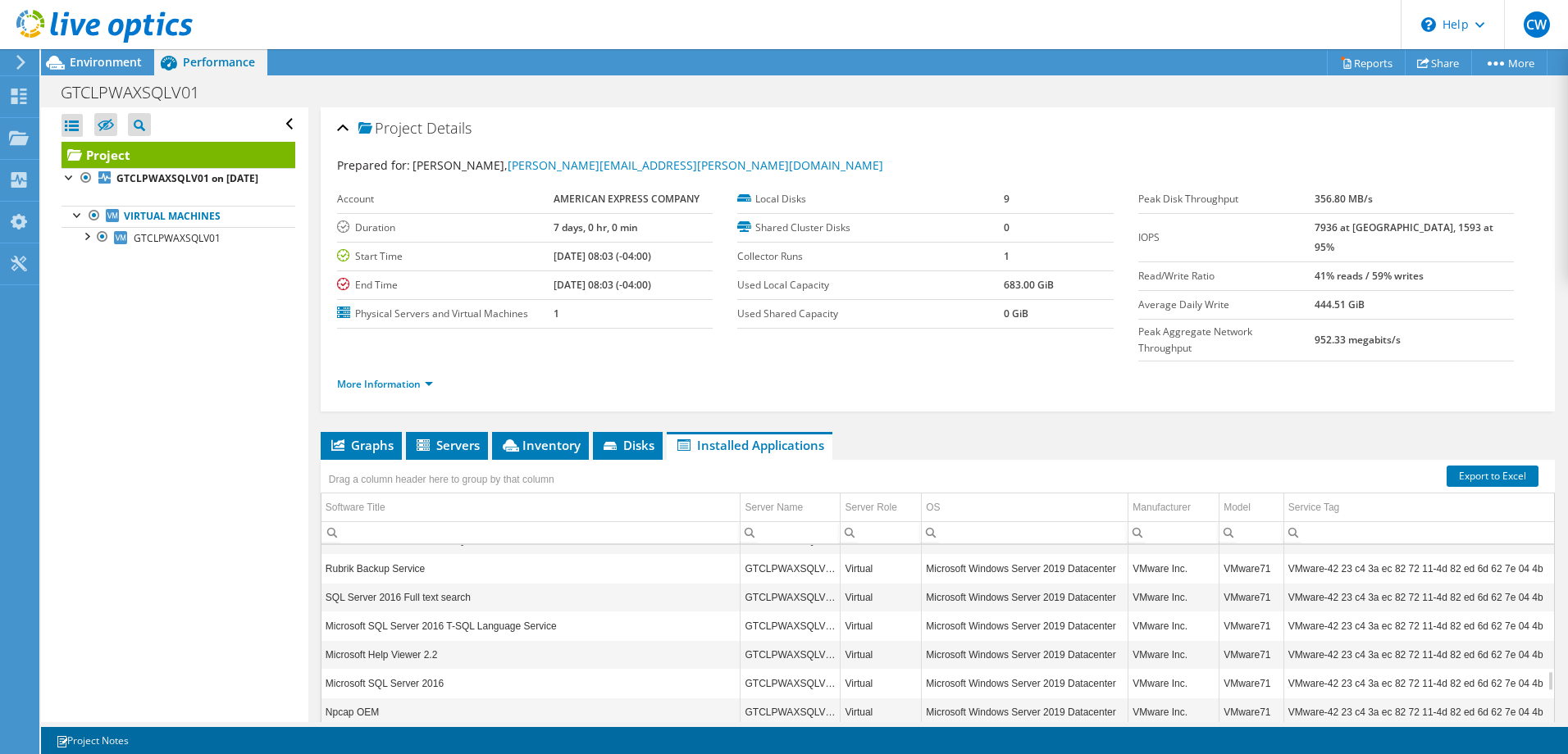
scroll to position [909, 0]
click at [95, 24] on icon at bounding box center [104, 27] width 176 height 34
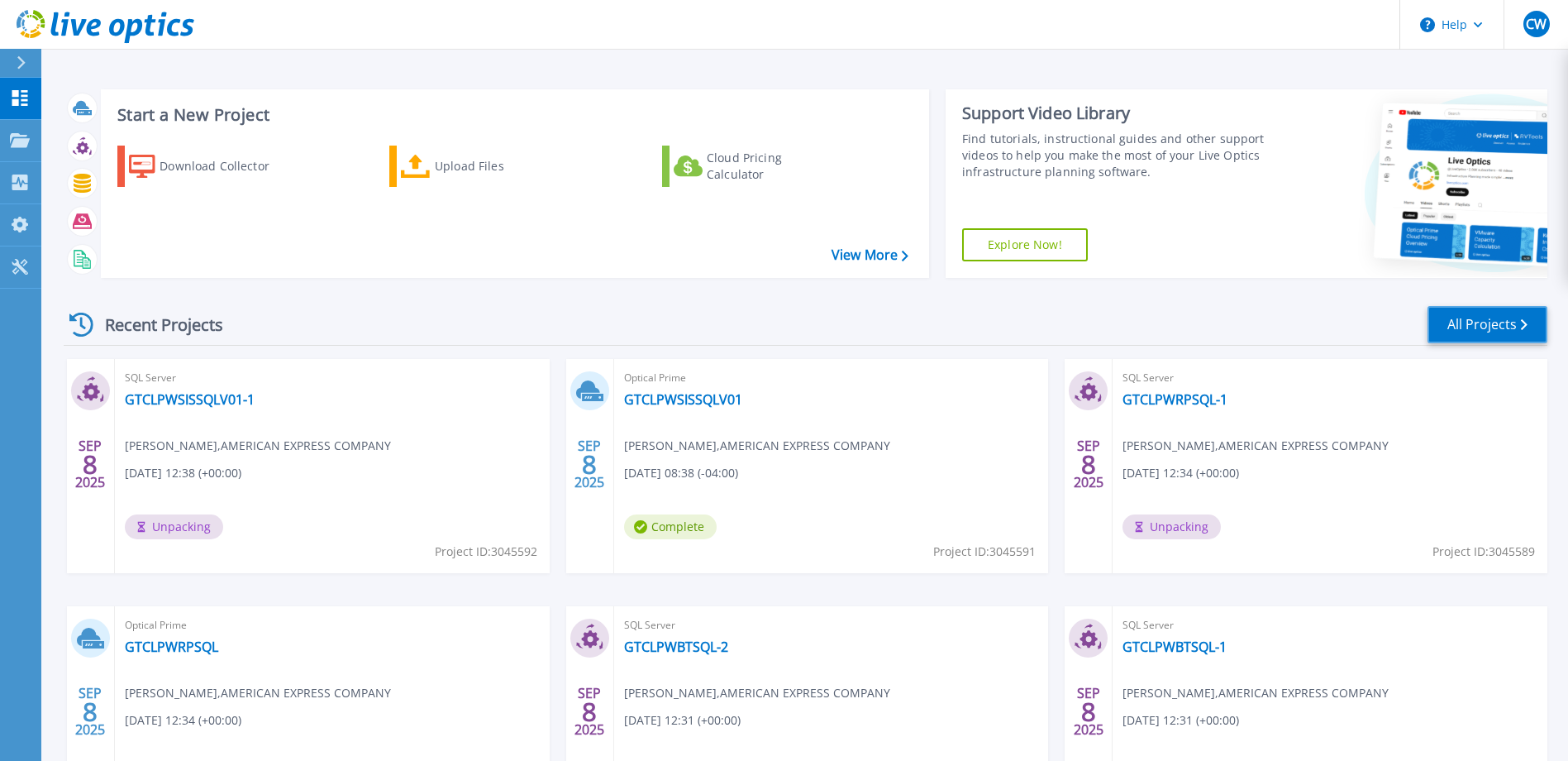
click at [1479, 314] on link "All Projects" at bounding box center [1487, 324] width 120 height 37
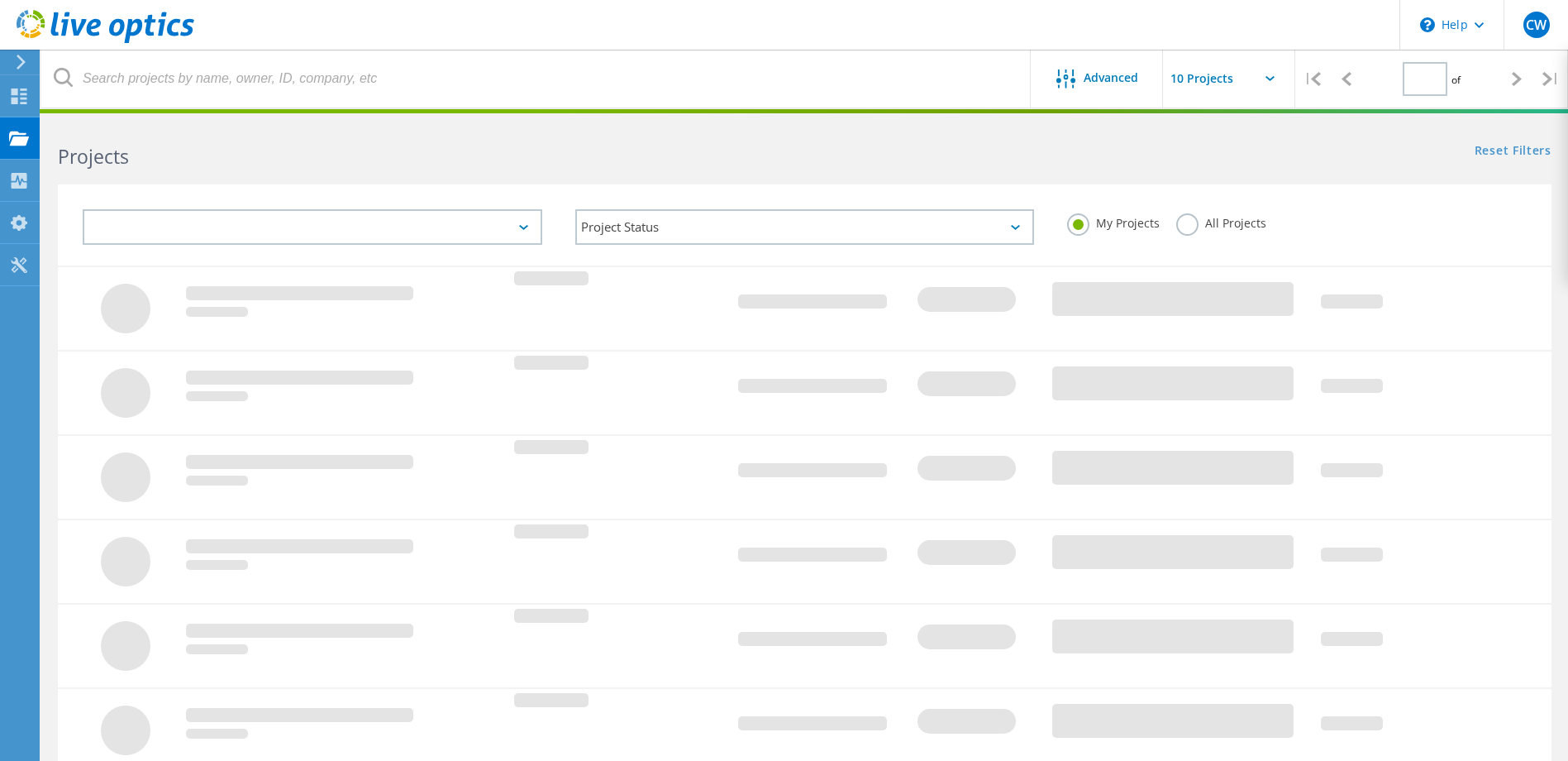
type input "1"
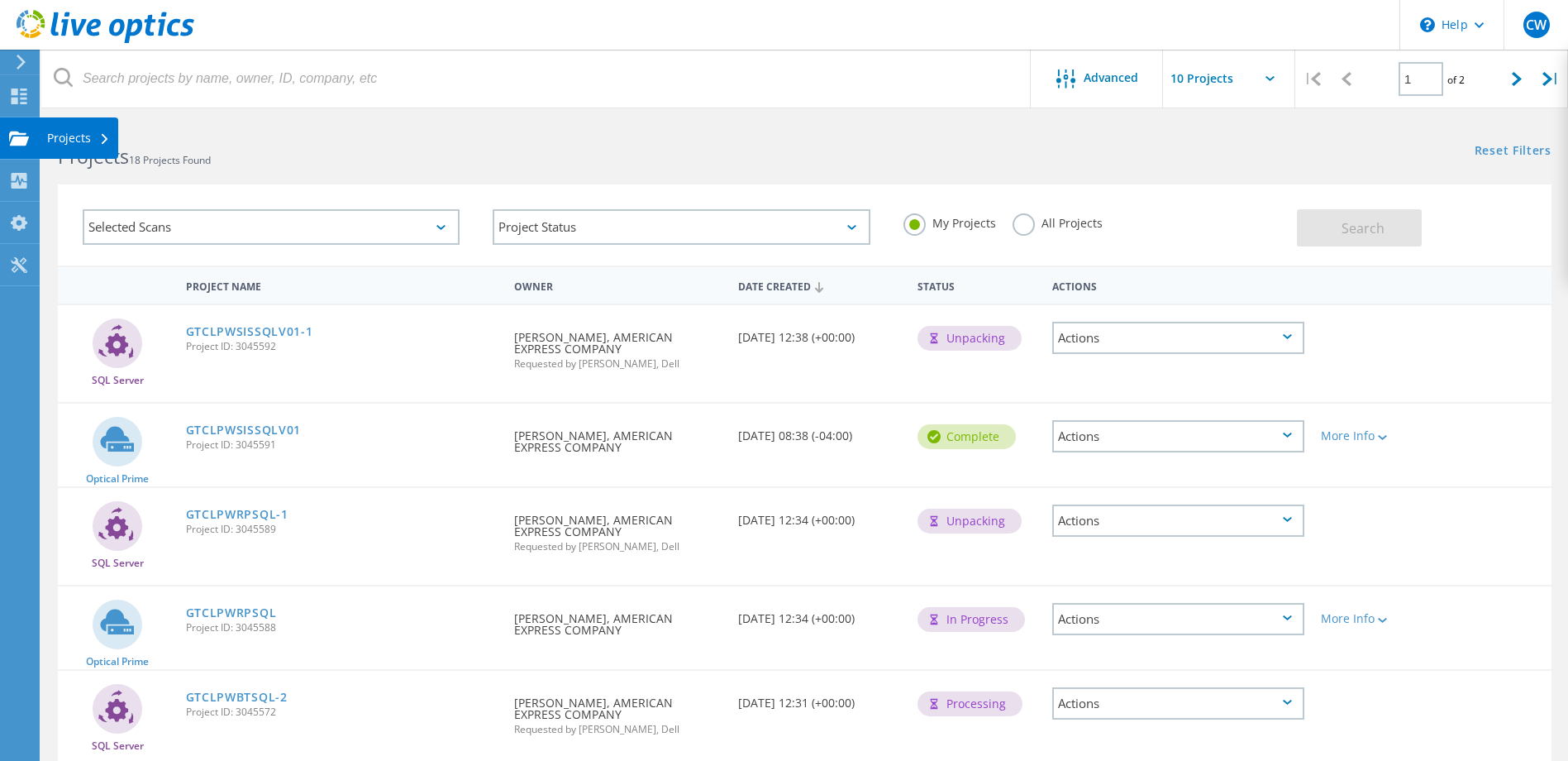
click at [16, 143] on use at bounding box center [19, 138] width 20 height 14
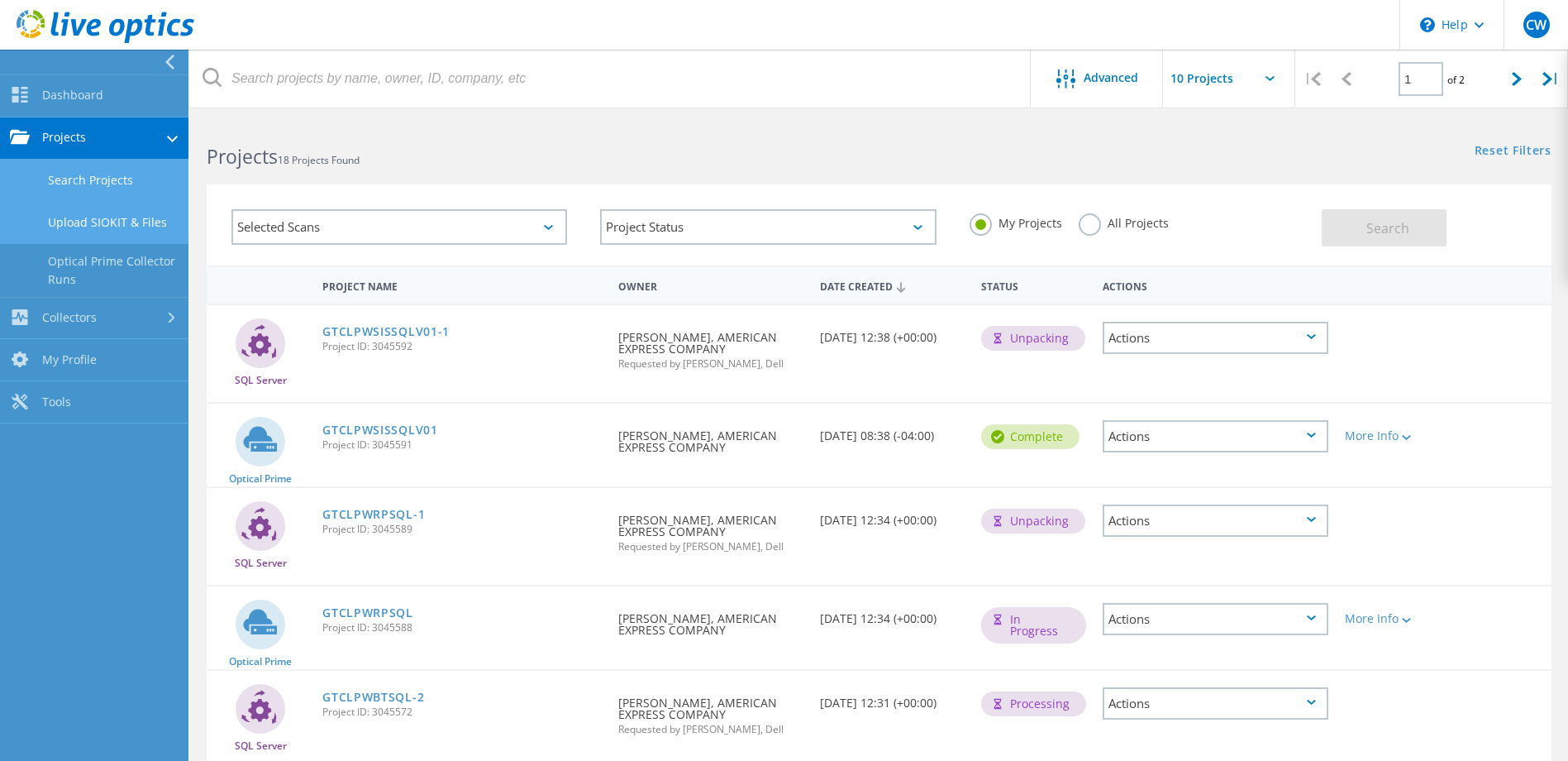
click at [39, 227] on link "Upload SIOKIT & Files" at bounding box center [94, 223] width 189 height 42
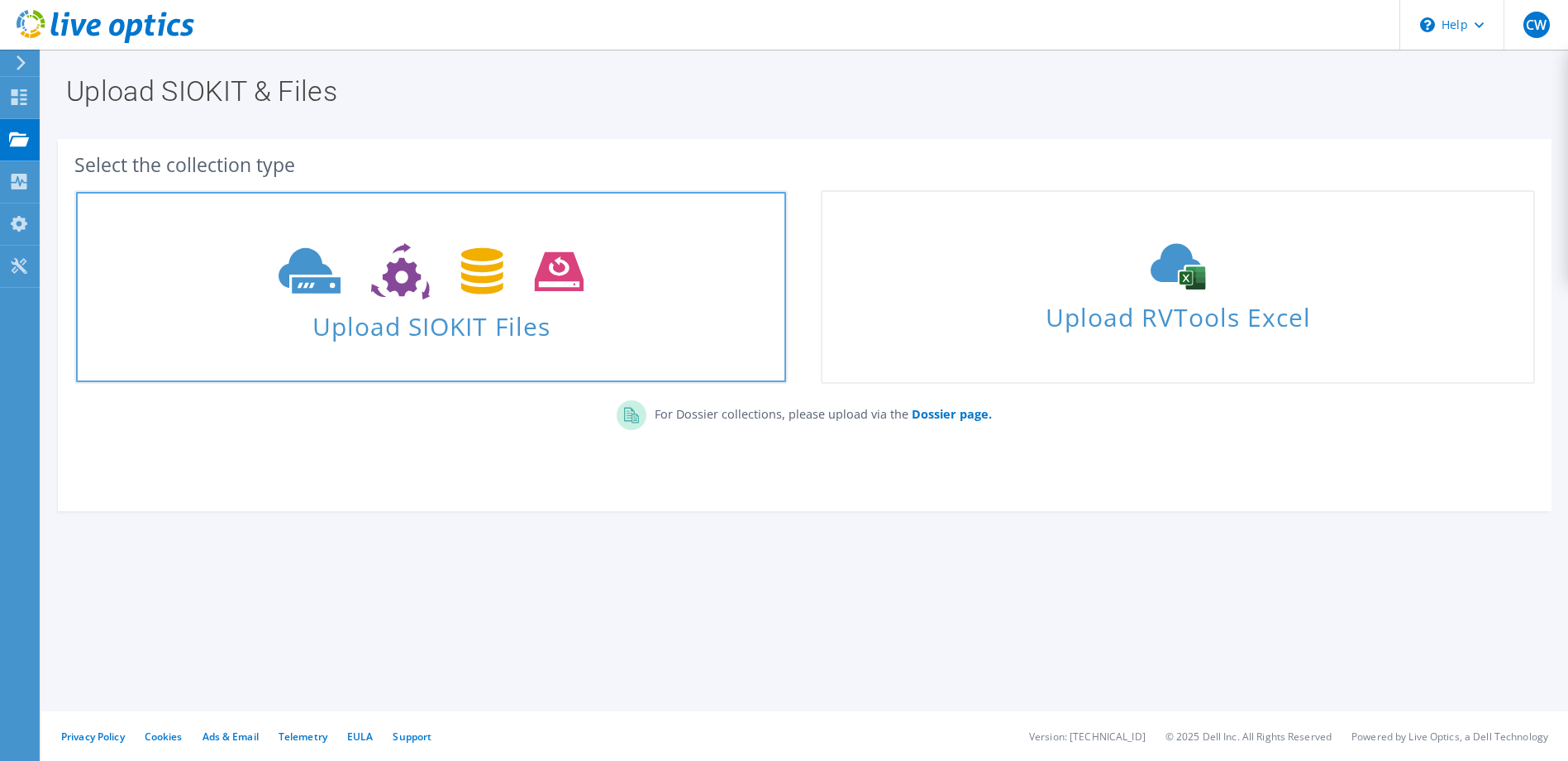
click at [462, 264] on icon at bounding box center [431, 271] width 305 height 57
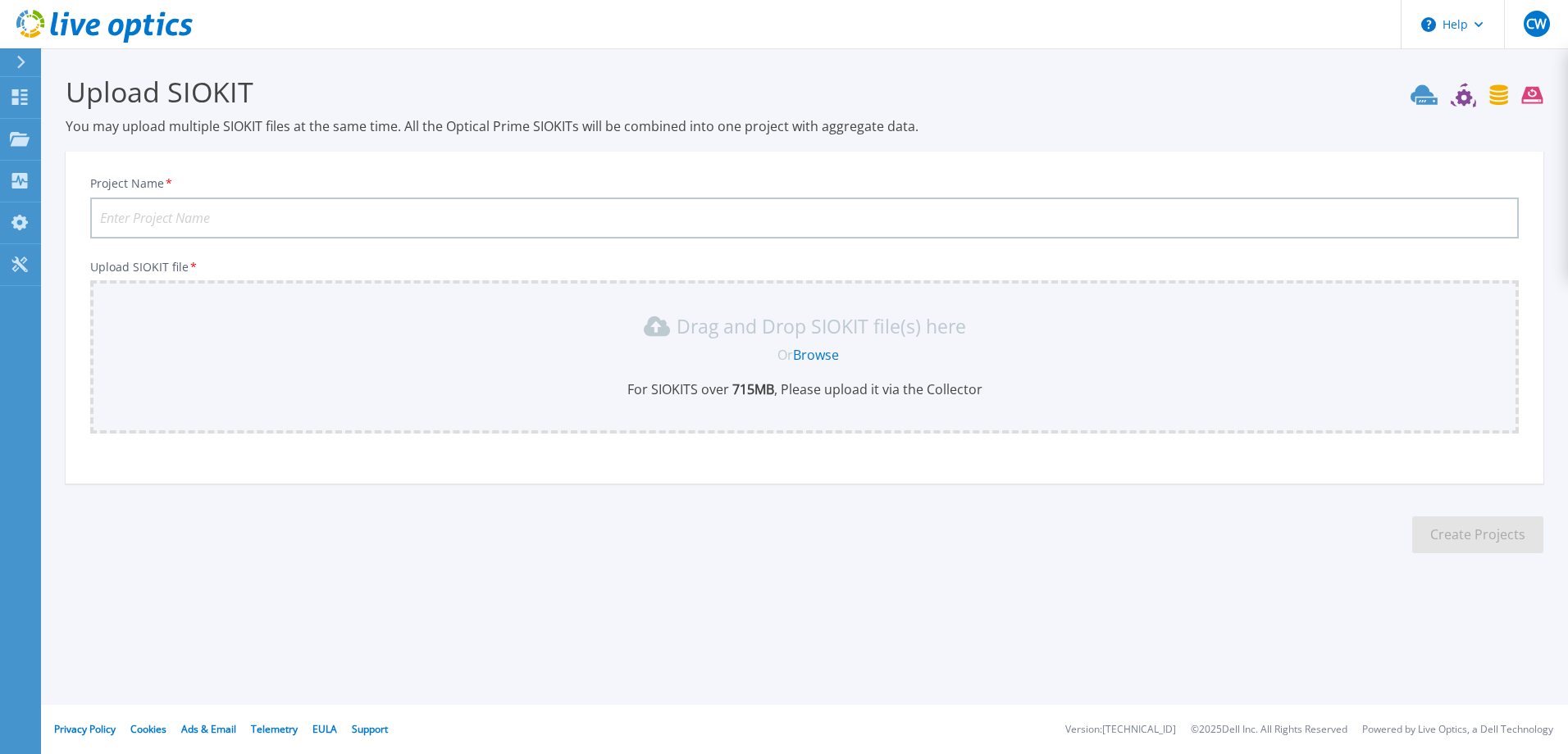
click at [836, 351] on link "Browse" at bounding box center [815, 355] width 46 height 18
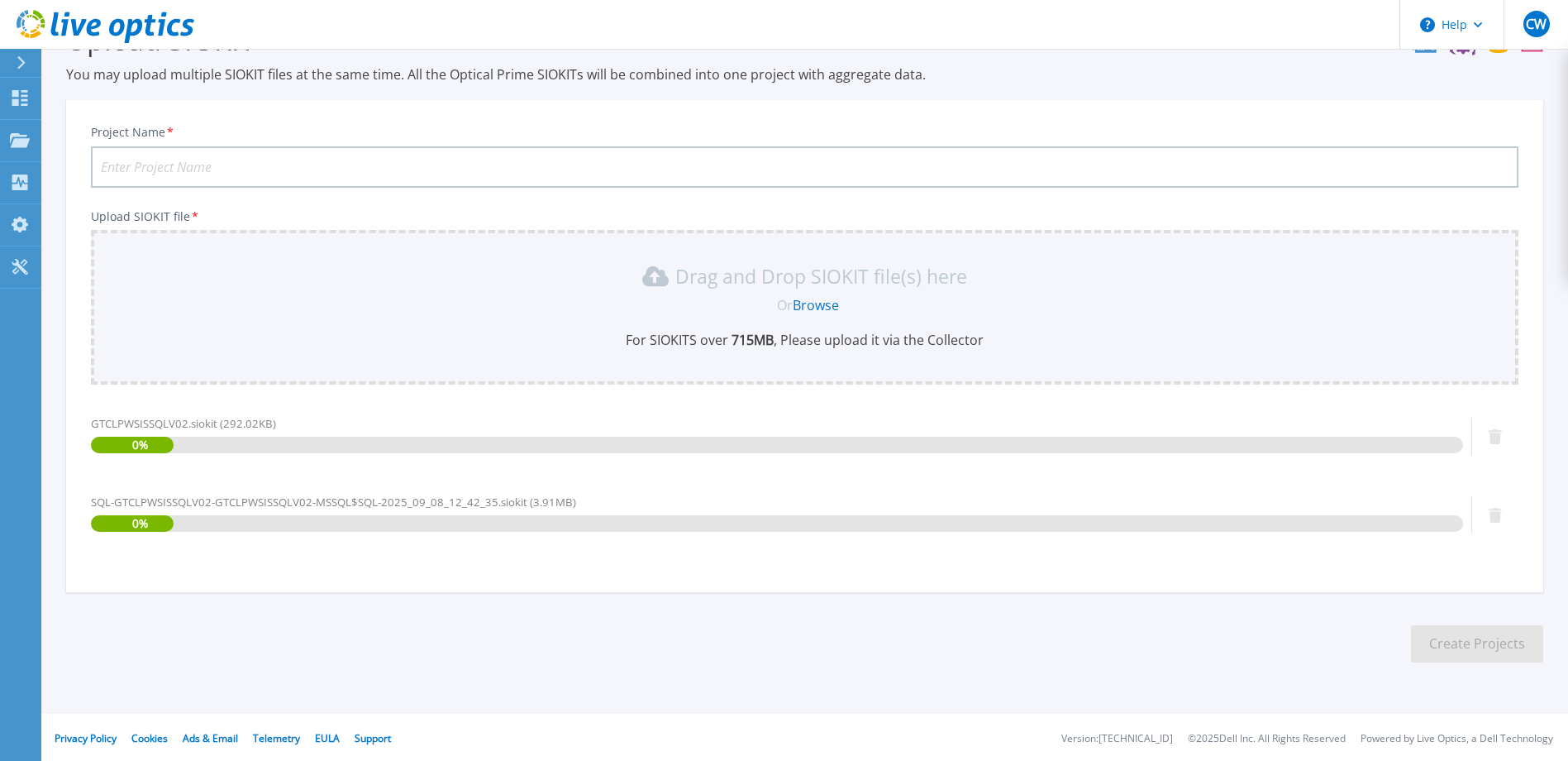
scroll to position [55, 0]
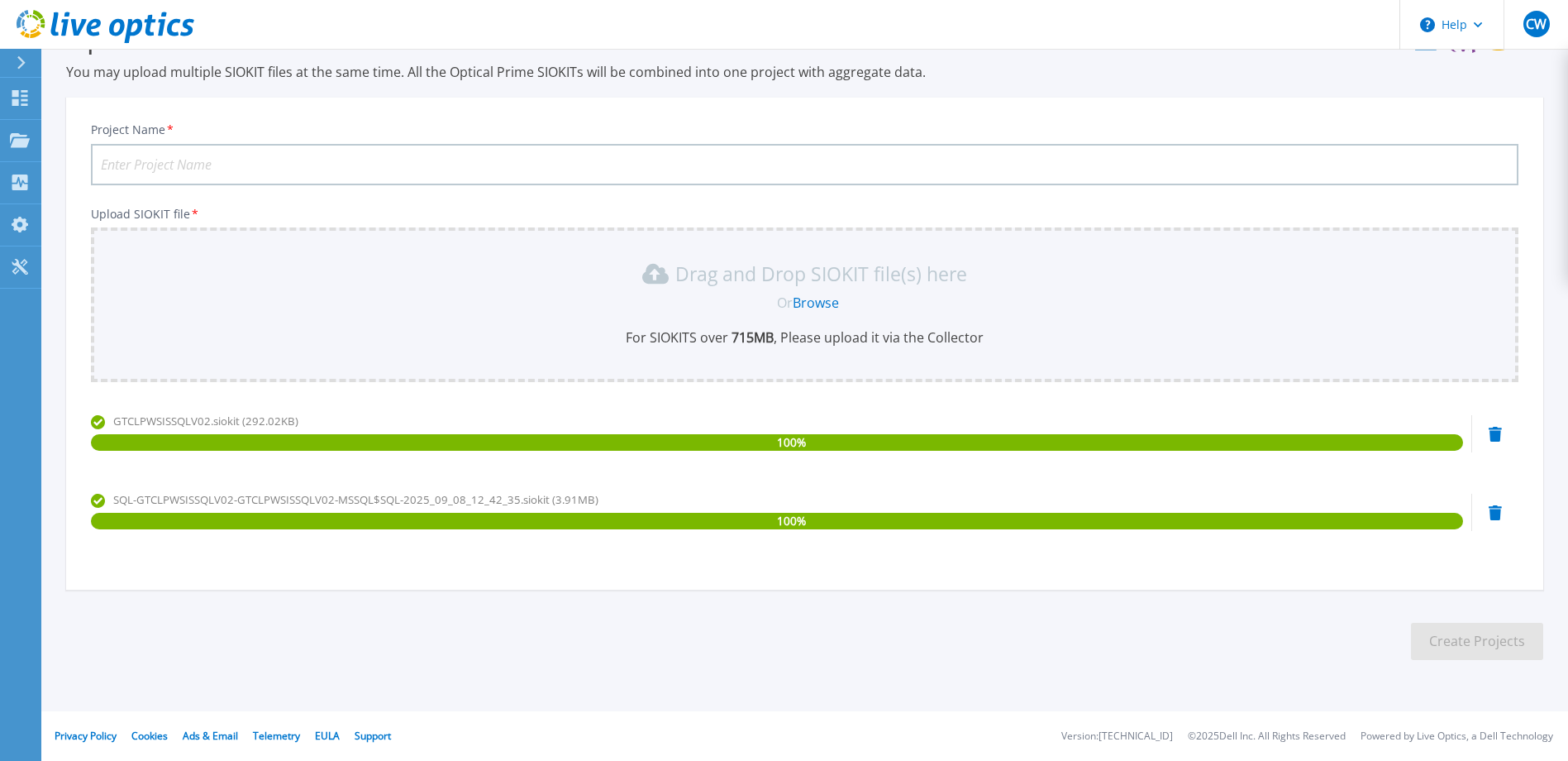
click at [232, 153] on input "Project Name *" at bounding box center [805, 164] width 1427 height 42
type input "GTCLPWSISSQLV02"
click at [1479, 636] on button "Create Projects" at bounding box center [1477, 641] width 133 height 37
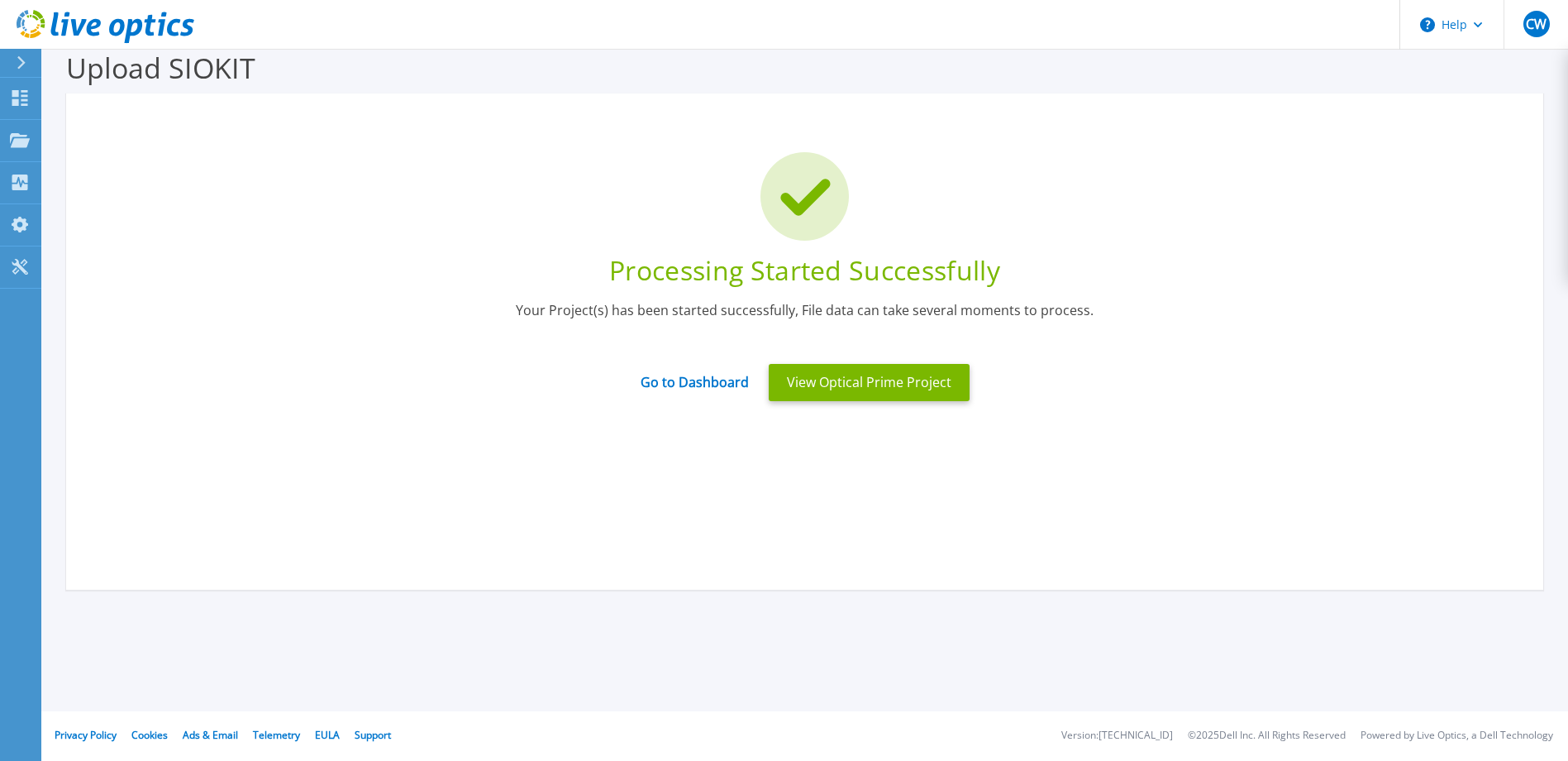
scroll to position [24, 0]
click at [706, 370] on link "Go to Dashboard" at bounding box center [695, 376] width 108 height 32
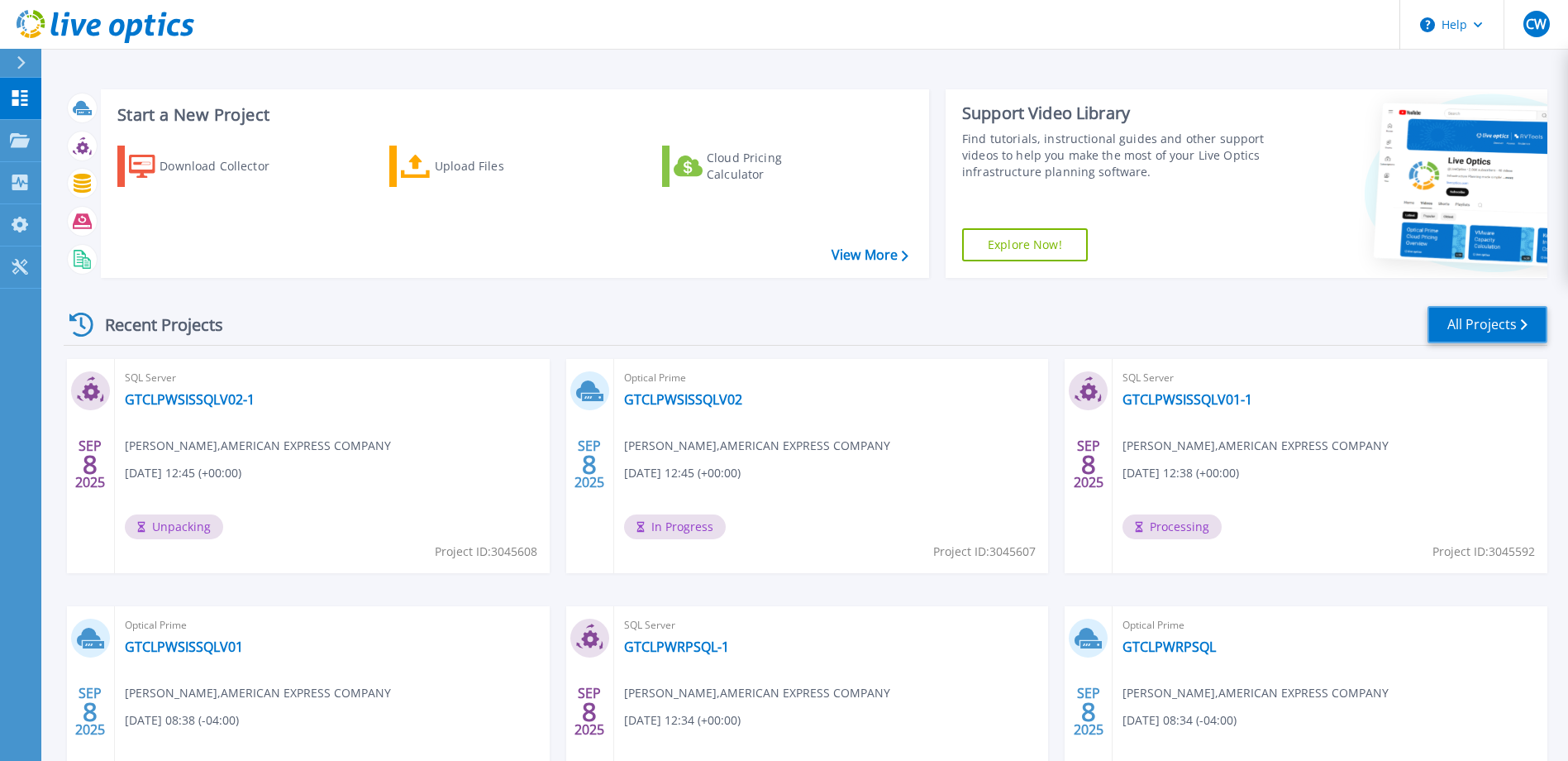
click at [1511, 329] on link "All Projects" at bounding box center [1487, 324] width 120 height 37
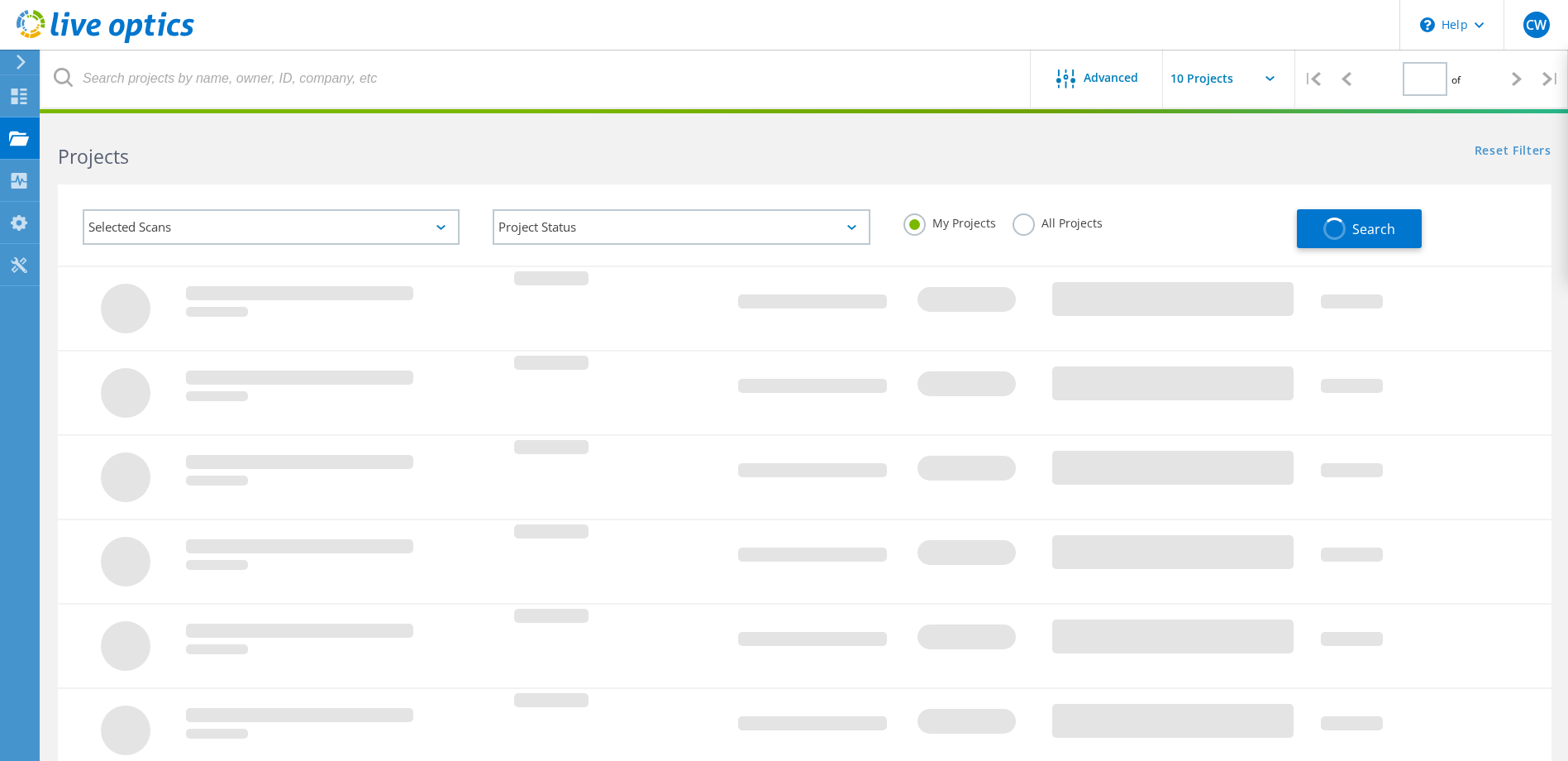
type input "1"
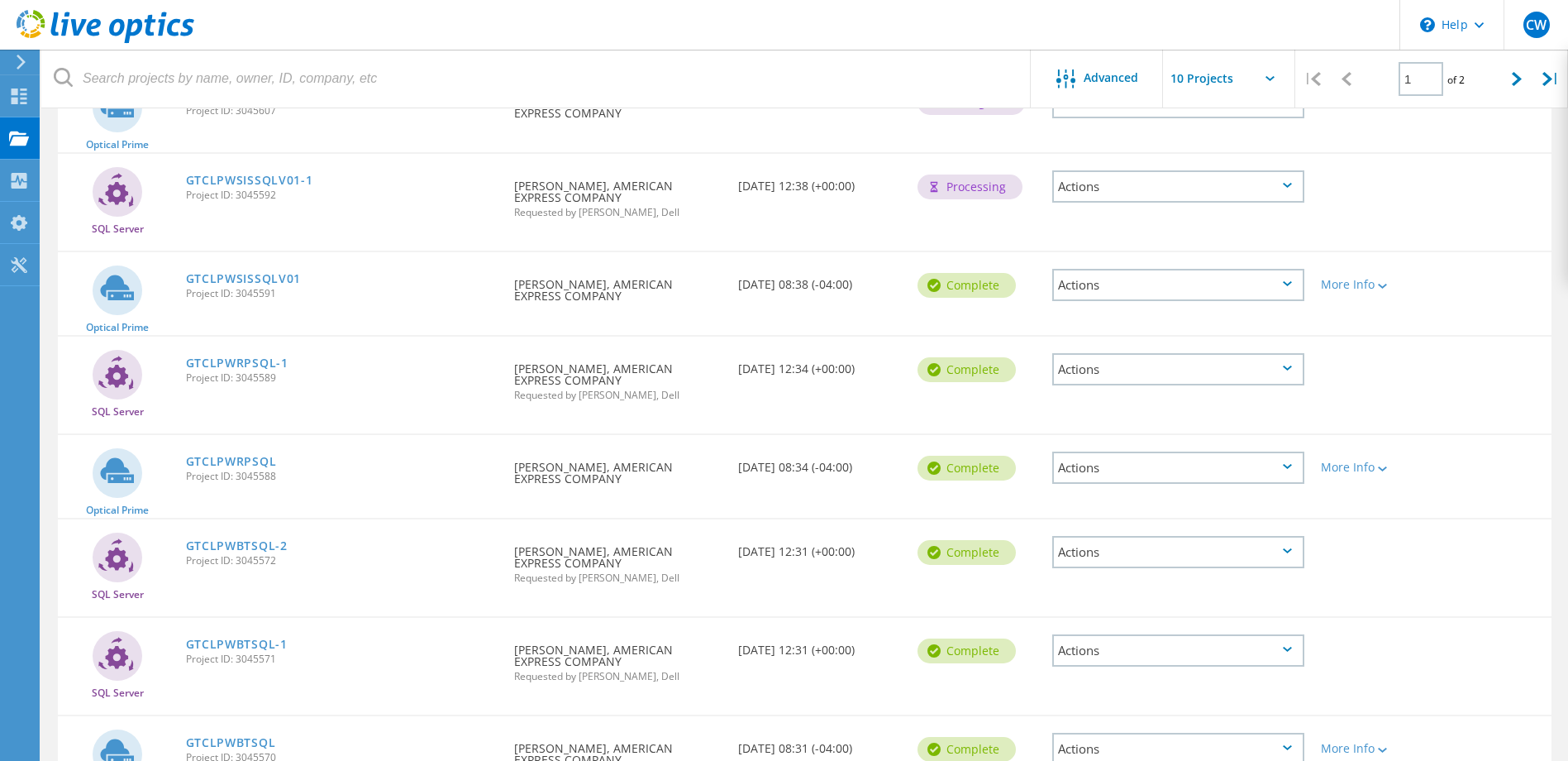
scroll to position [413, 0]
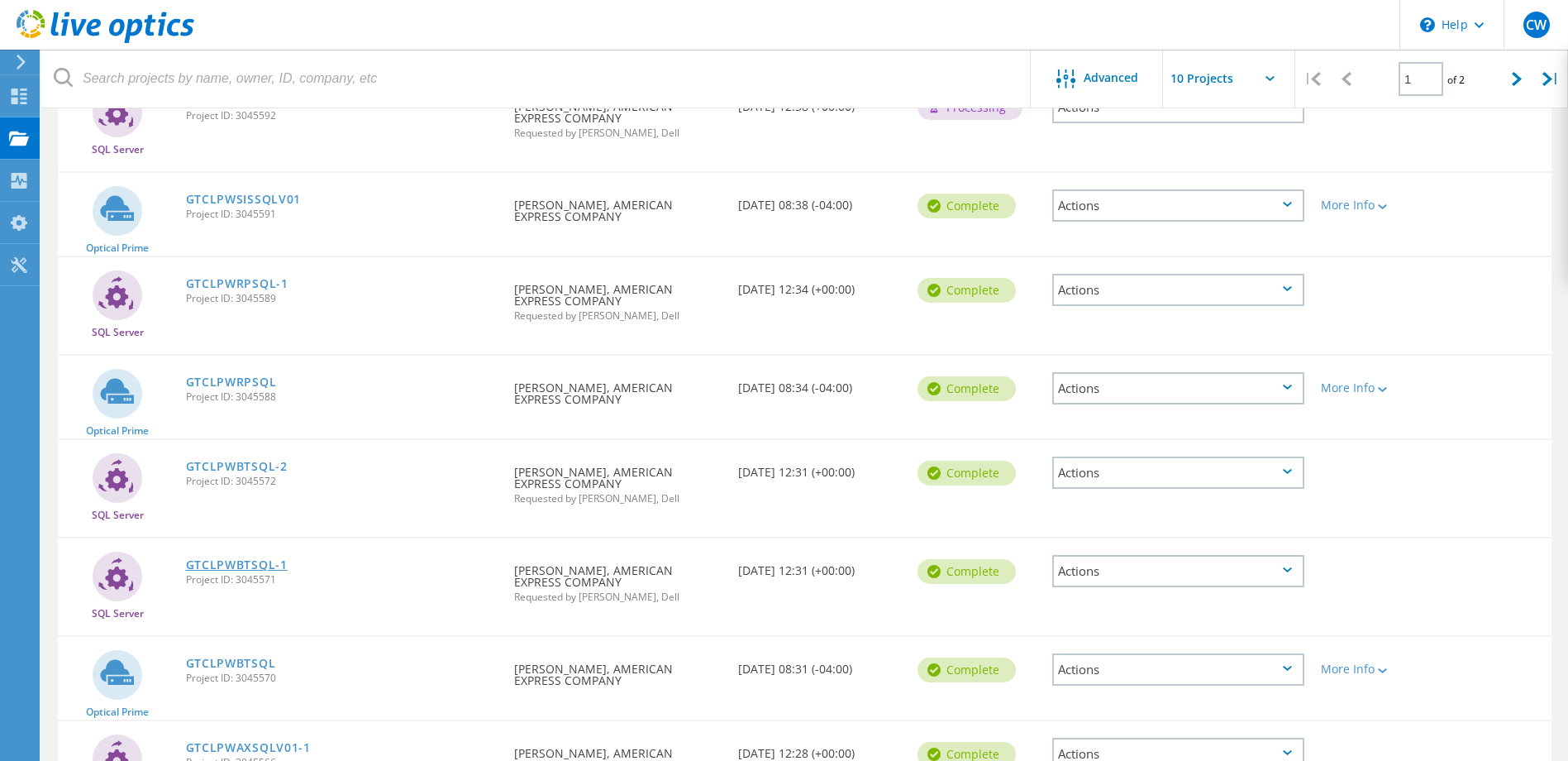
click at [231, 565] on link "GTCLPWBTSQL-1" at bounding box center [236, 564] width 102 height 12
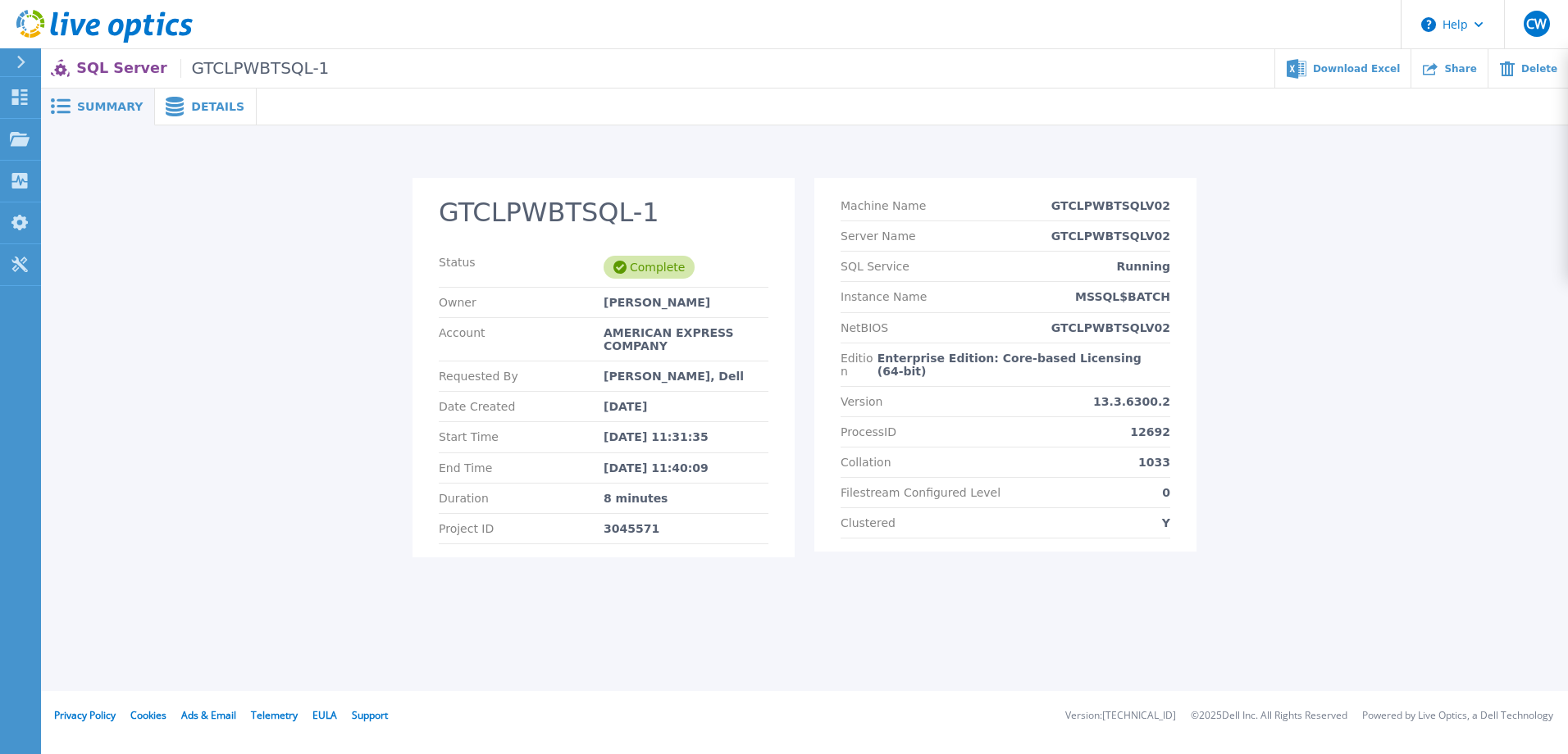
click at [195, 113] on span "Details" at bounding box center [217, 106] width 54 height 12
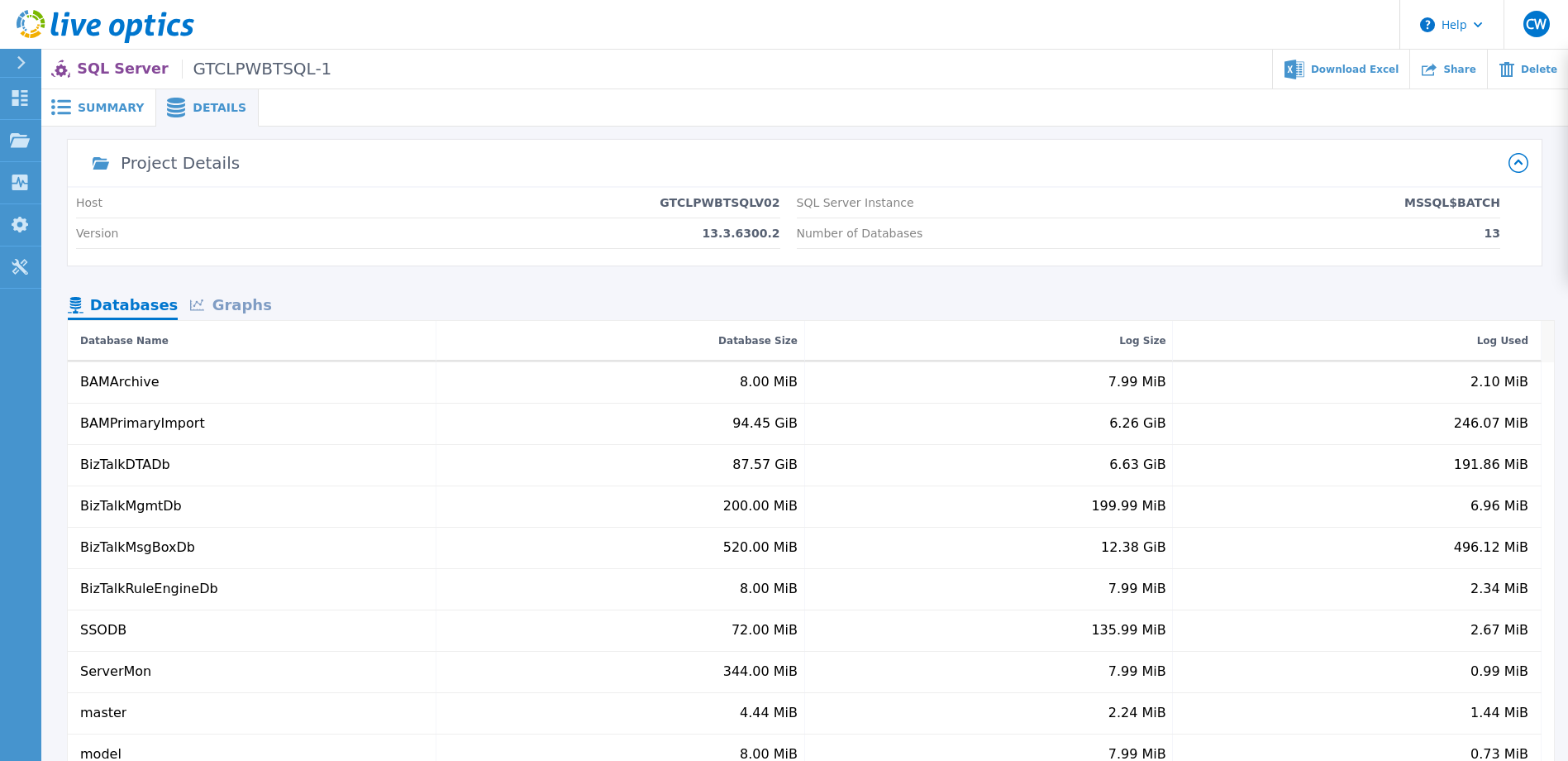
click at [242, 298] on div "Graphs" at bounding box center [230, 306] width 106 height 29
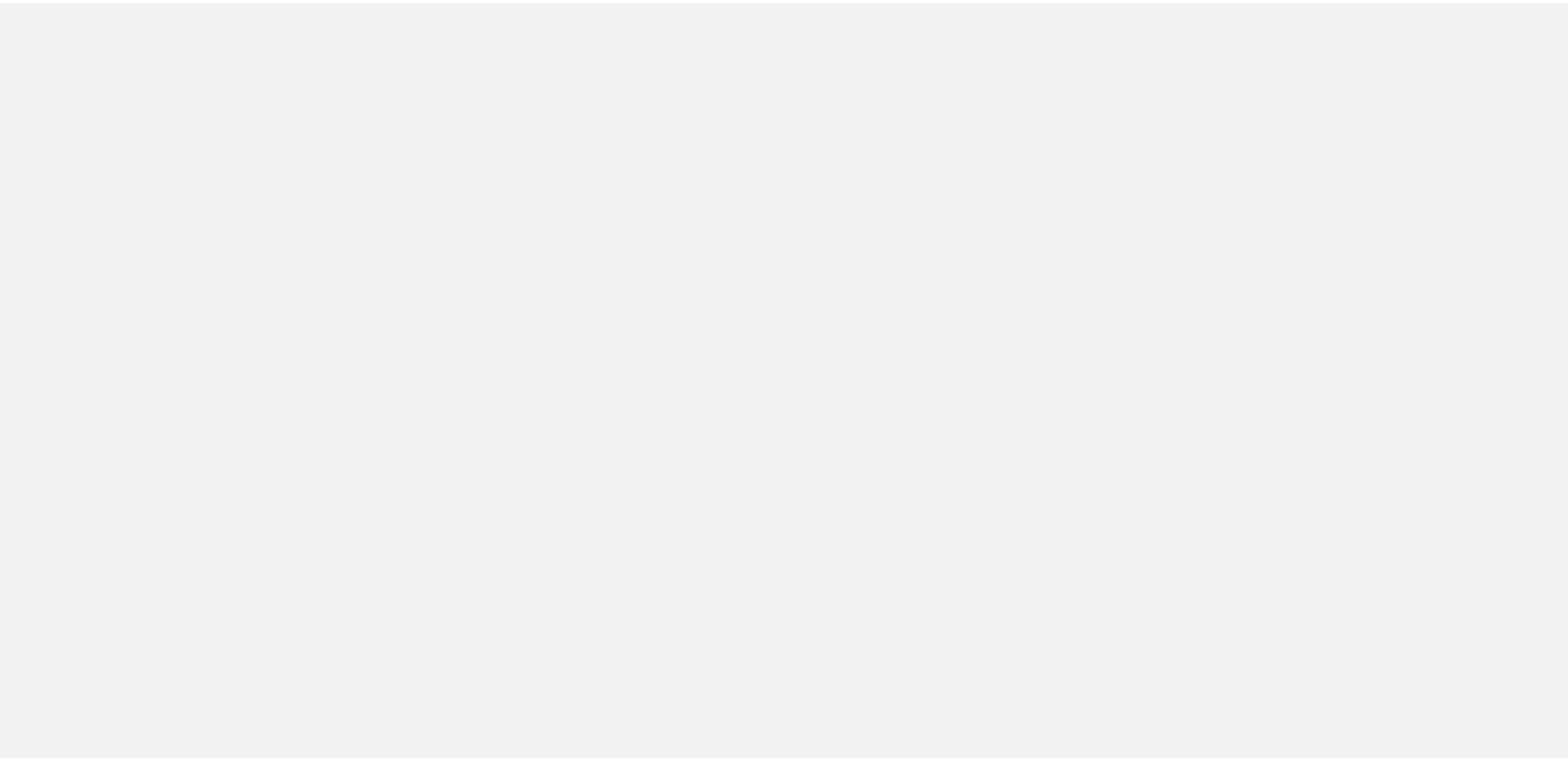
scroll to position [413, 0]
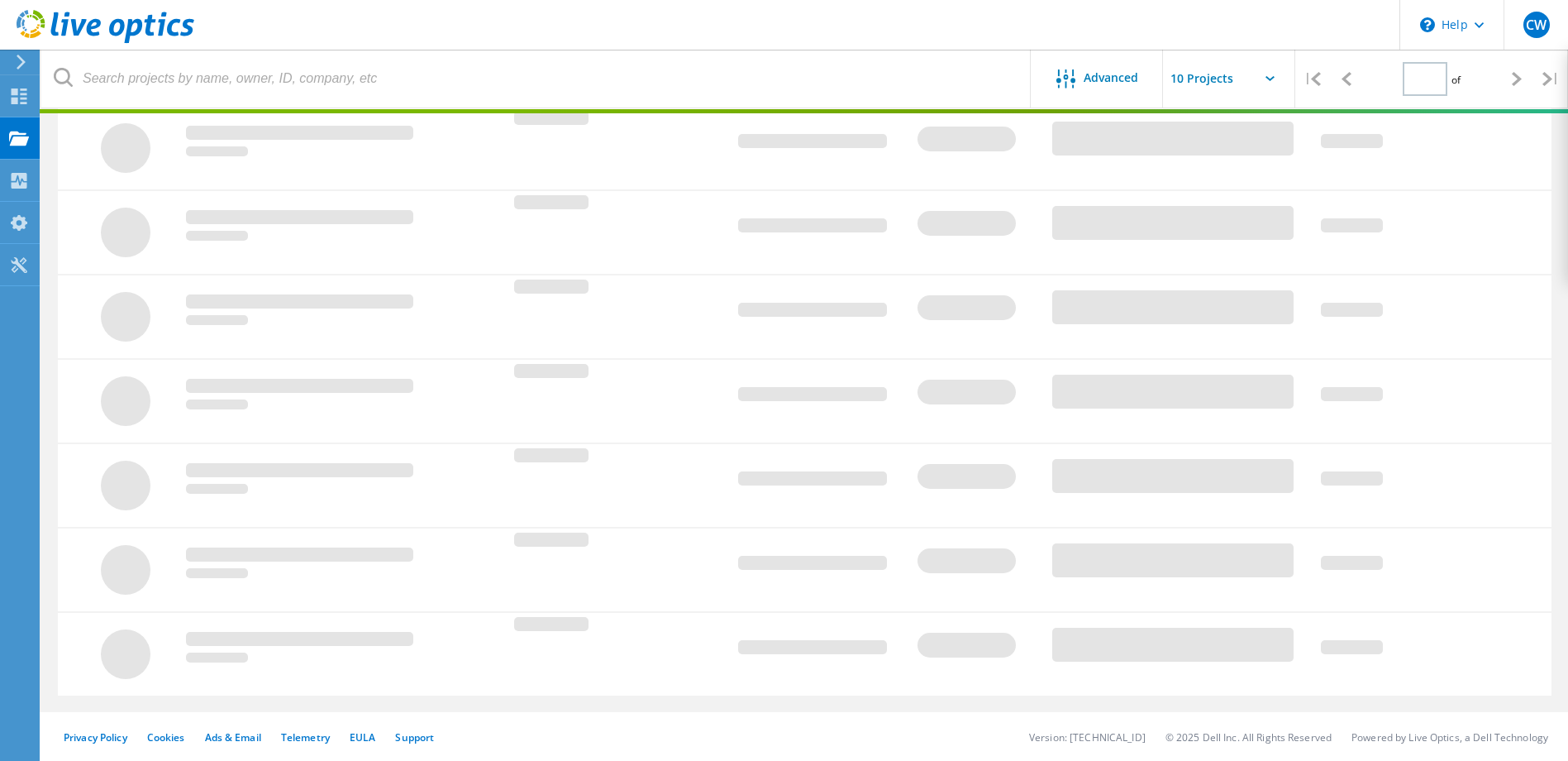
type input "1"
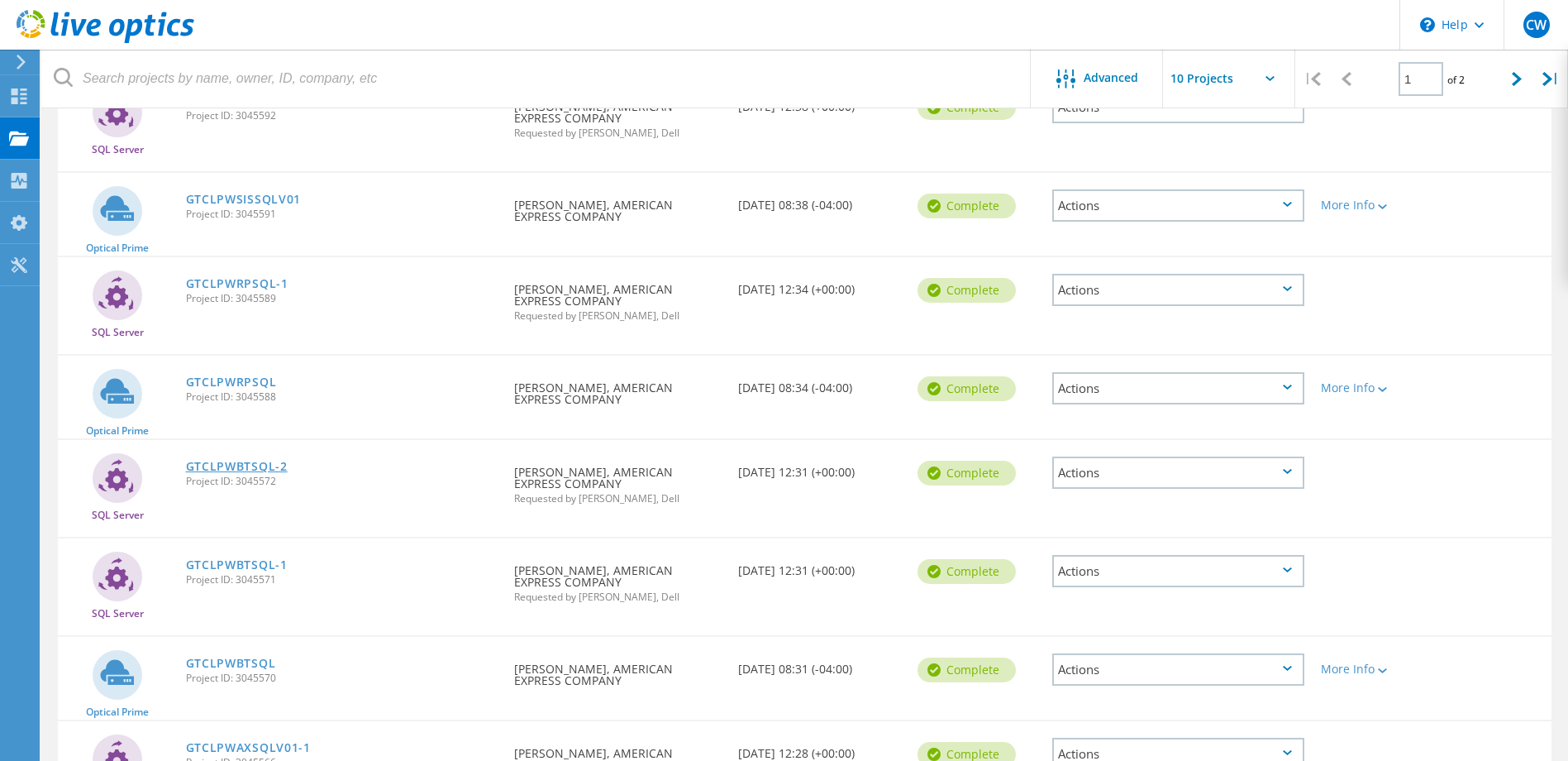
click at [252, 471] on link "GTCLPWBTSQL-2" at bounding box center [236, 466] width 102 height 12
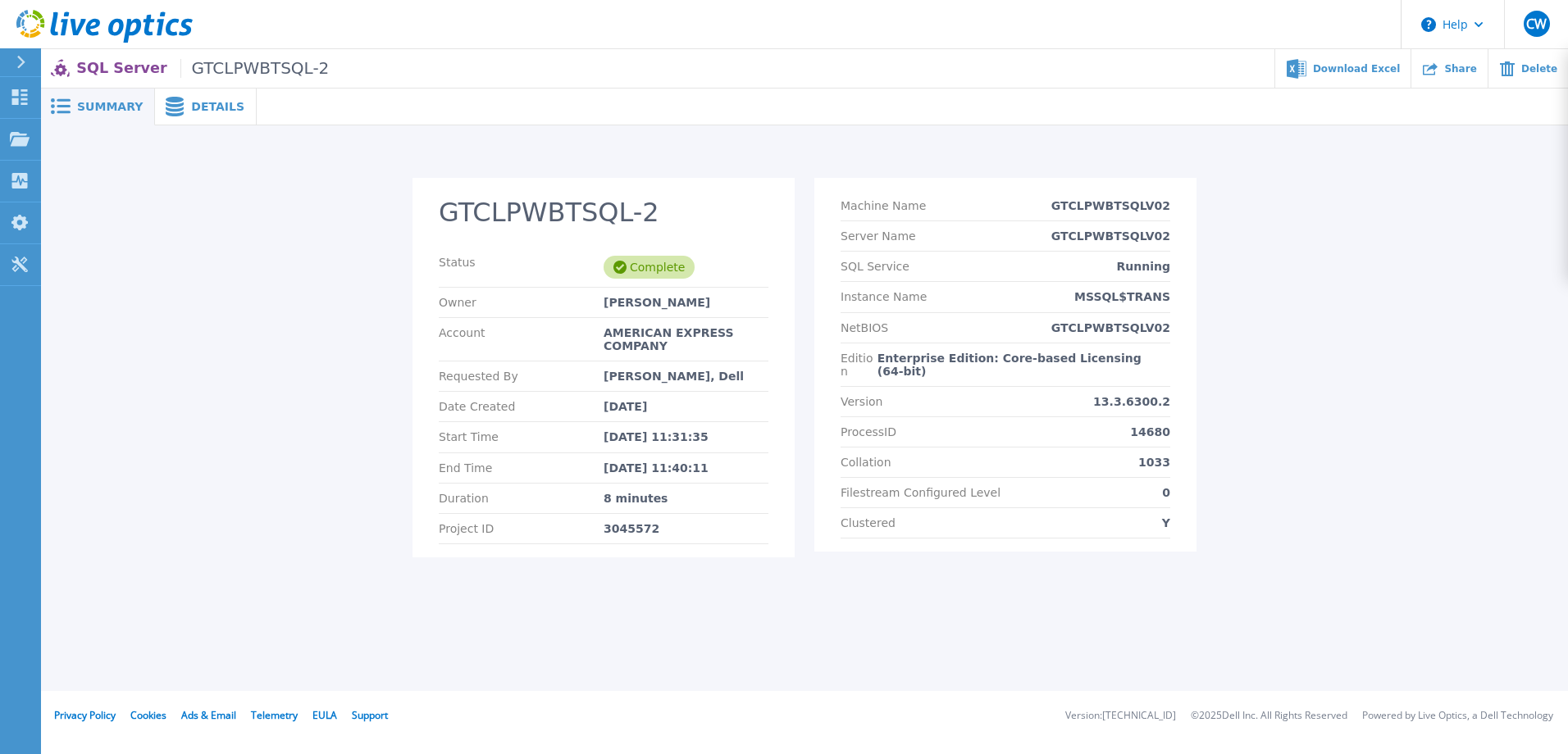
click at [173, 114] on icon at bounding box center [175, 106] width 18 height 20
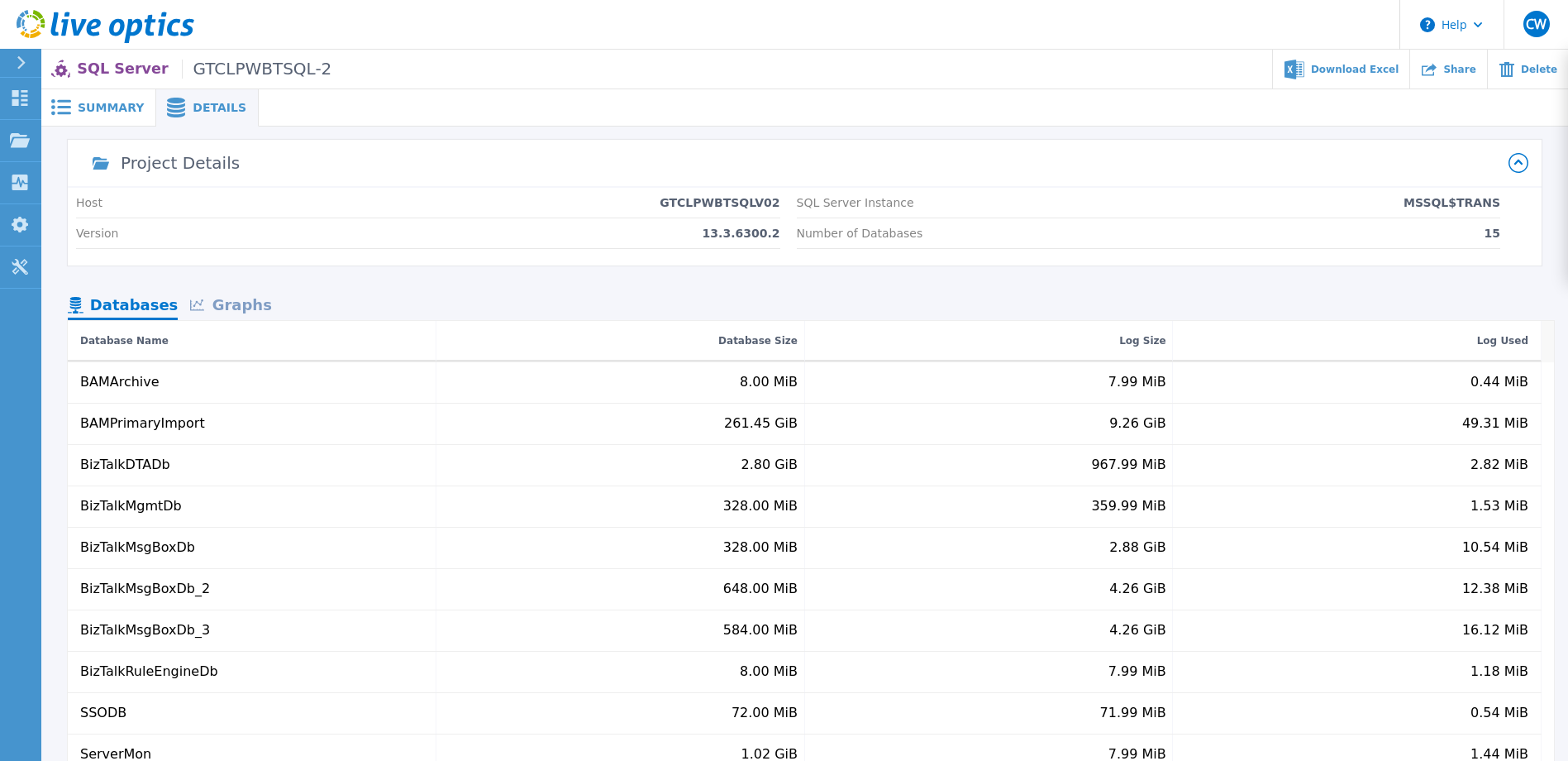
click at [227, 307] on div "Graphs" at bounding box center [230, 306] width 106 height 29
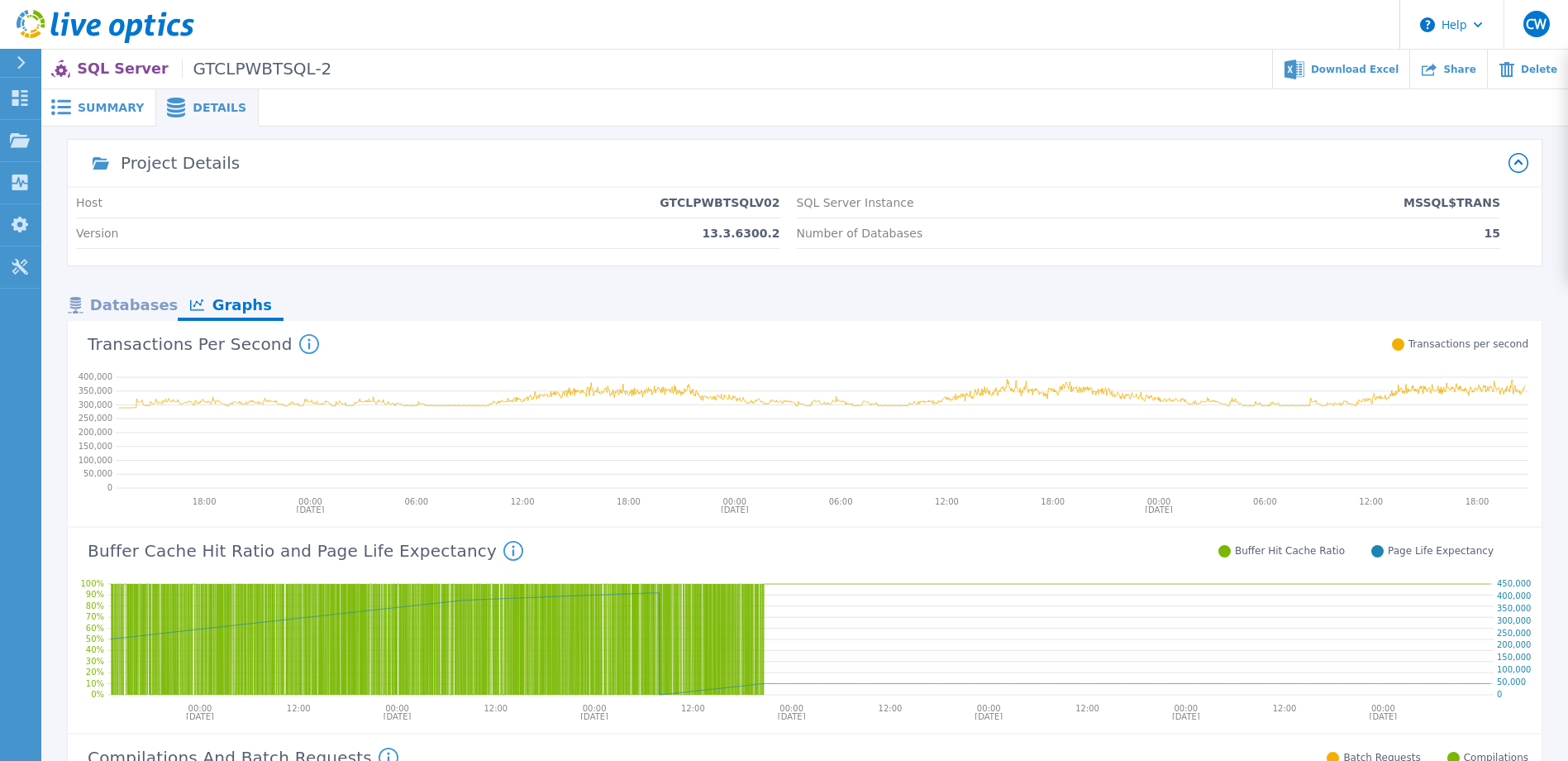
click at [71, 106] on span at bounding box center [60, 107] width 36 height 15
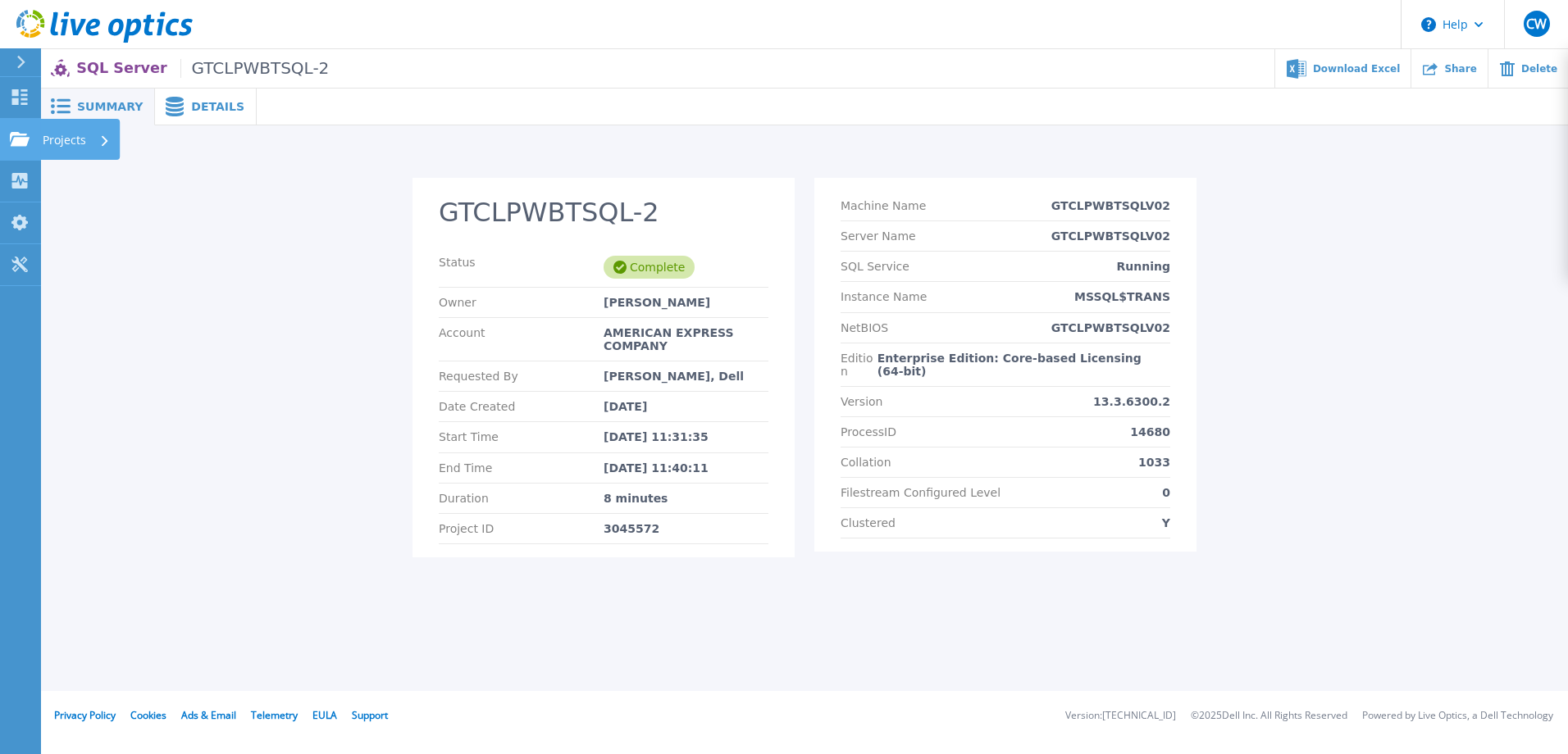
click at [23, 135] on icon at bounding box center [20, 139] width 20 height 14
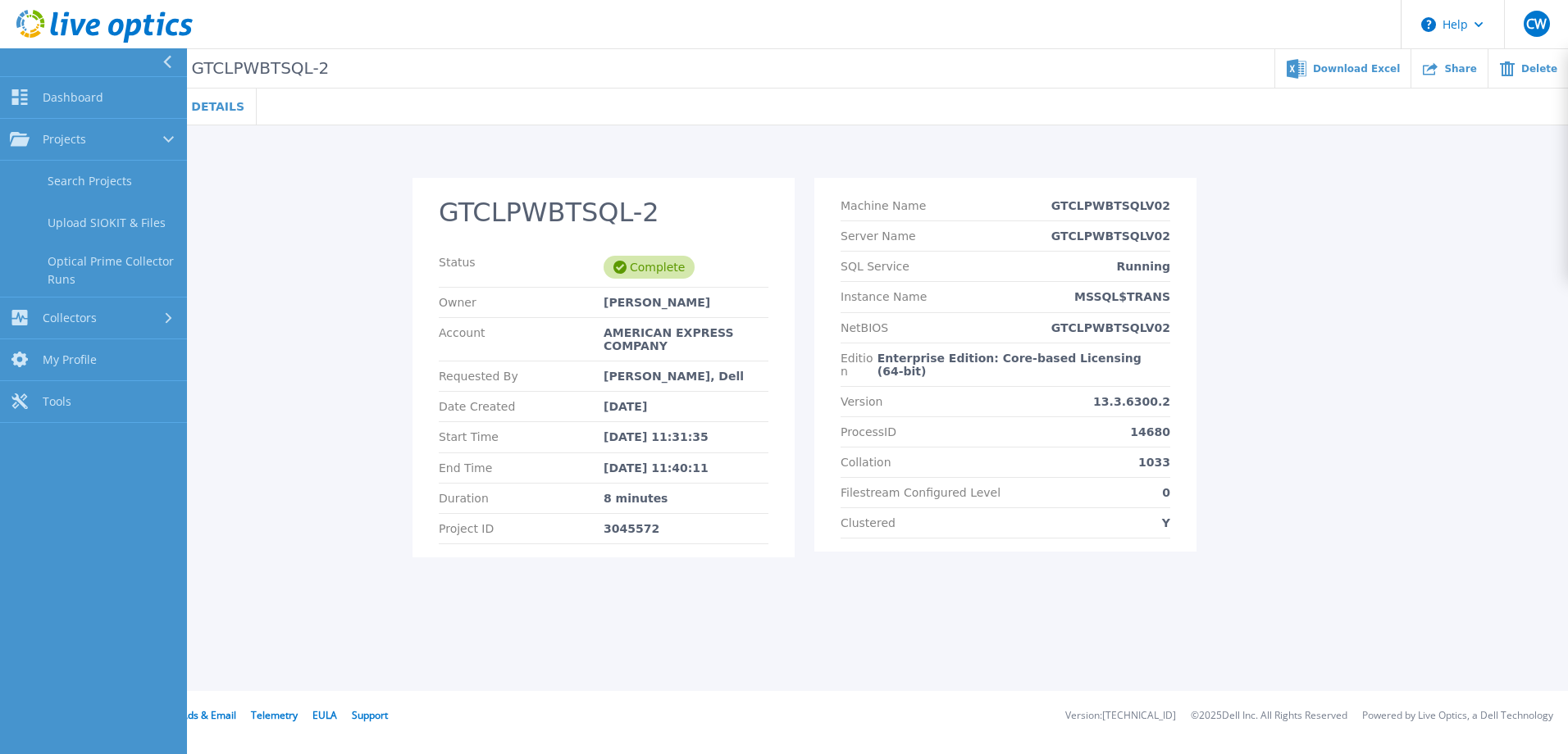
click at [240, 223] on div "GTCLPWBTSQL-2 Status Complete Owner Charlie Wells Account AMERICAN EXPRESS COMP…" at bounding box center [804, 377] width 1496 height 399
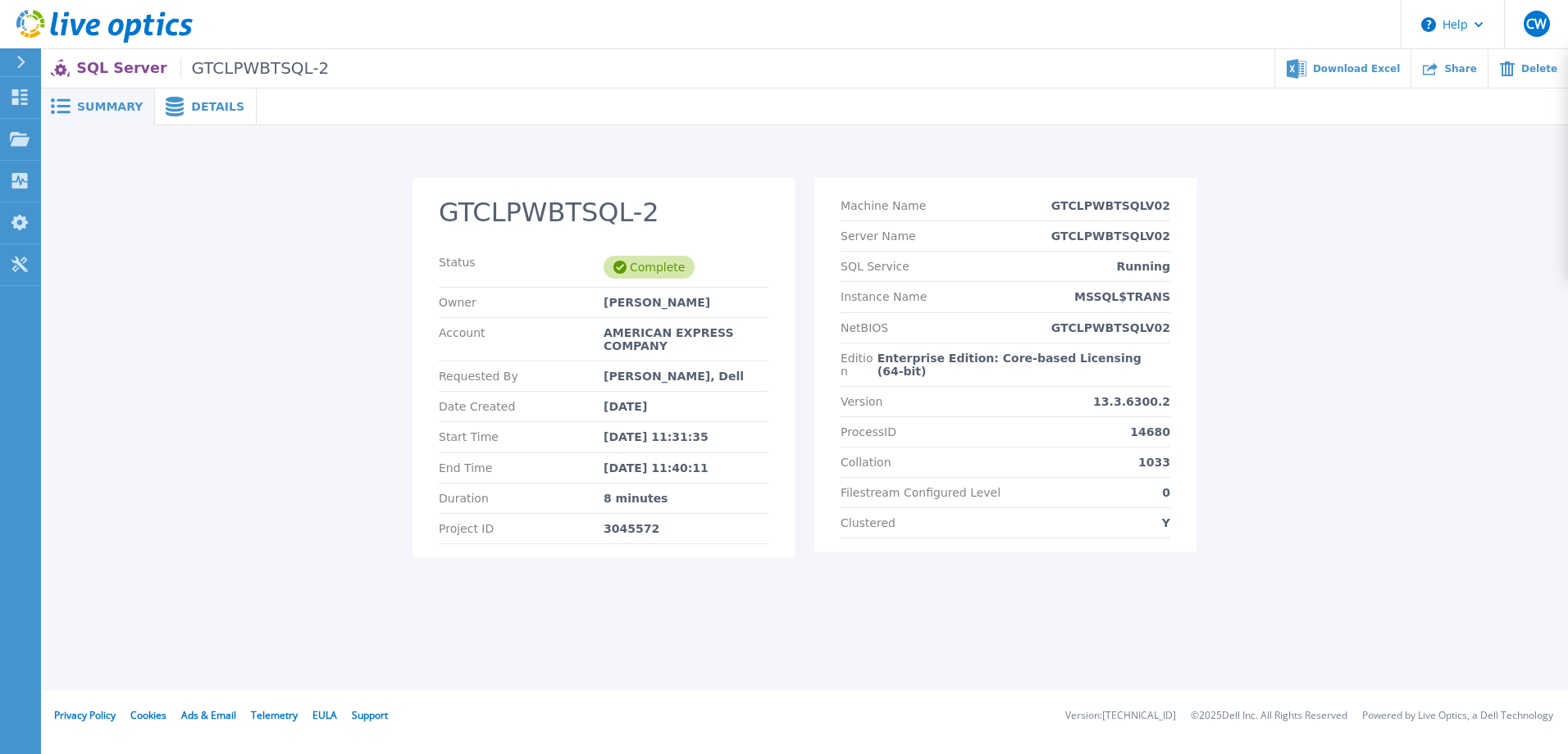
click at [82, 32] on icon at bounding box center [104, 27] width 176 height 34
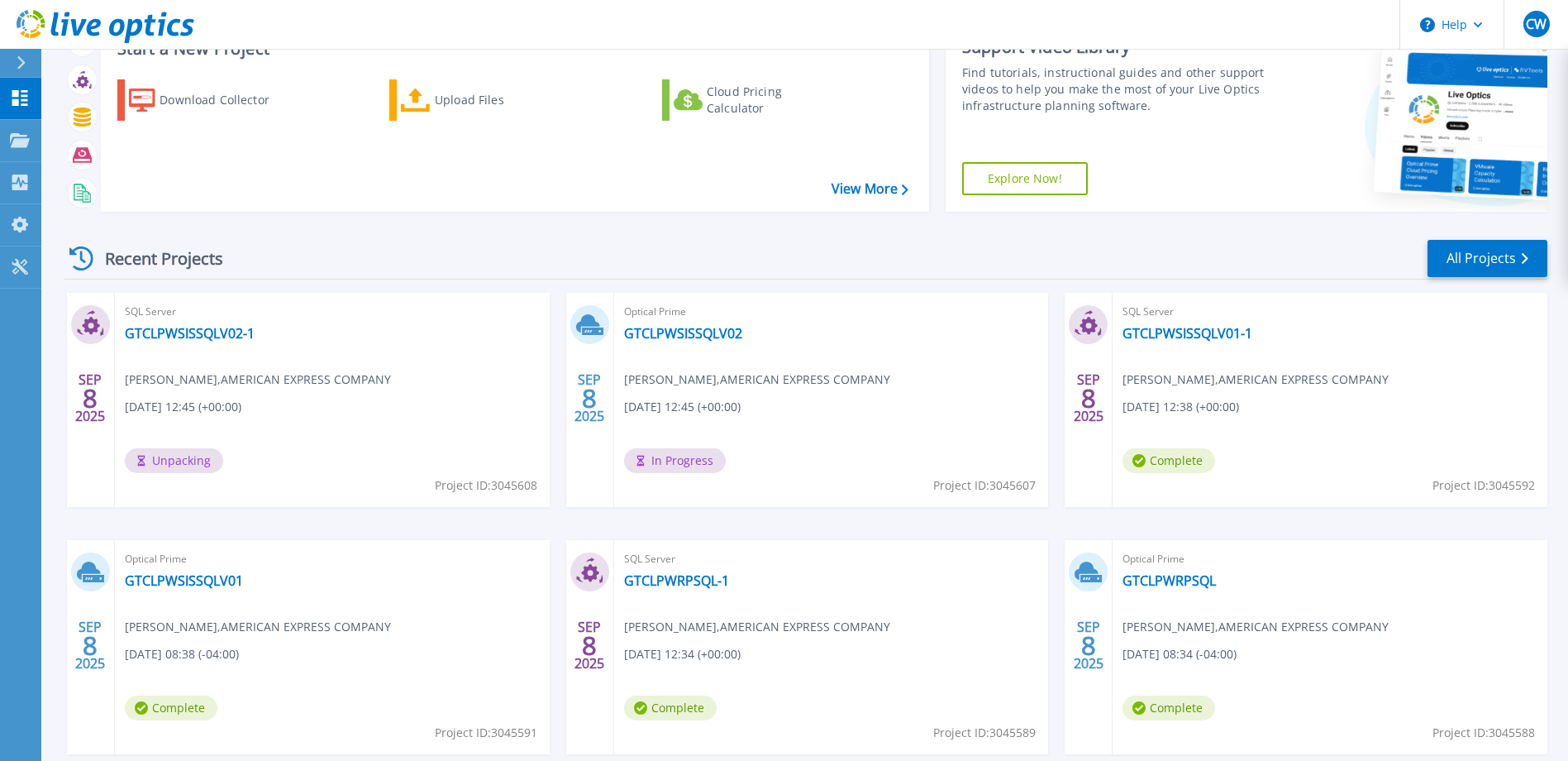
scroll to position [155, 0]
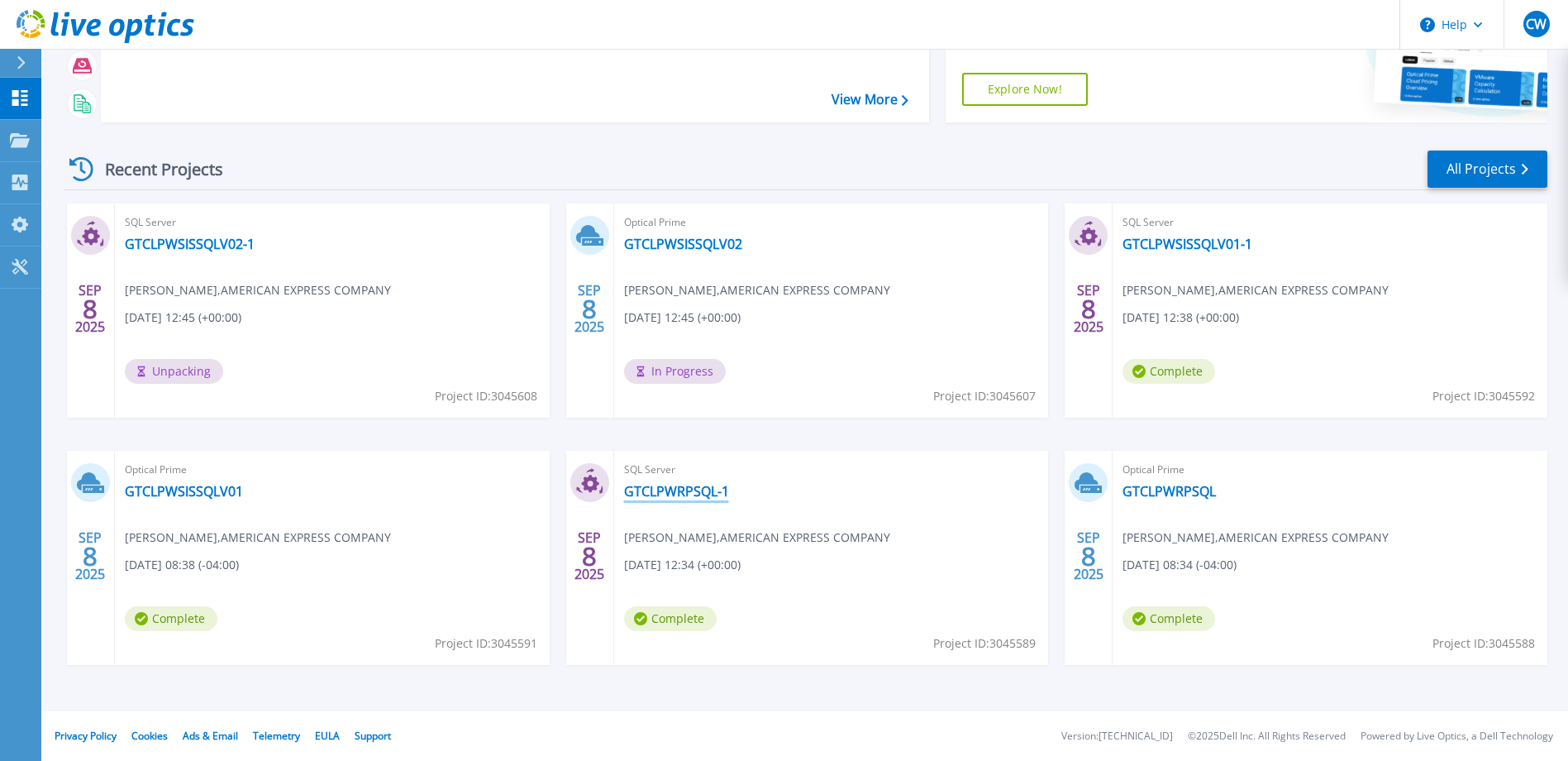
click at [665, 490] on link "GTCLPWRPSQL-1" at bounding box center [677, 491] width 105 height 16
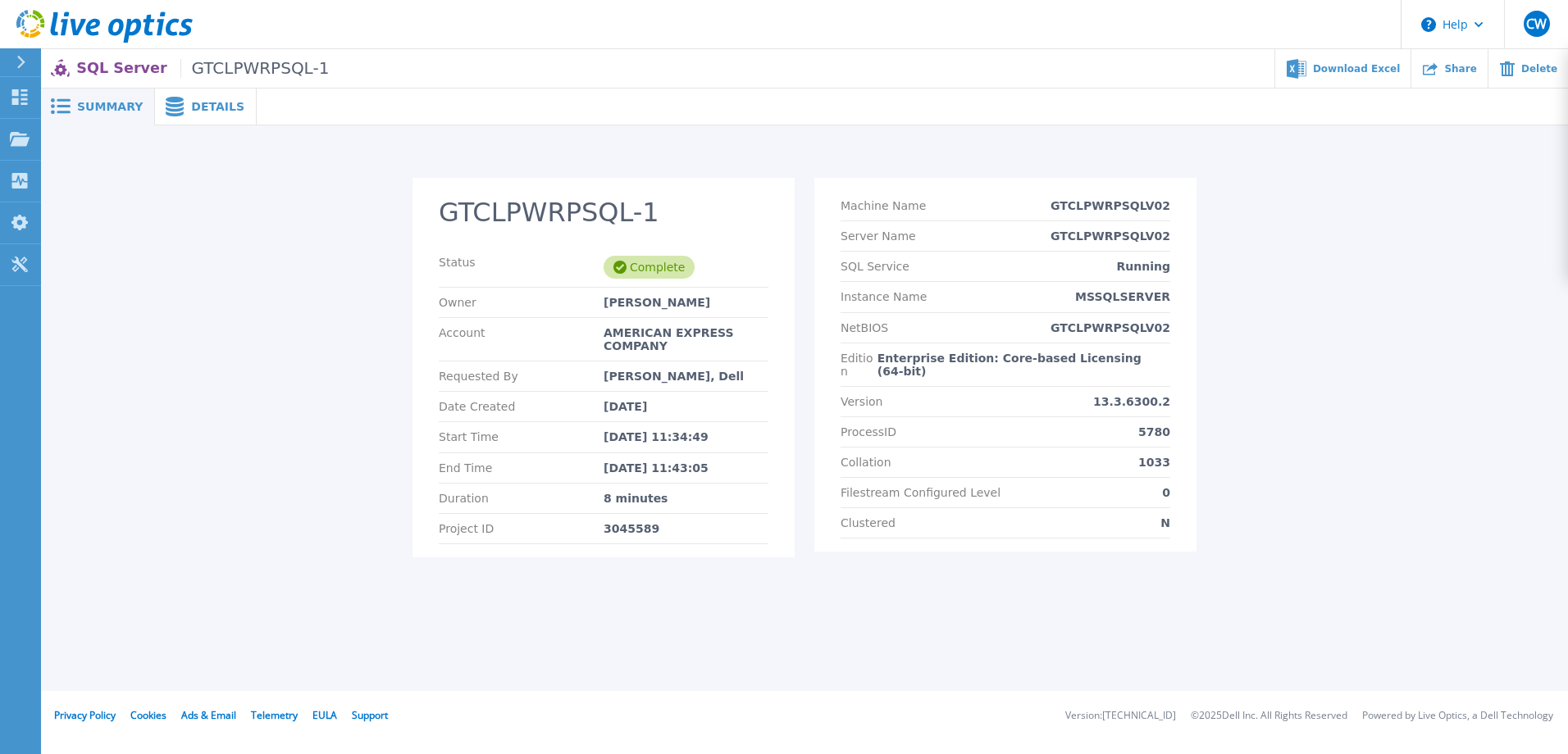
click at [198, 109] on span "Details" at bounding box center [217, 106] width 54 height 12
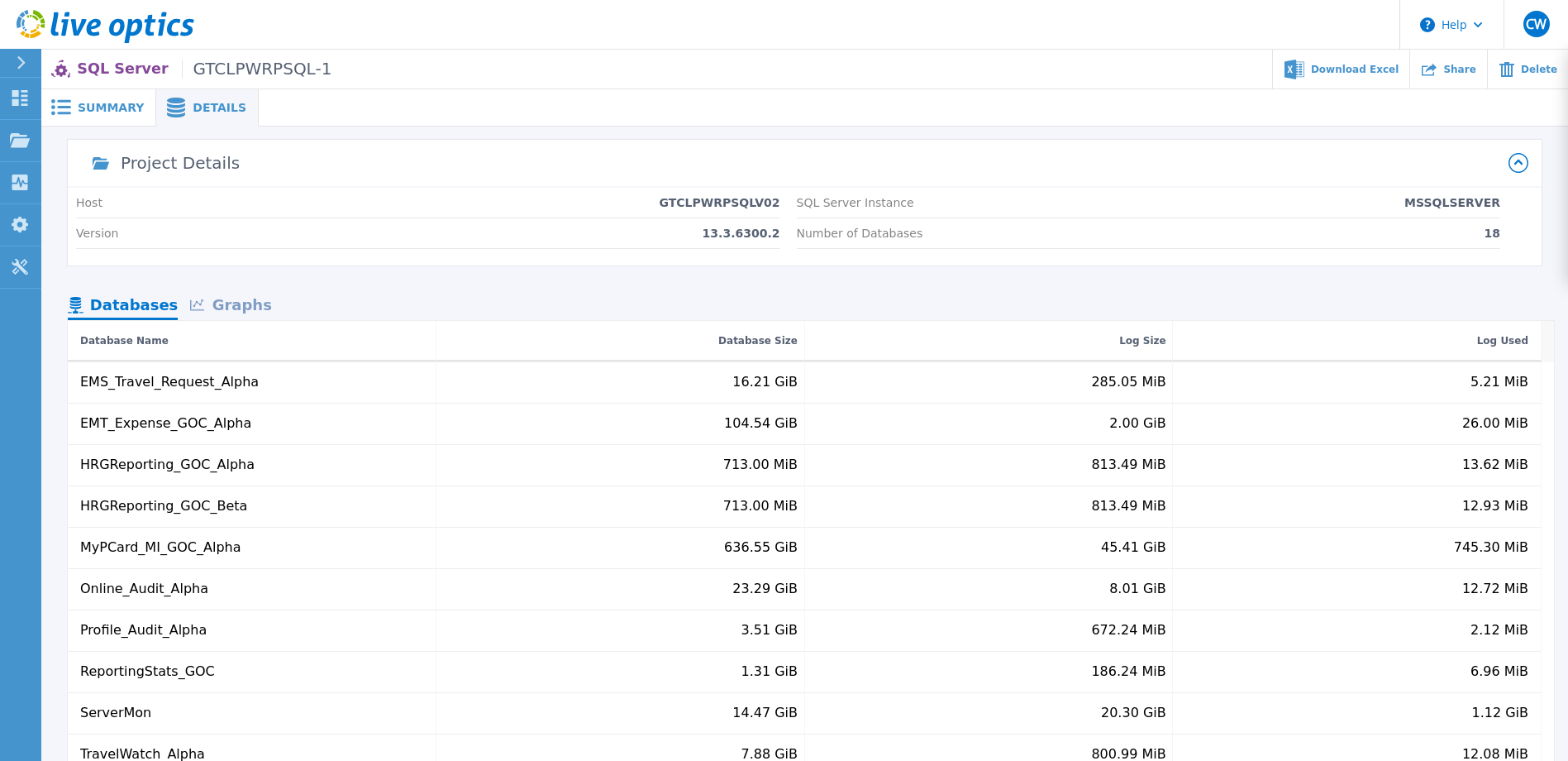
click at [235, 299] on div "Graphs" at bounding box center [230, 306] width 106 height 29
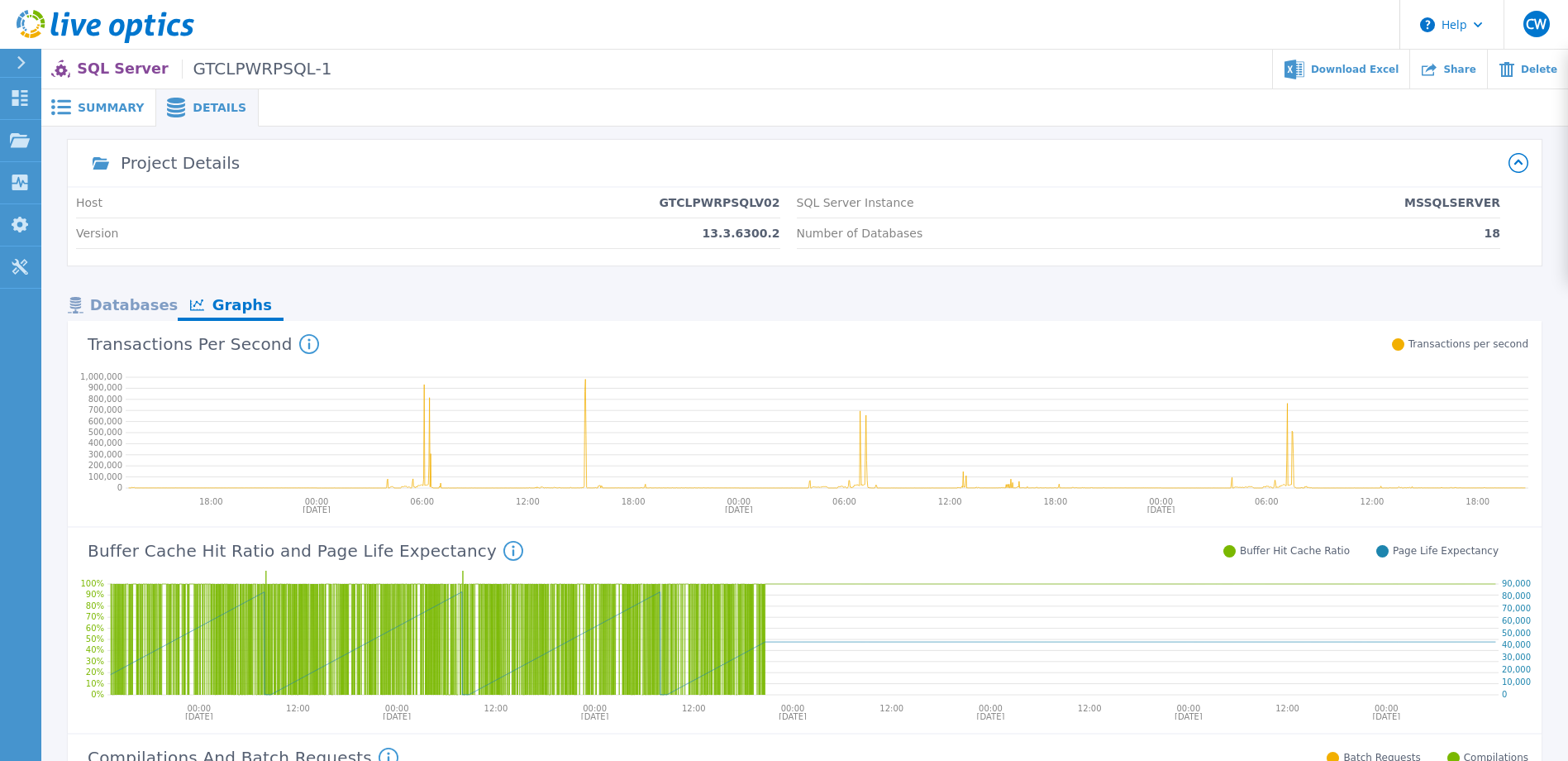
click at [92, 109] on span "Summary" at bounding box center [110, 107] width 66 height 12
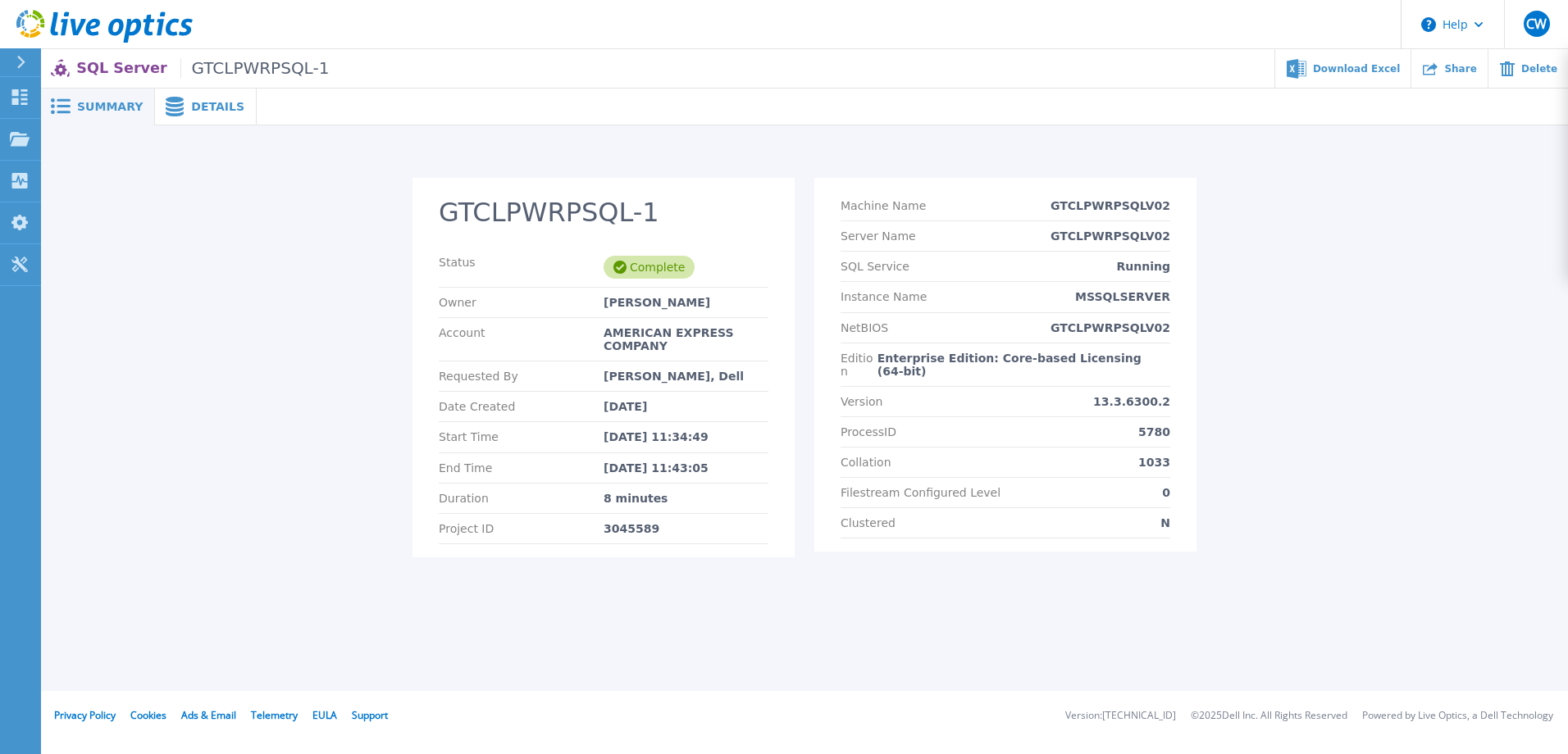
click at [110, 30] on icon at bounding box center [115, 27] width 15 height 17
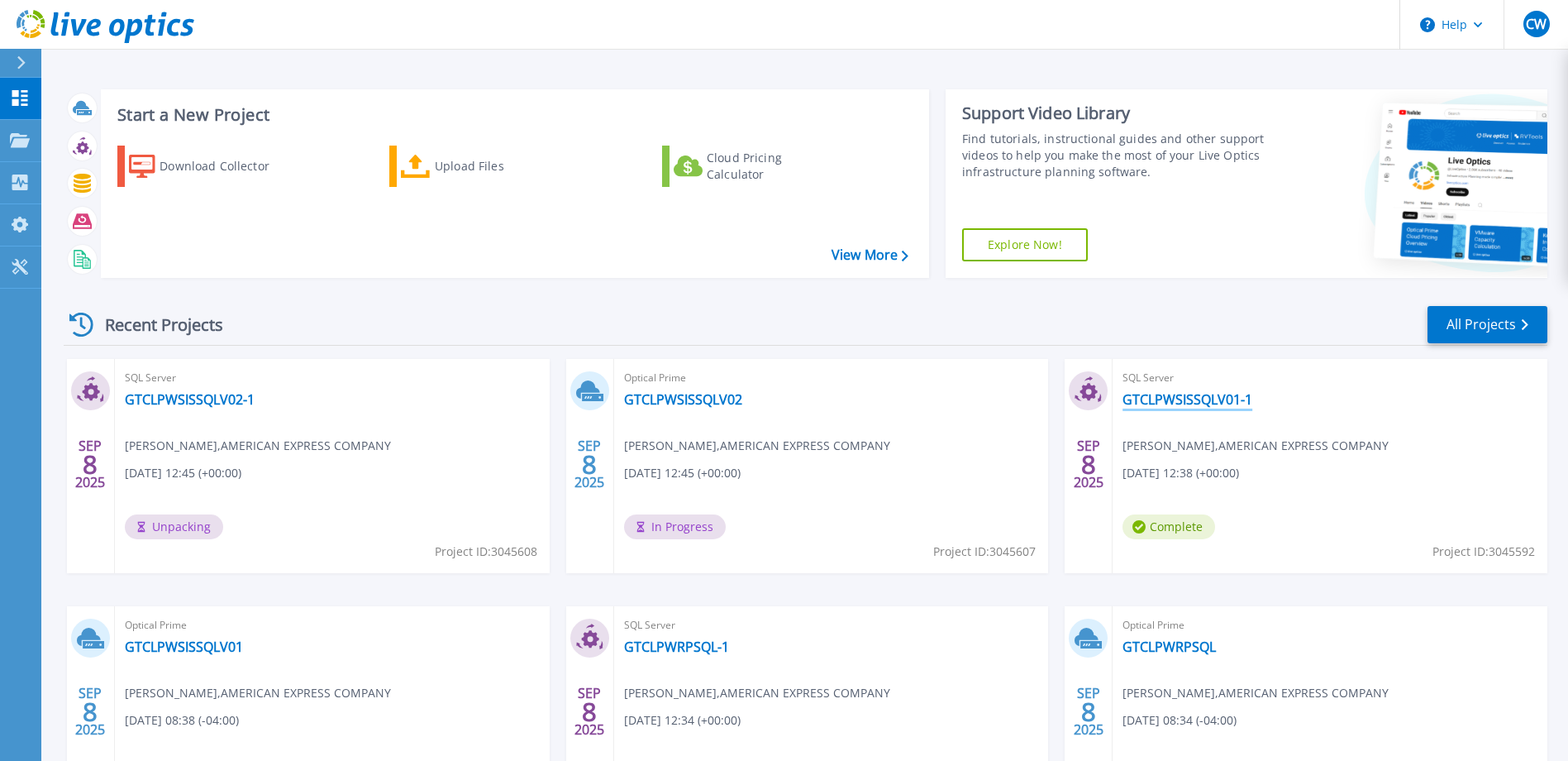
click at [1194, 397] on link "GTCLPWSISSQLV01-1" at bounding box center [1187, 399] width 130 height 16
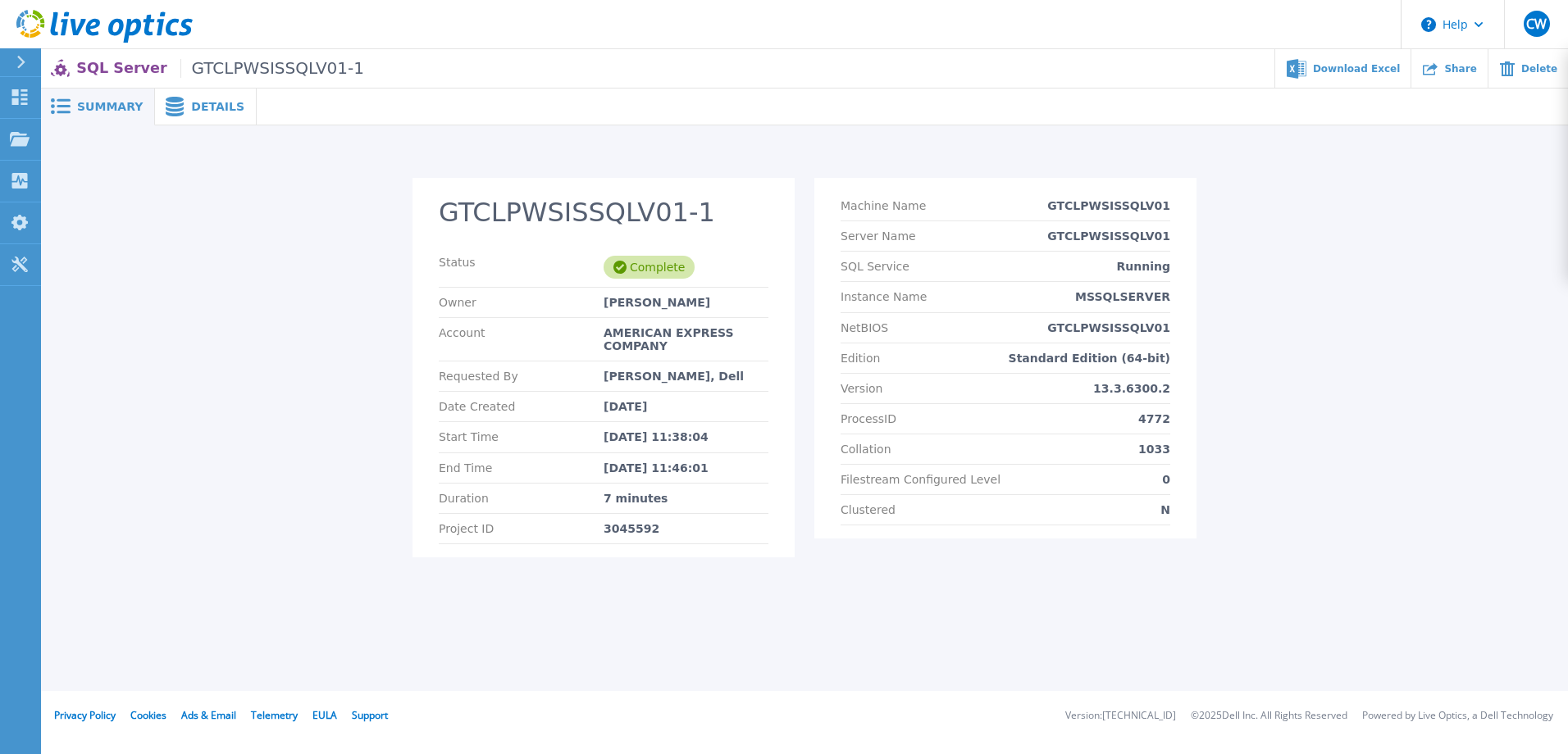
click at [191, 106] on span "Details" at bounding box center [217, 106] width 54 height 12
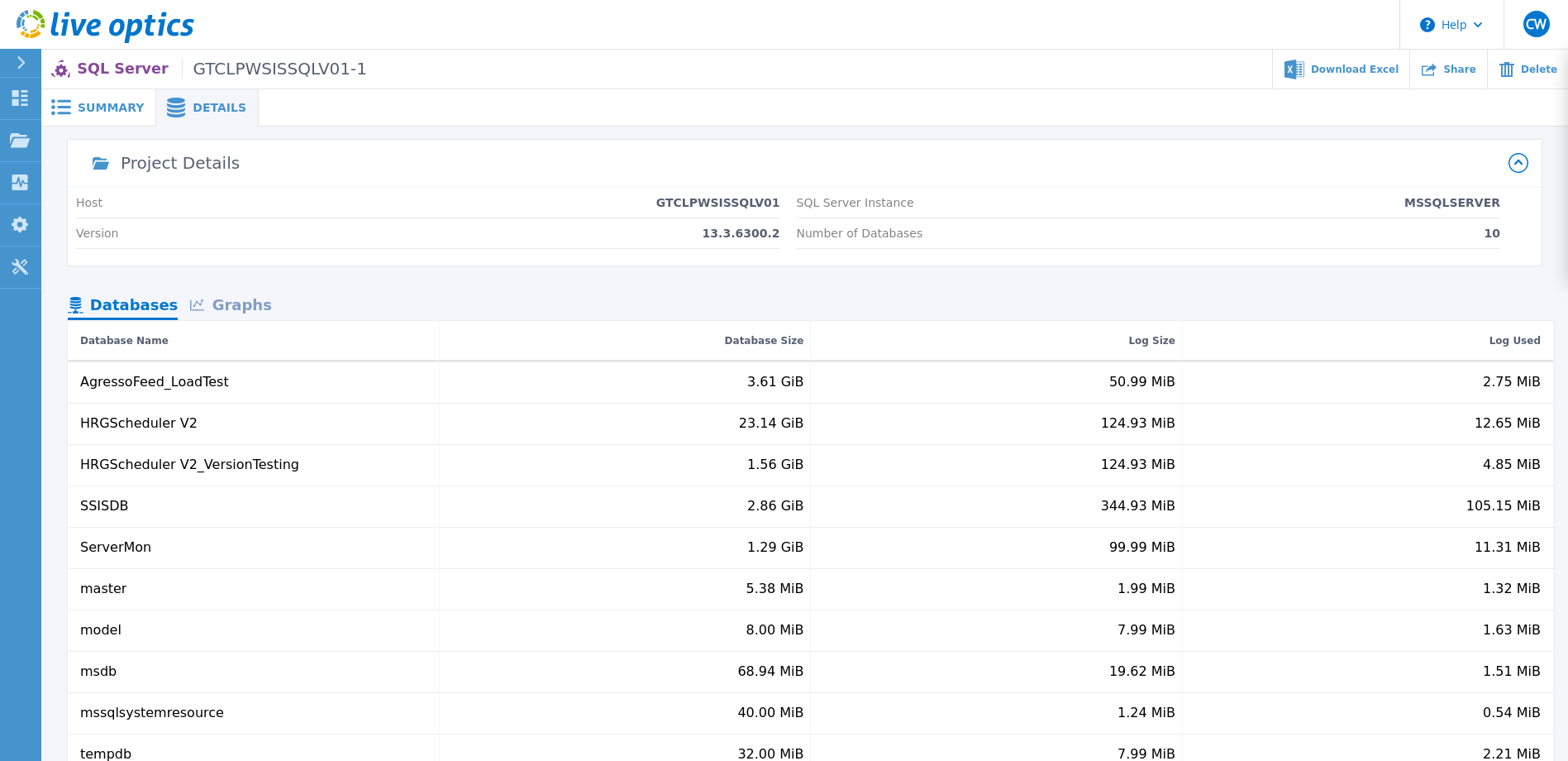
click at [224, 304] on div "Graphs" at bounding box center [230, 306] width 106 height 29
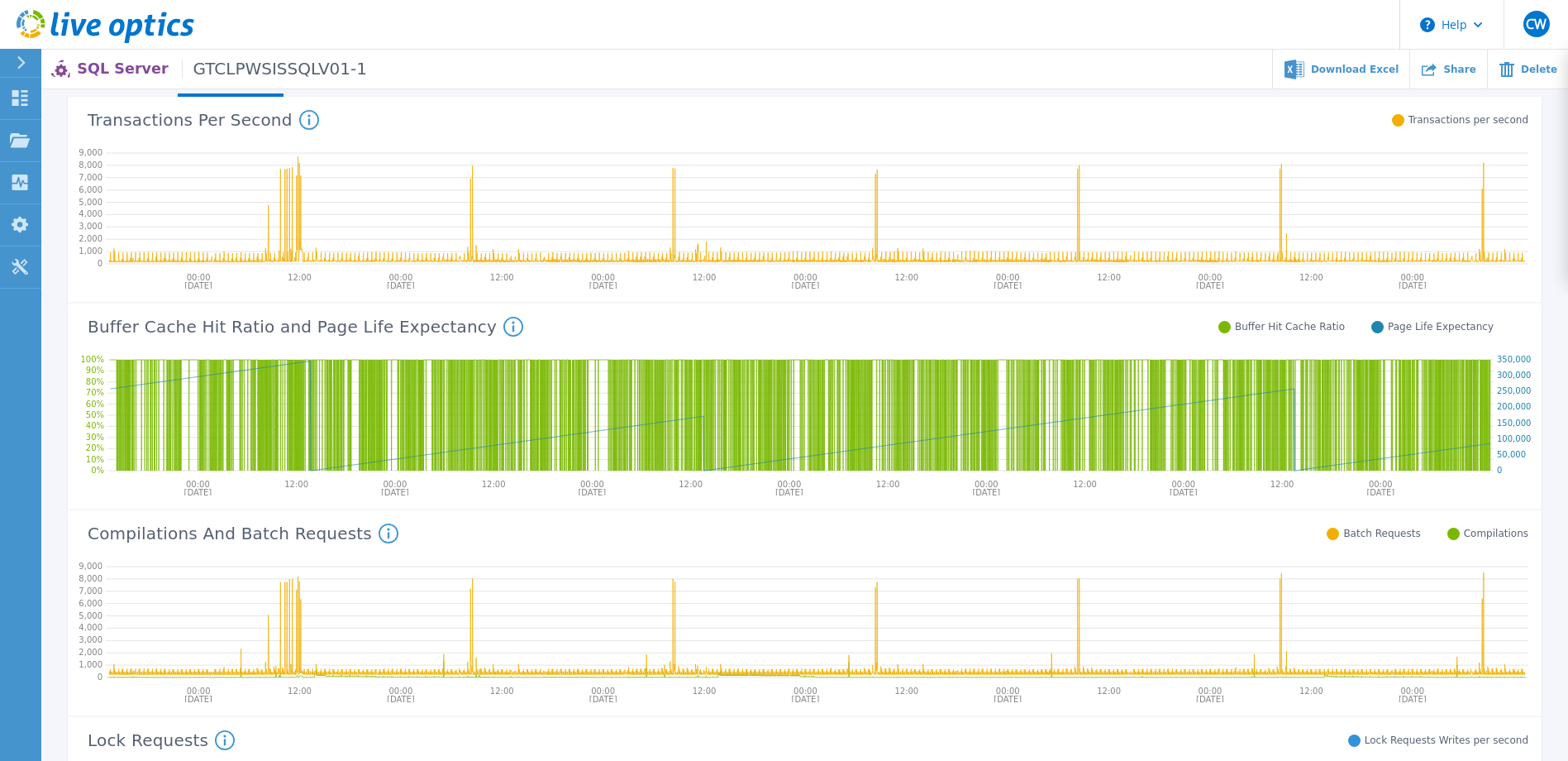
scroll to position [330, 0]
